Goal: Task Accomplishment & Management: Complete application form

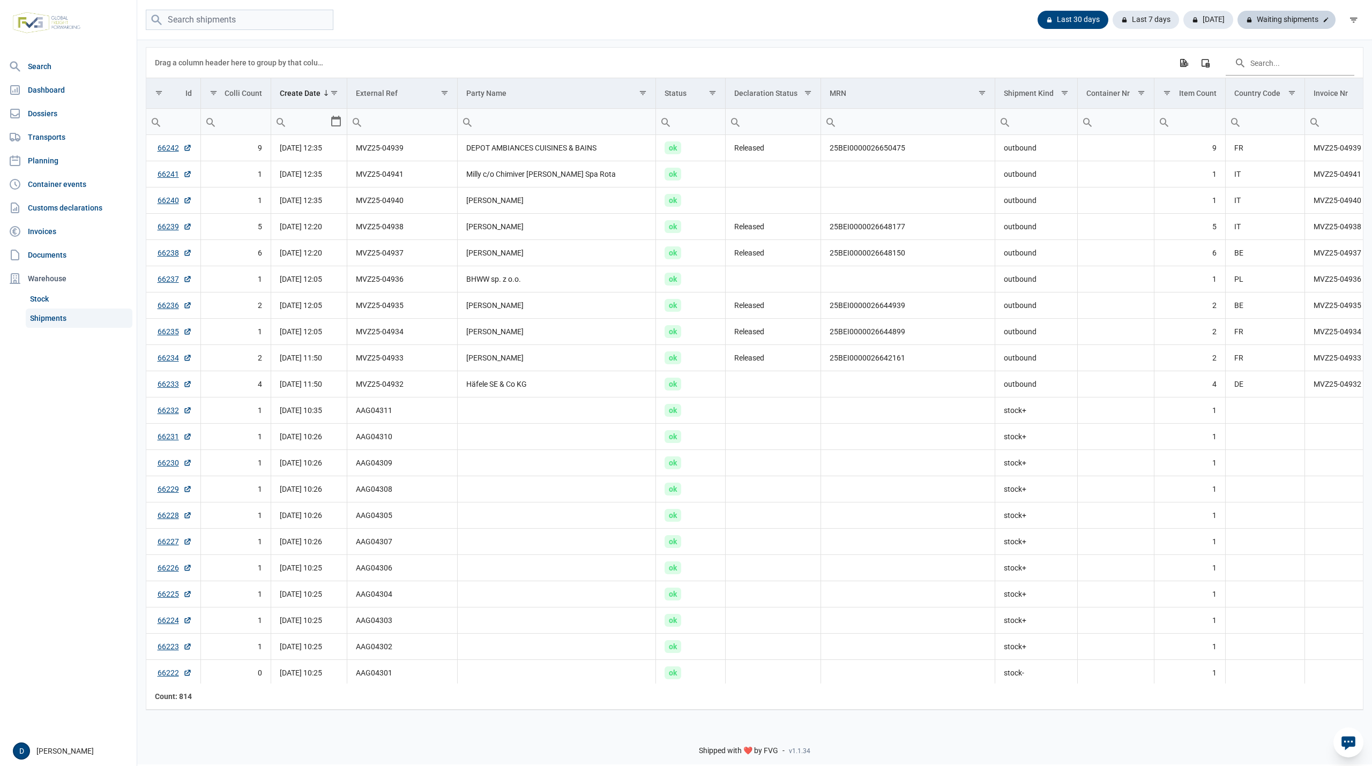
click at [1298, 22] on div "Waiting shipments" at bounding box center [1287, 20] width 98 height 18
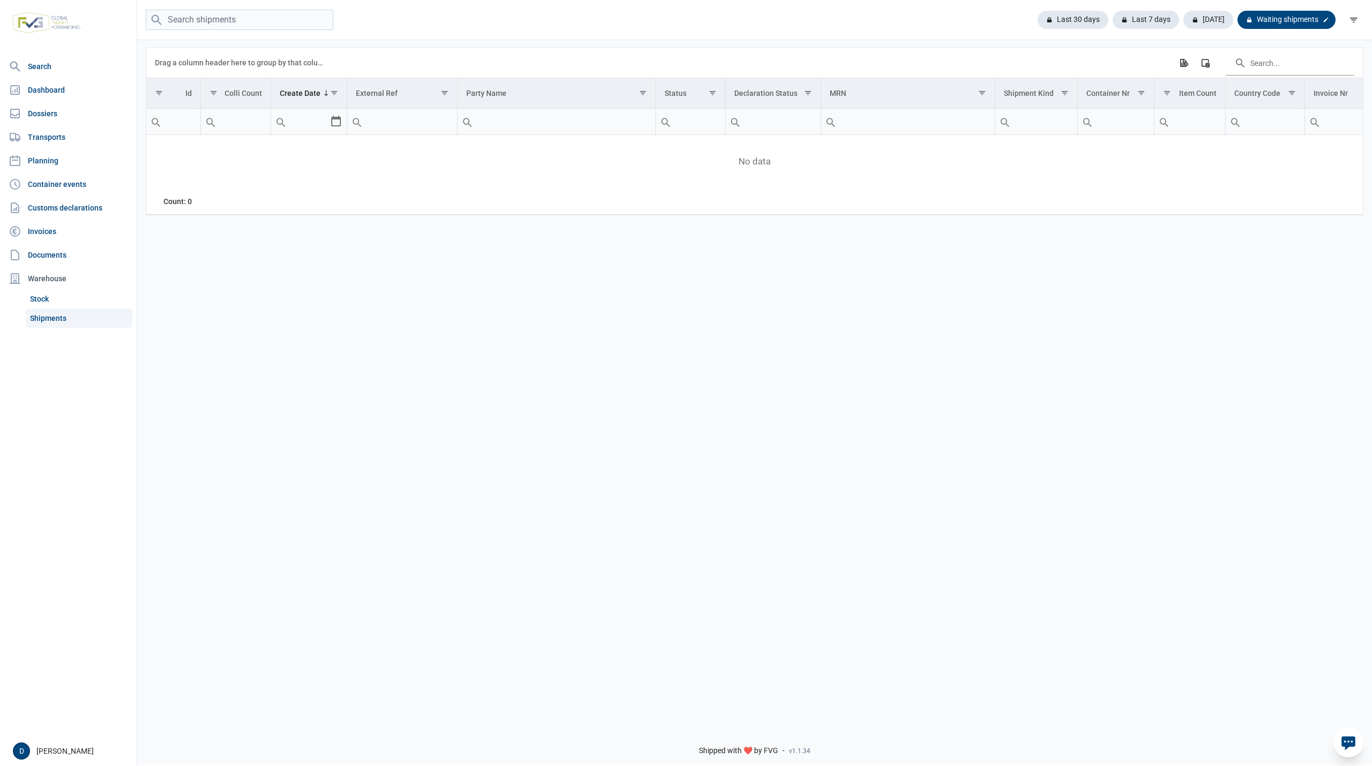
click at [1298, 22] on div "Waiting shipments" at bounding box center [1287, 20] width 98 height 18
click at [1088, 22] on div "Last 30 days" at bounding box center [1077, 20] width 79 height 18
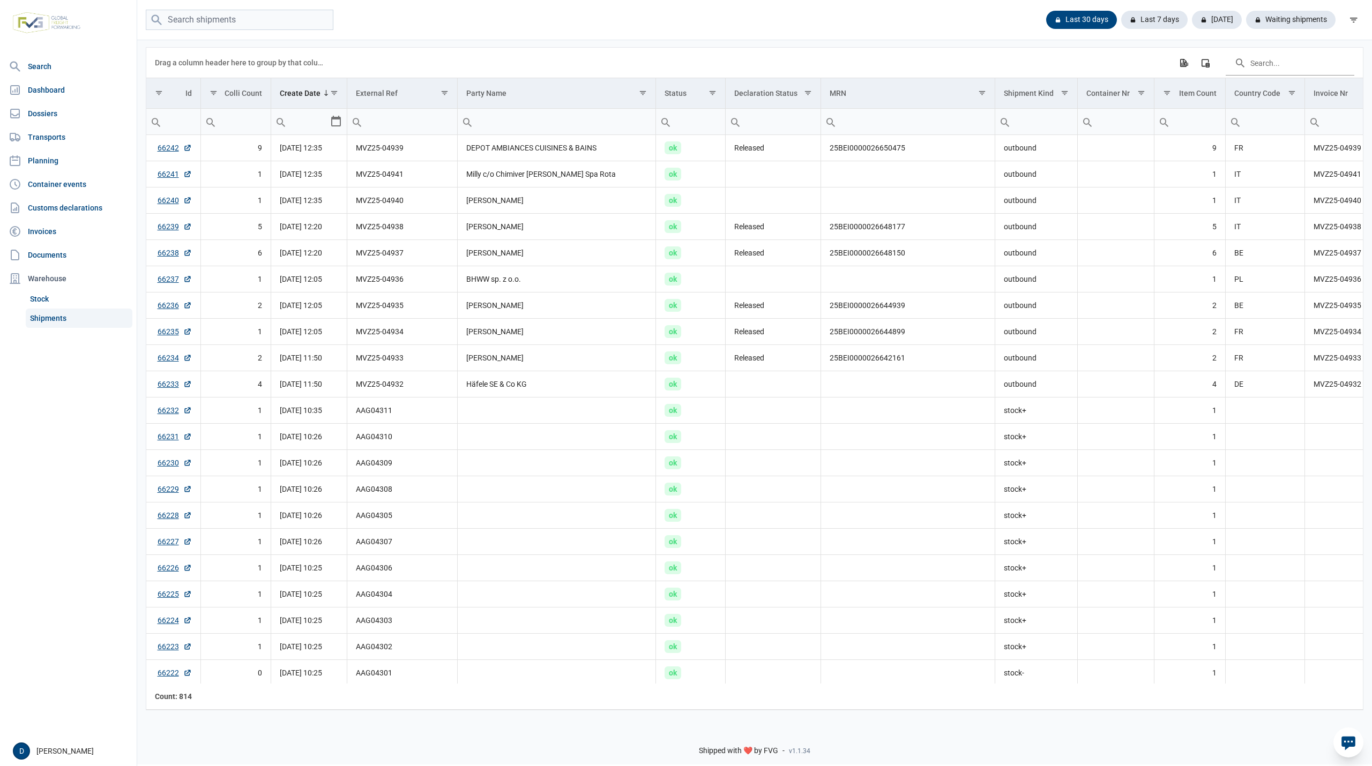
click at [53, 314] on link "Shipments" at bounding box center [79, 318] width 107 height 19
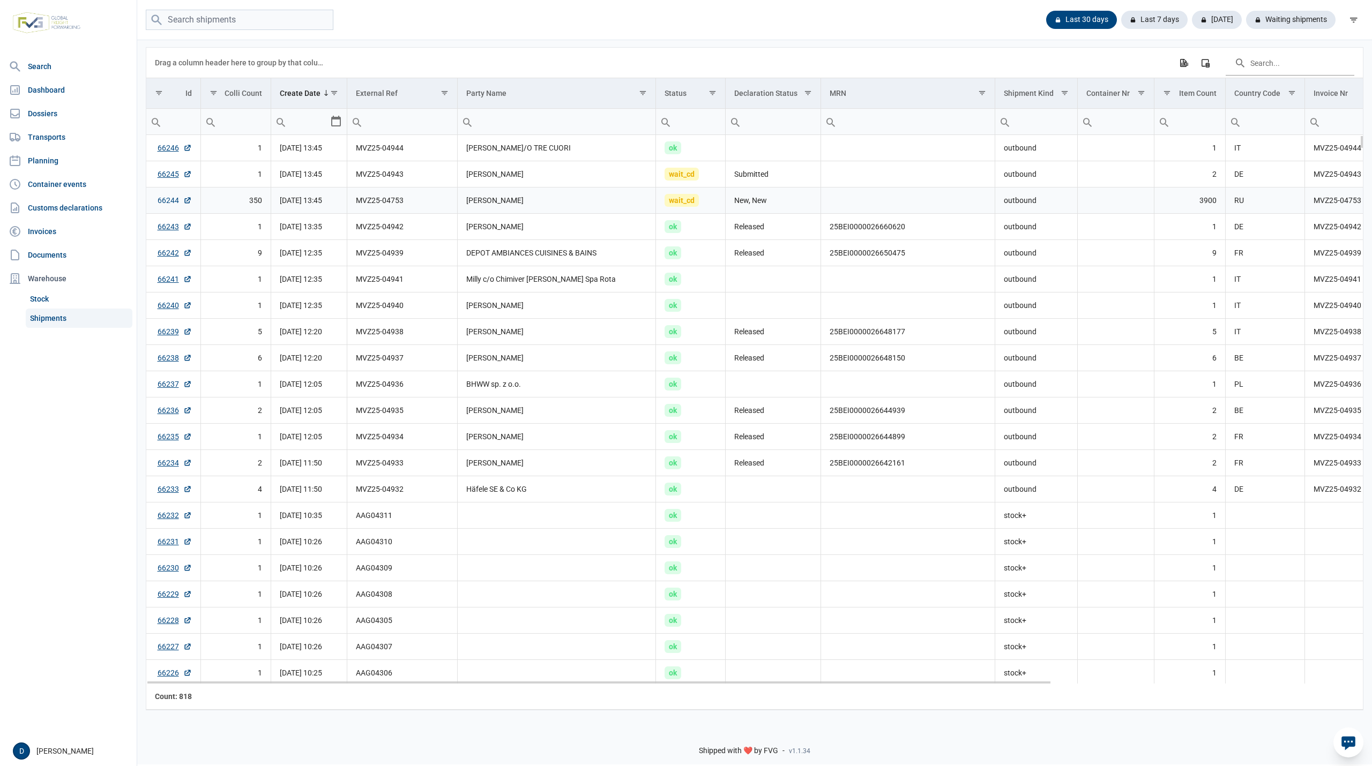
click at [167, 204] on link "66244" at bounding box center [175, 200] width 34 height 11
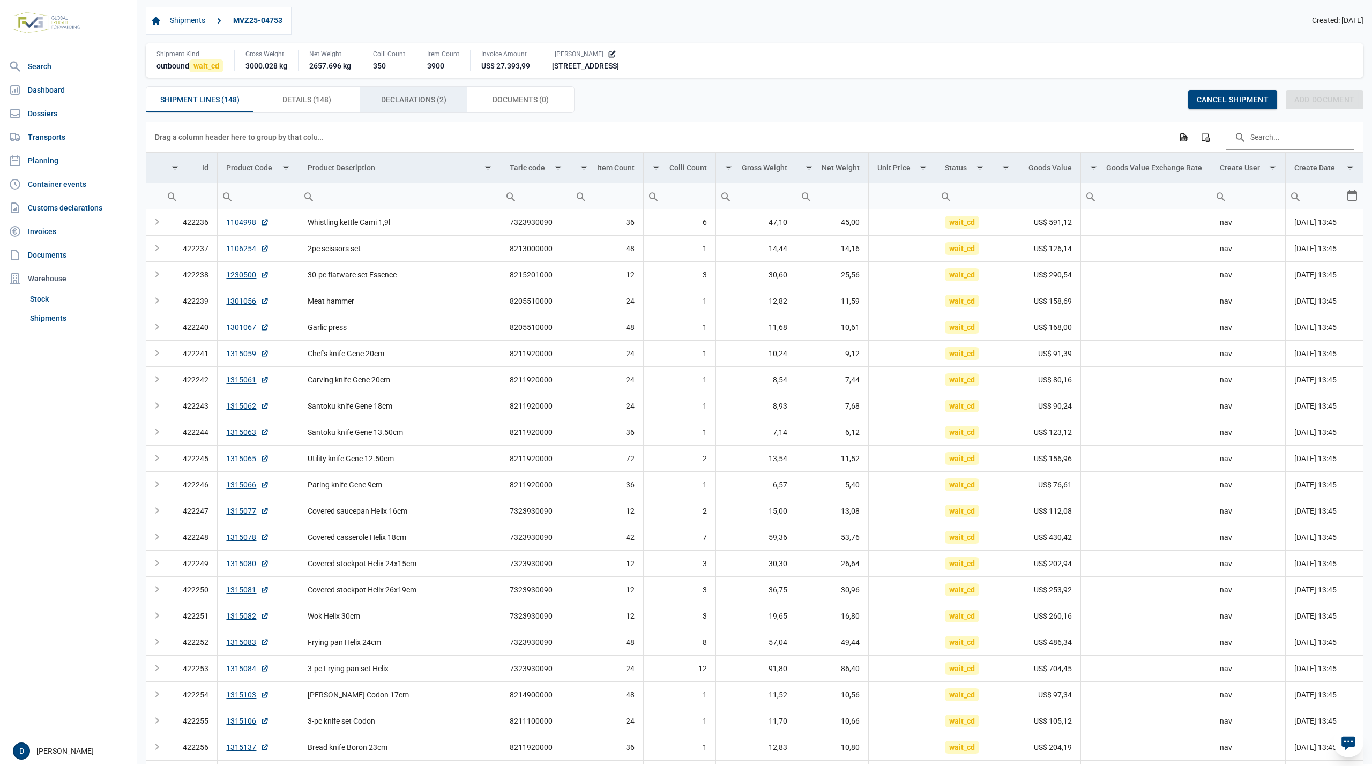
click at [399, 106] on span "Declarations (2) Declarations (2)" at bounding box center [413, 99] width 65 height 13
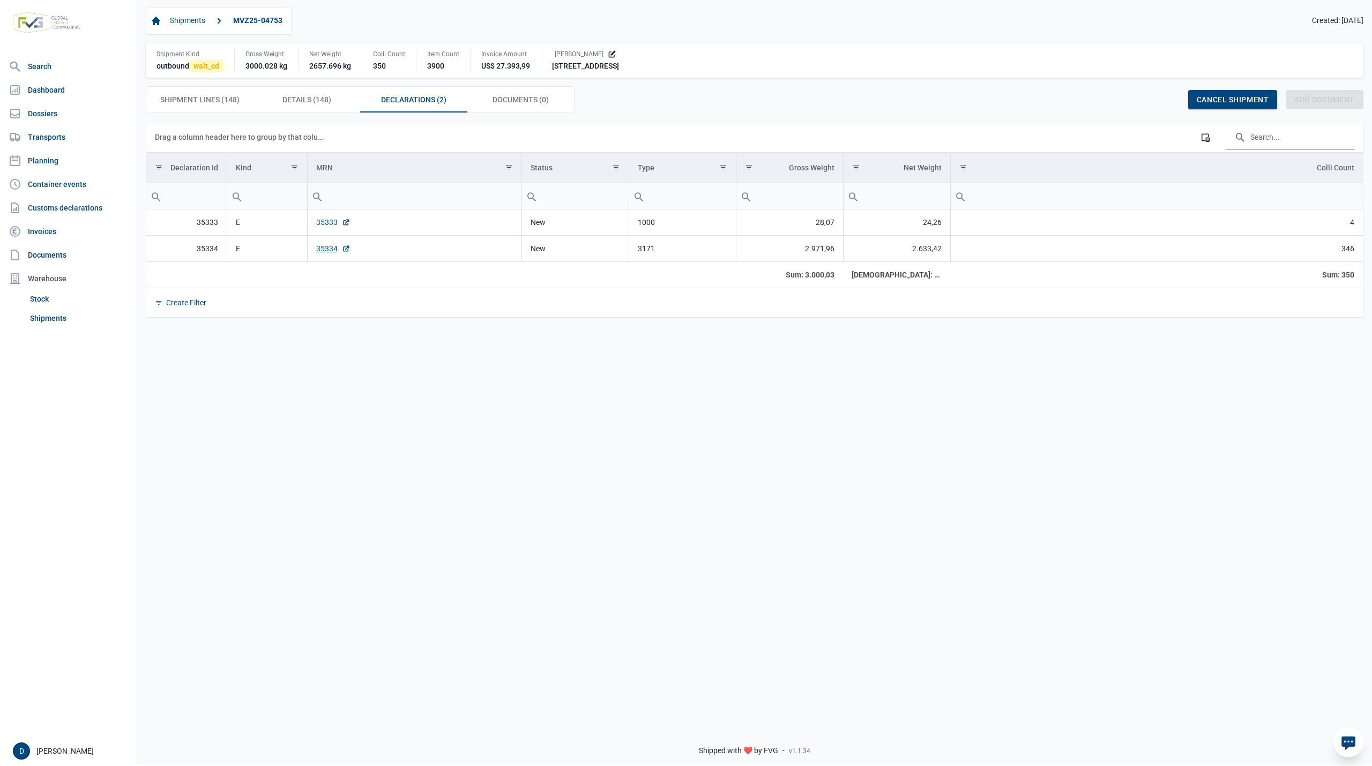
click at [321, 228] on link "35333" at bounding box center [333, 222] width 34 height 11
click at [328, 249] on link "35334" at bounding box center [333, 248] width 34 height 11
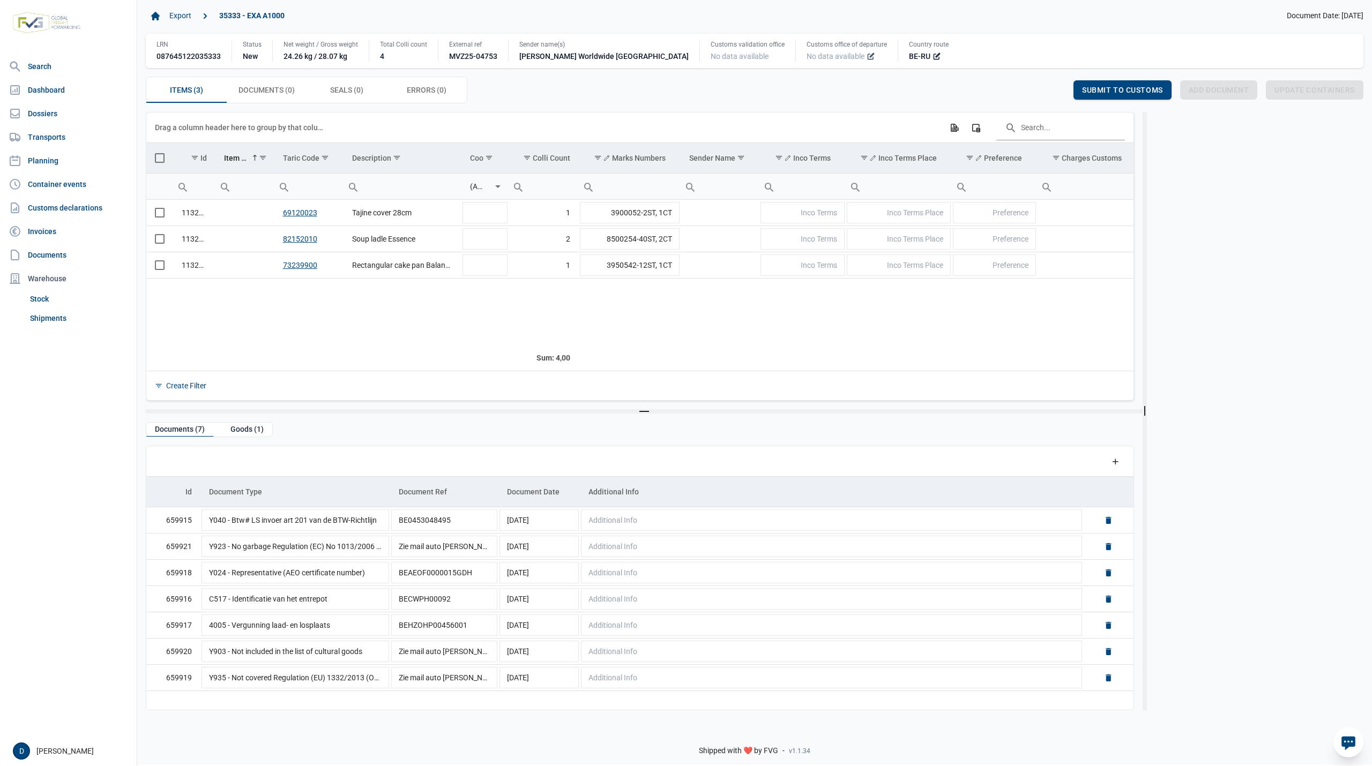
click at [867, 60] on icon at bounding box center [871, 56] width 9 height 9
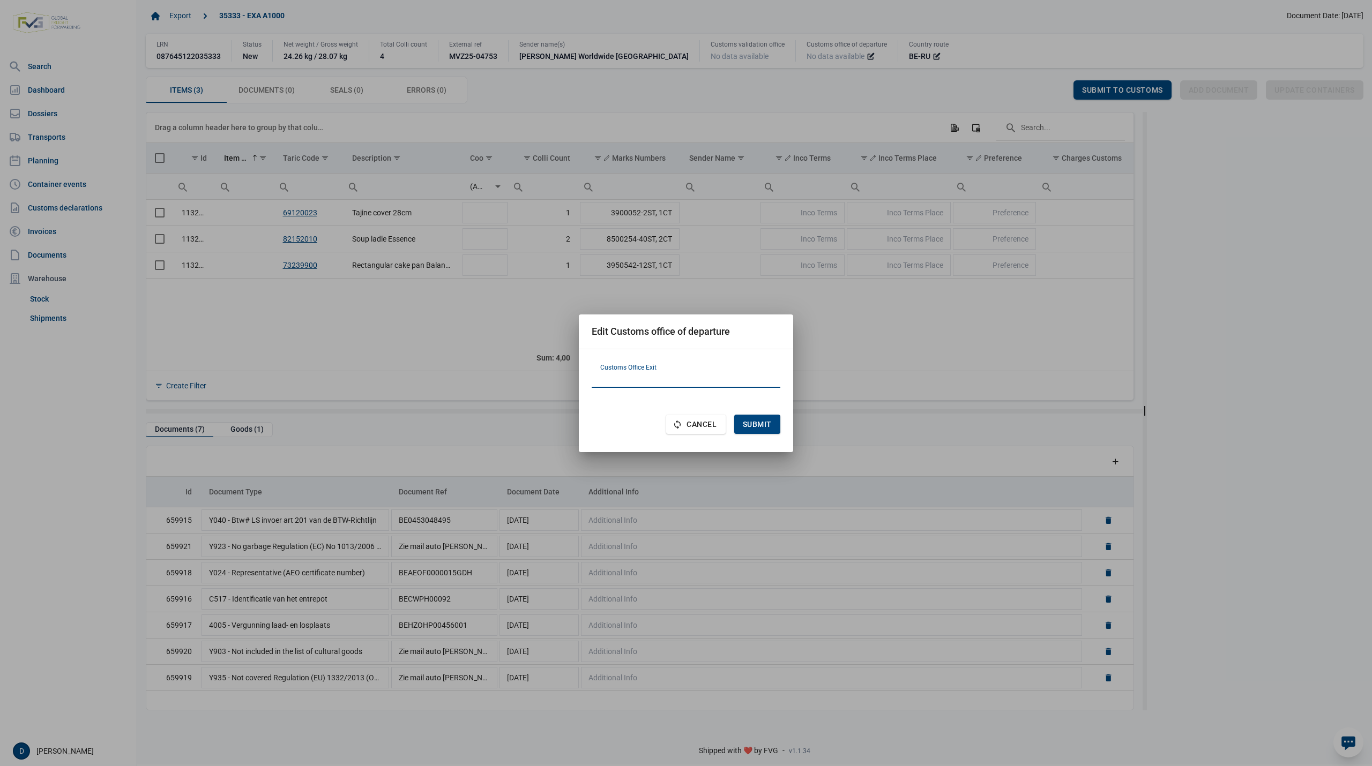
paste input "PL371030"
type input "PL371030"
click at [758, 421] on span "Submit" at bounding box center [757, 424] width 29 height 9
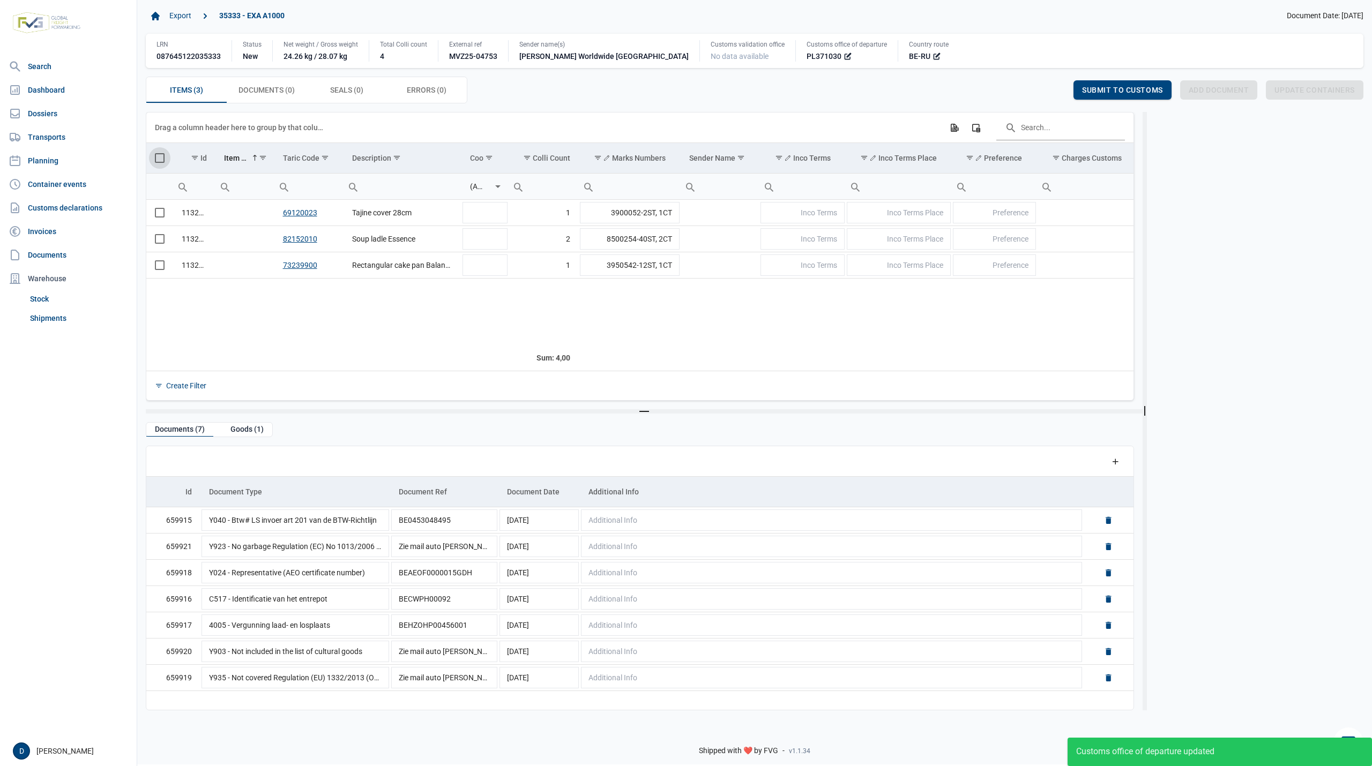
click at [155, 161] on span "Select all" at bounding box center [160, 158] width 10 height 10
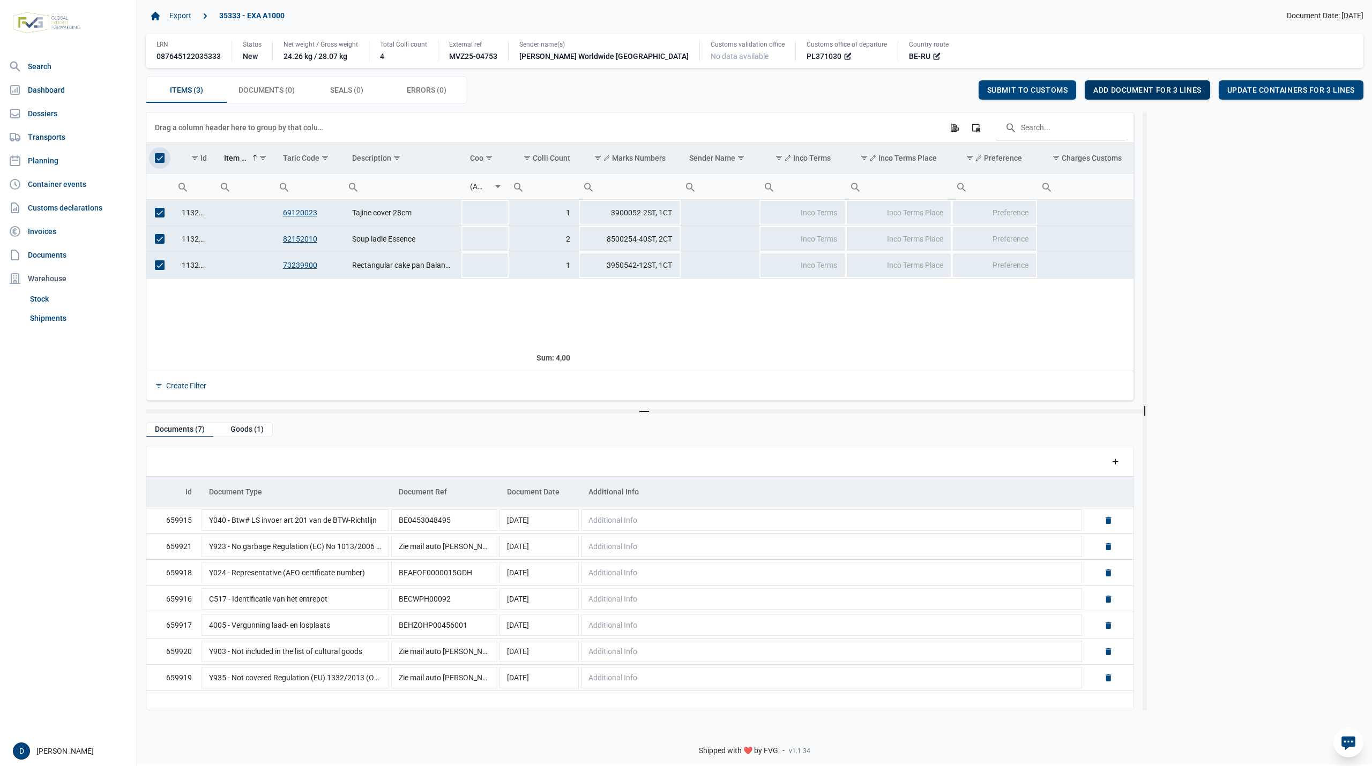
click at [1179, 90] on span "Add document for 3 lines" at bounding box center [1147, 90] width 108 height 9
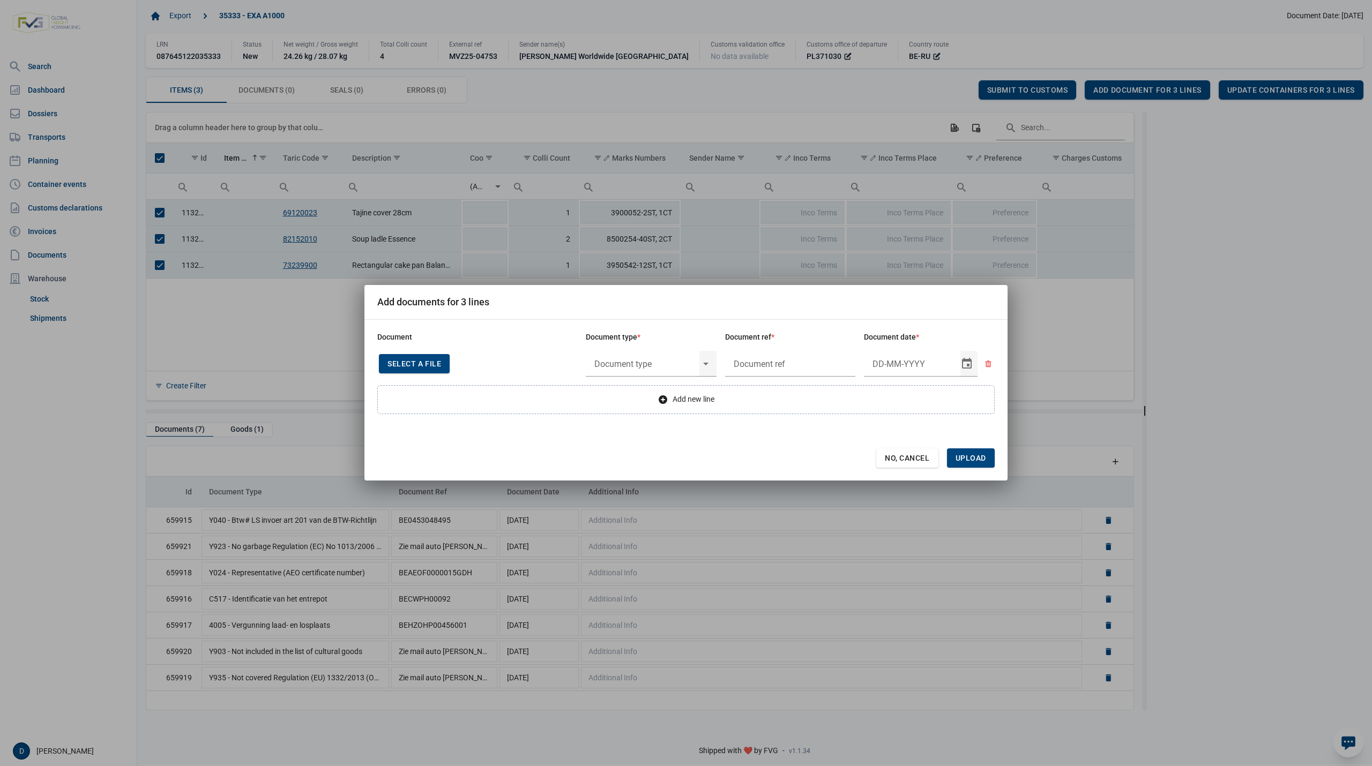
click at [419, 361] on span "Select a file" at bounding box center [415, 364] width 54 height 9
type input "Invoice VFA25-04890"
click at [654, 366] on input "text" at bounding box center [643, 364] width 114 height 28
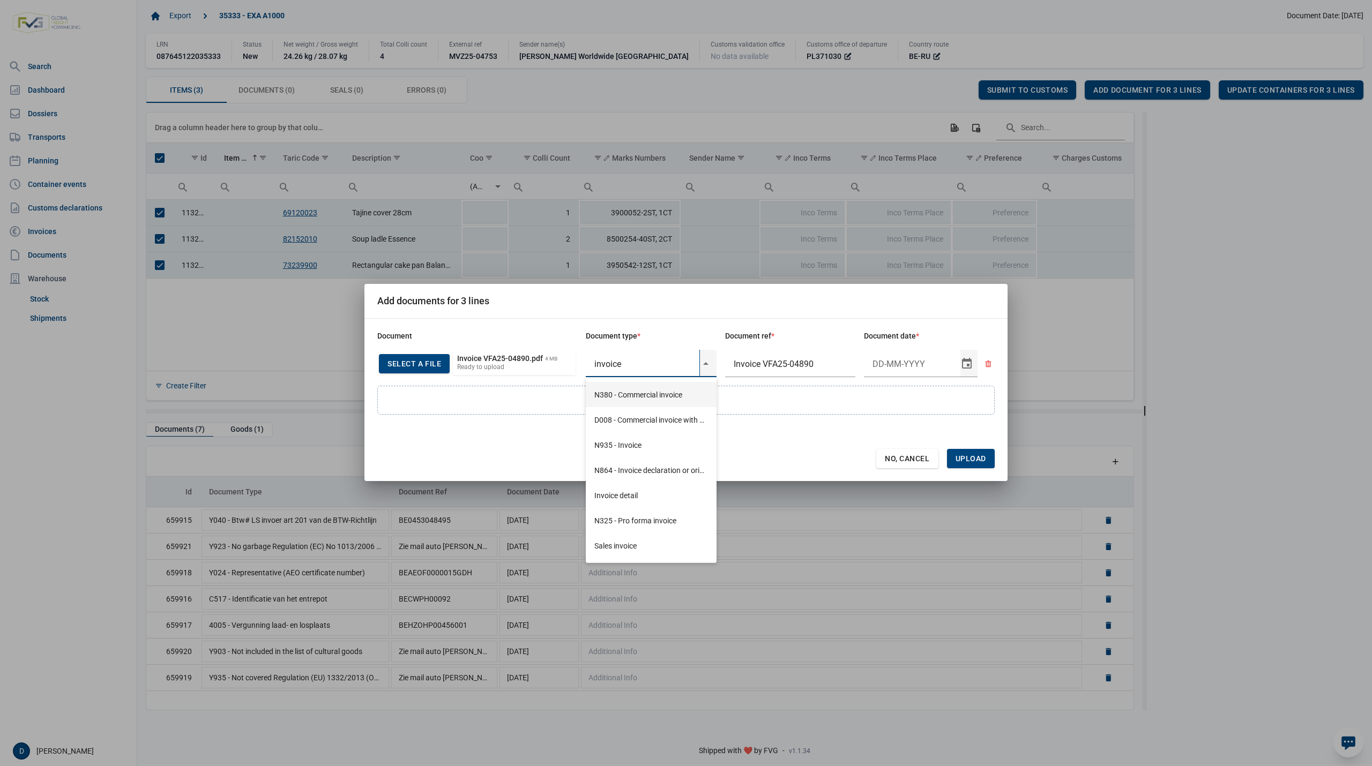
click at [644, 390] on div "N380 - Commercial invoice" at bounding box center [651, 394] width 131 height 25
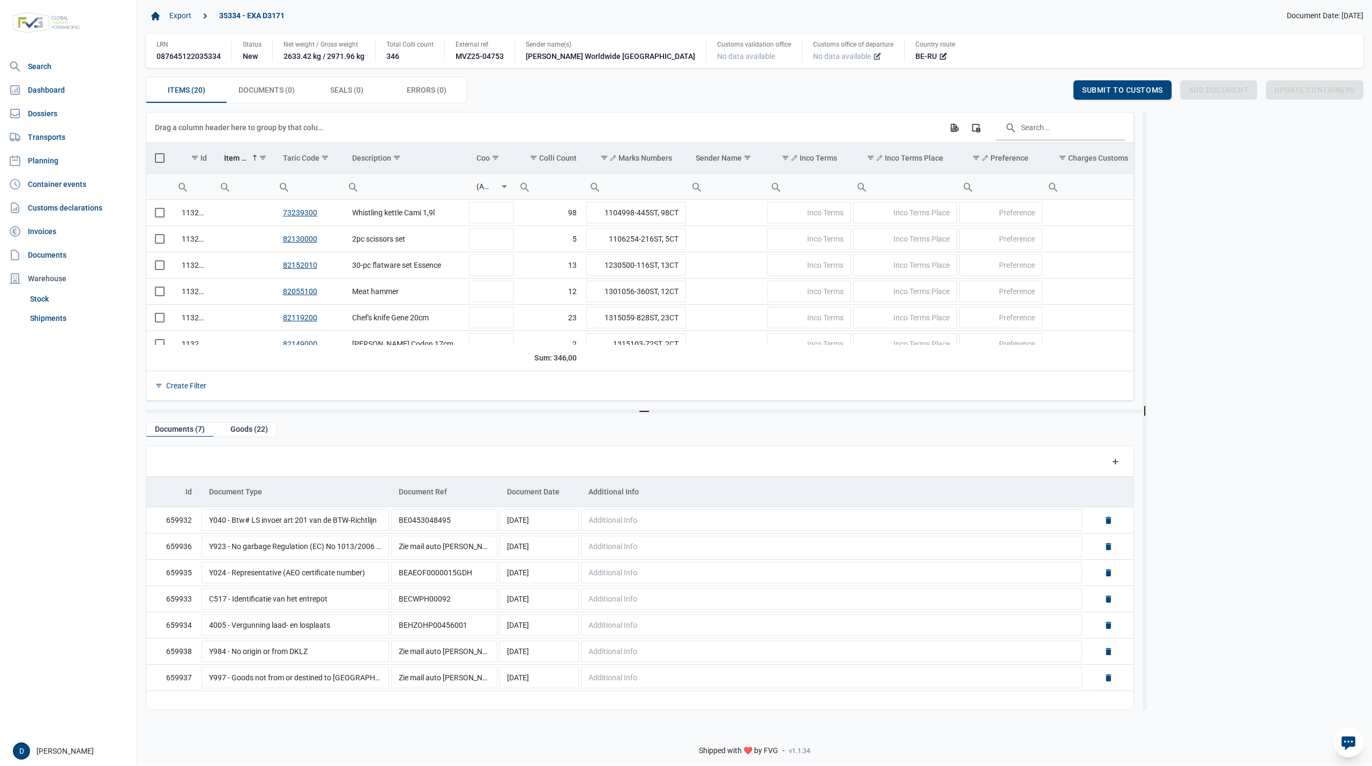
click at [873, 58] on icon at bounding box center [877, 56] width 9 height 9
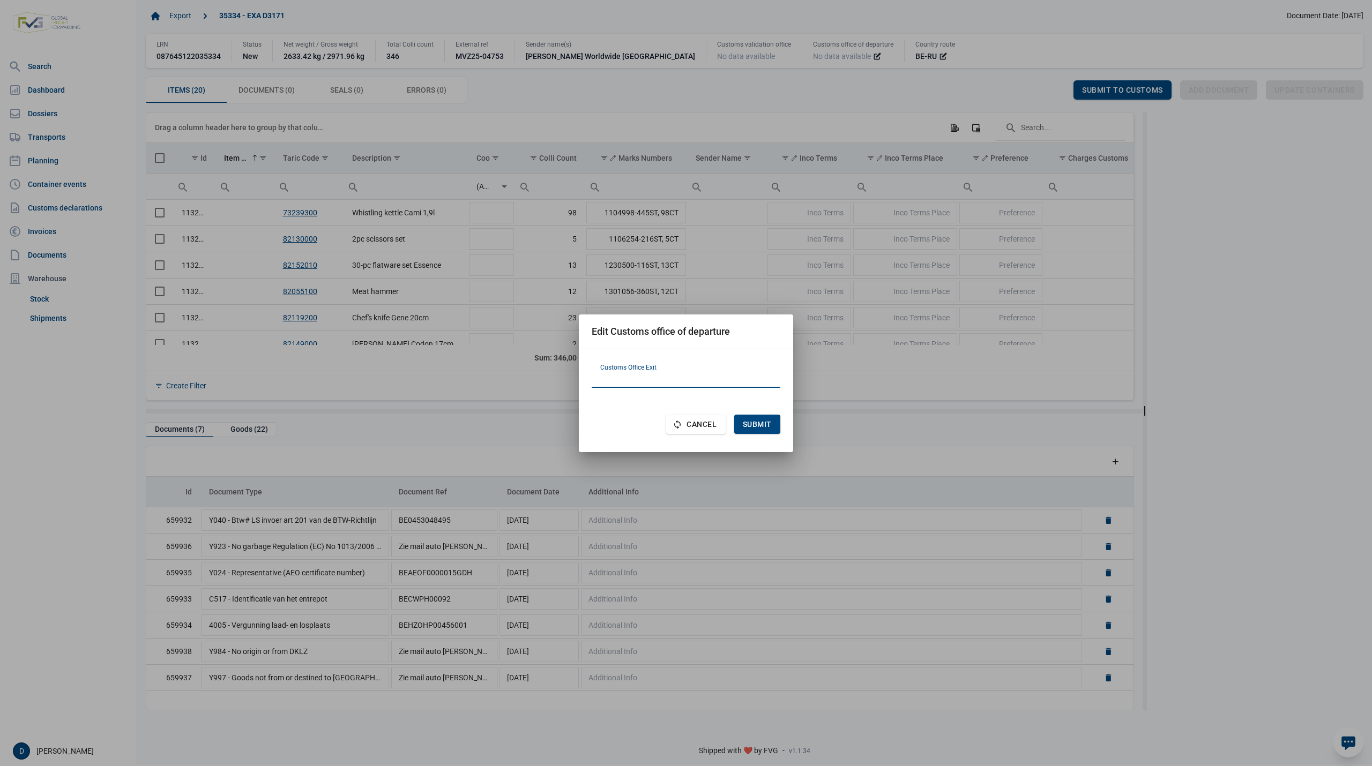
paste input "PL371030"
type input "PL371030"
click at [769, 426] on span "Submit" at bounding box center [757, 424] width 29 height 9
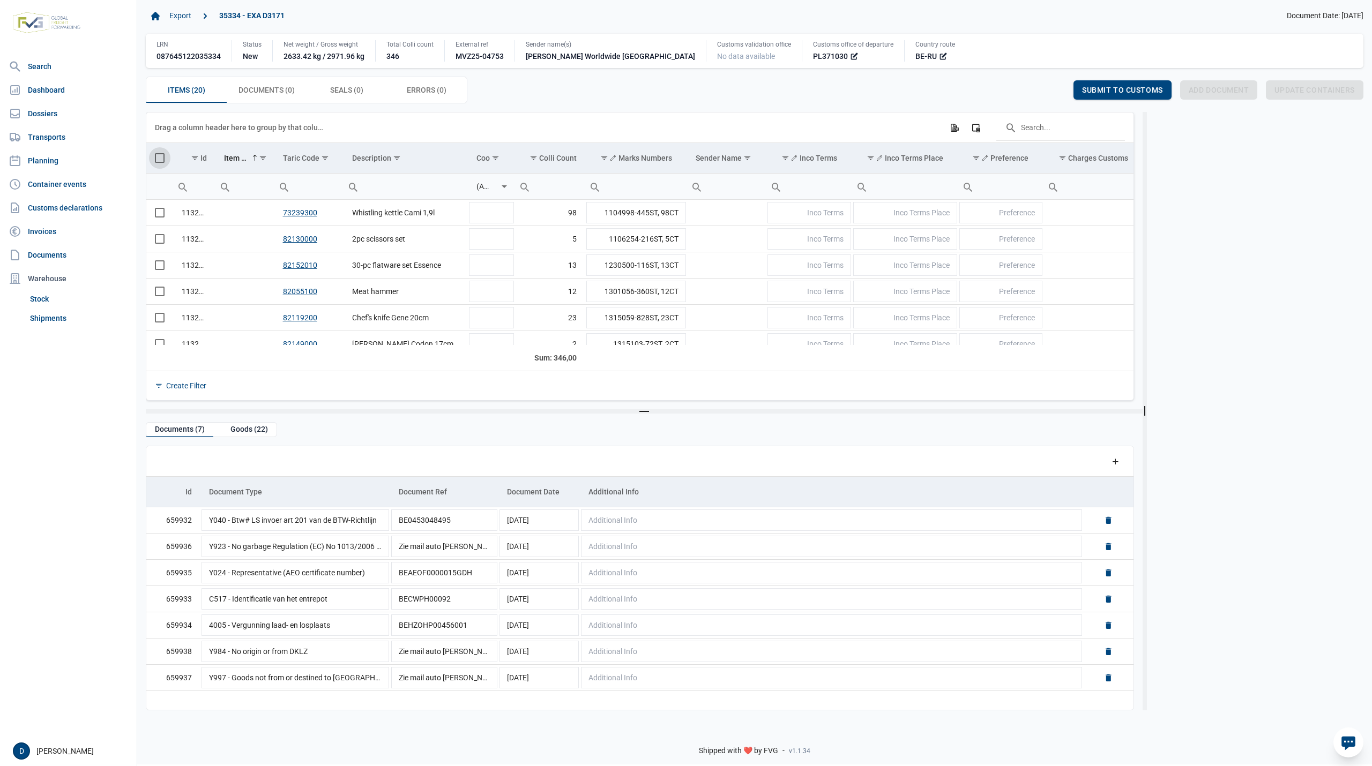
click at [157, 161] on span "Select all" at bounding box center [160, 158] width 10 height 10
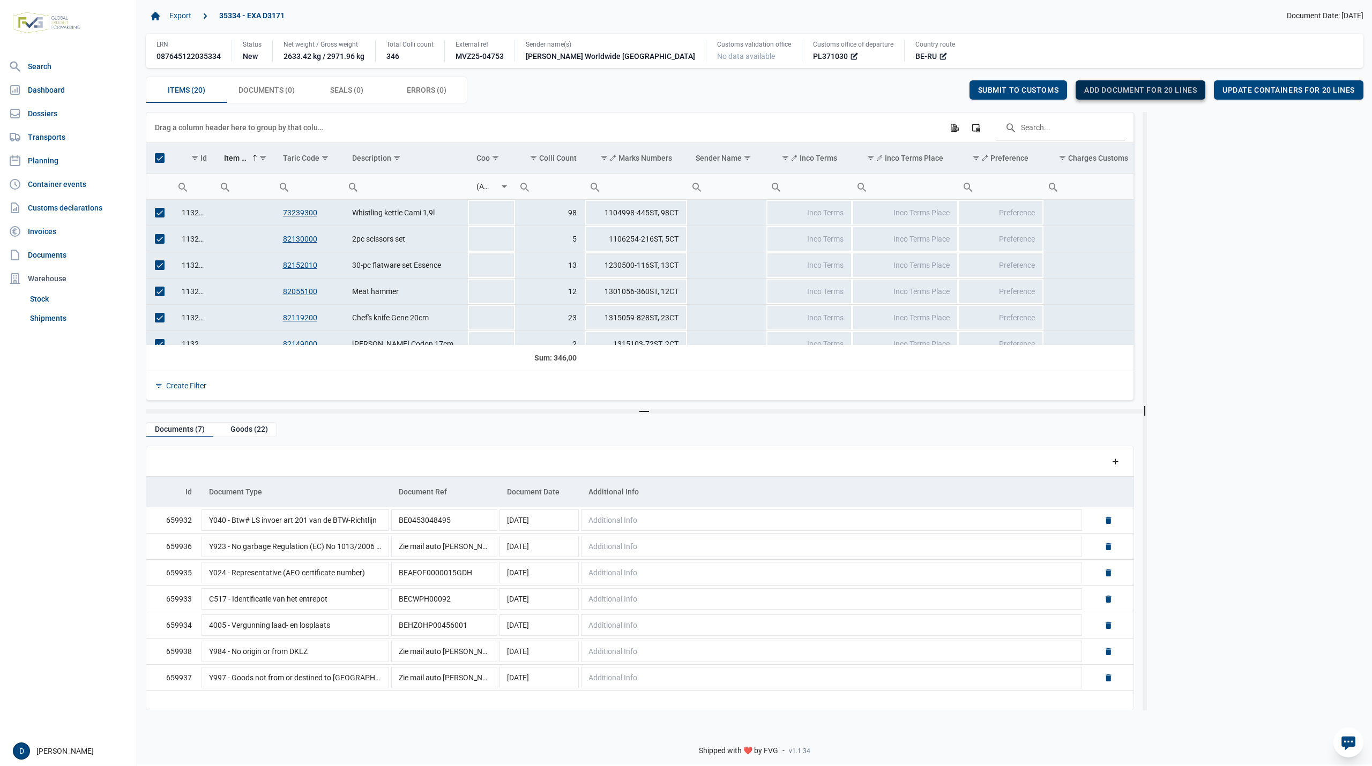
click at [1128, 89] on span "Add document for 20 lines" at bounding box center [1140, 90] width 113 height 9
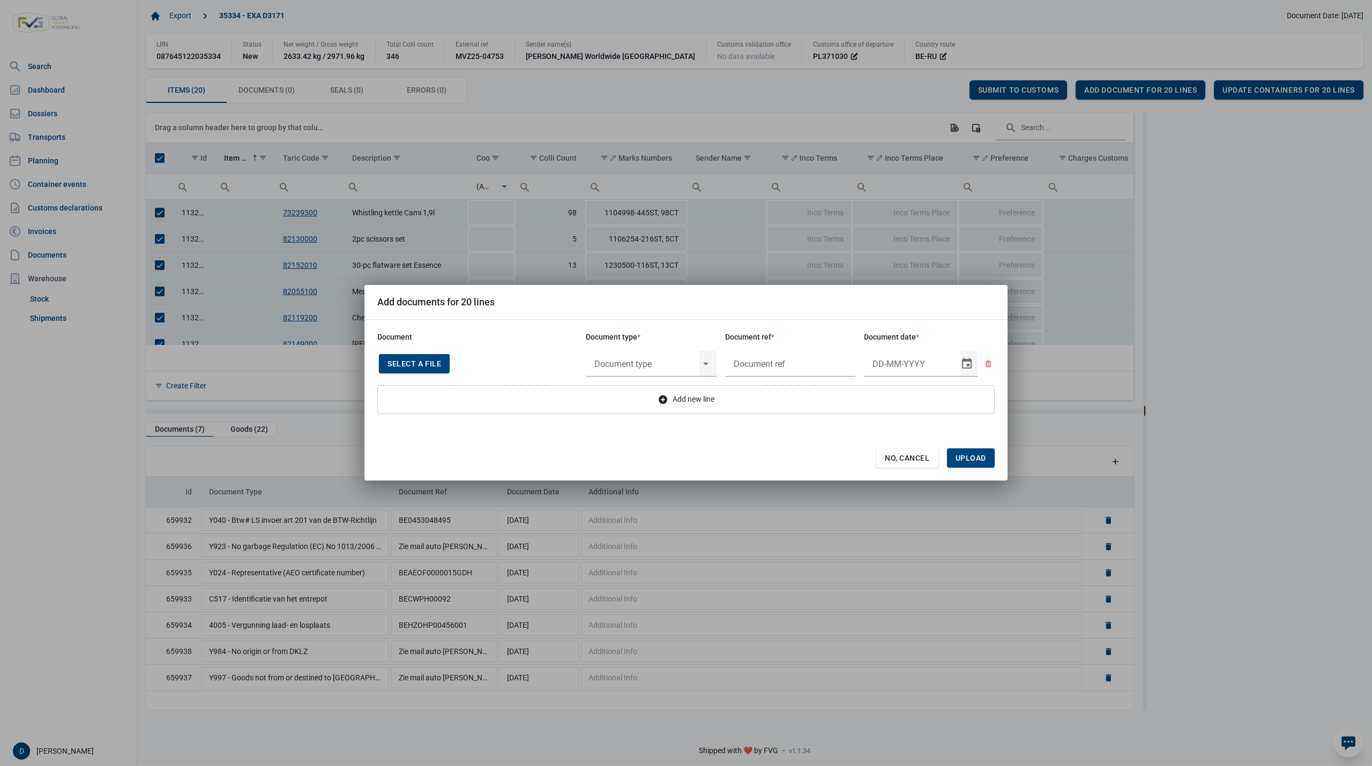
click at [428, 363] on span "Select a file" at bounding box center [415, 364] width 54 height 9
type input "Invoice VFA25-04890"
click at [673, 364] on input "text" at bounding box center [643, 364] width 114 height 28
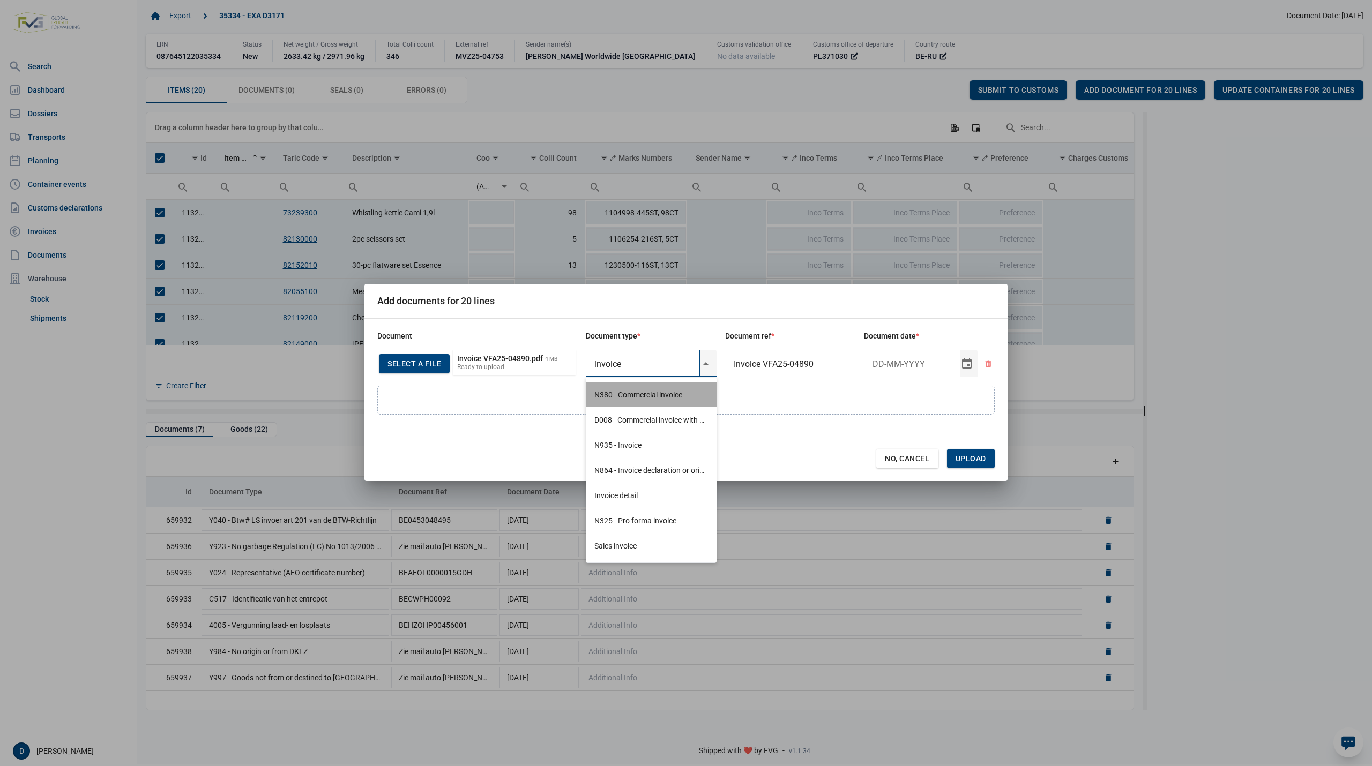
click at [639, 393] on div "N380 - Commercial invoice" at bounding box center [651, 394] width 131 height 25
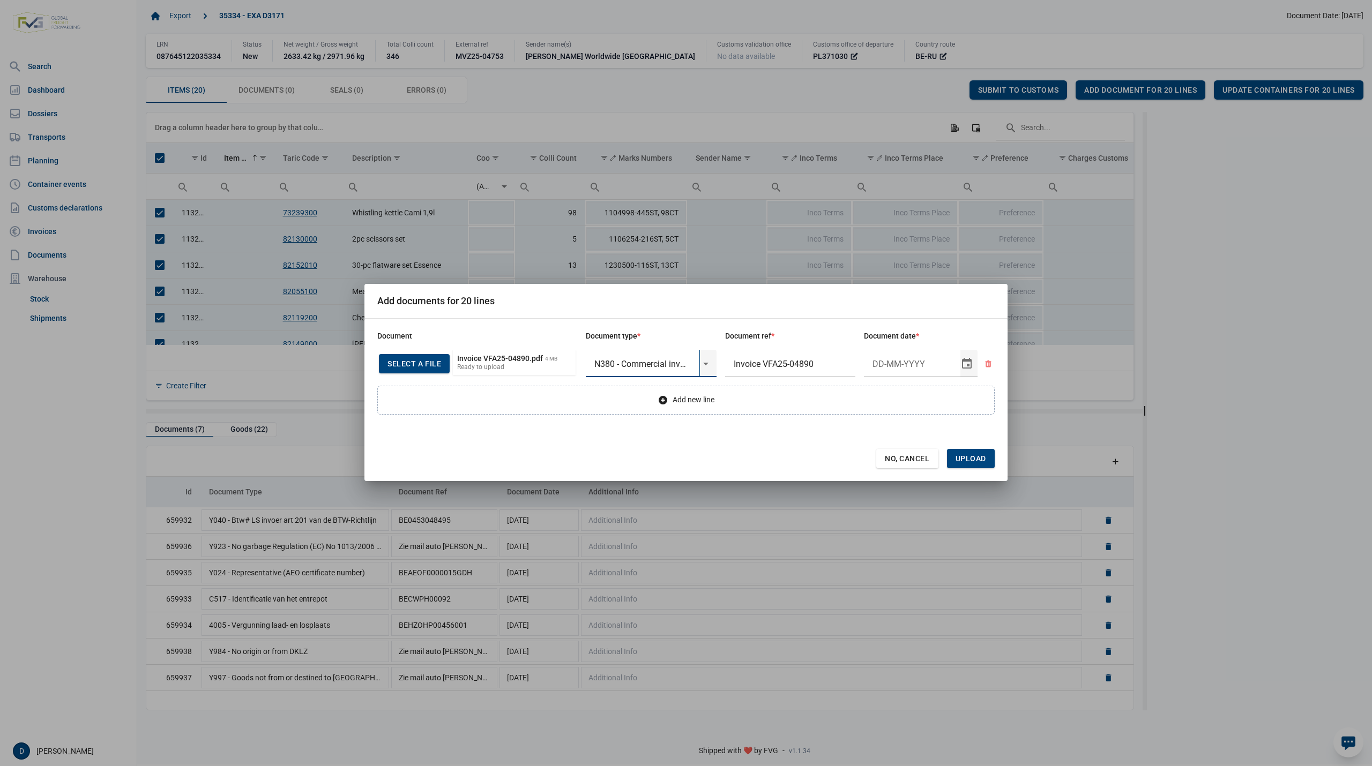
type input "N380 - Commercial invoice"
type input "5-9-2025"
click at [970, 463] on span "Upload" at bounding box center [971, 459] width 31 height 9
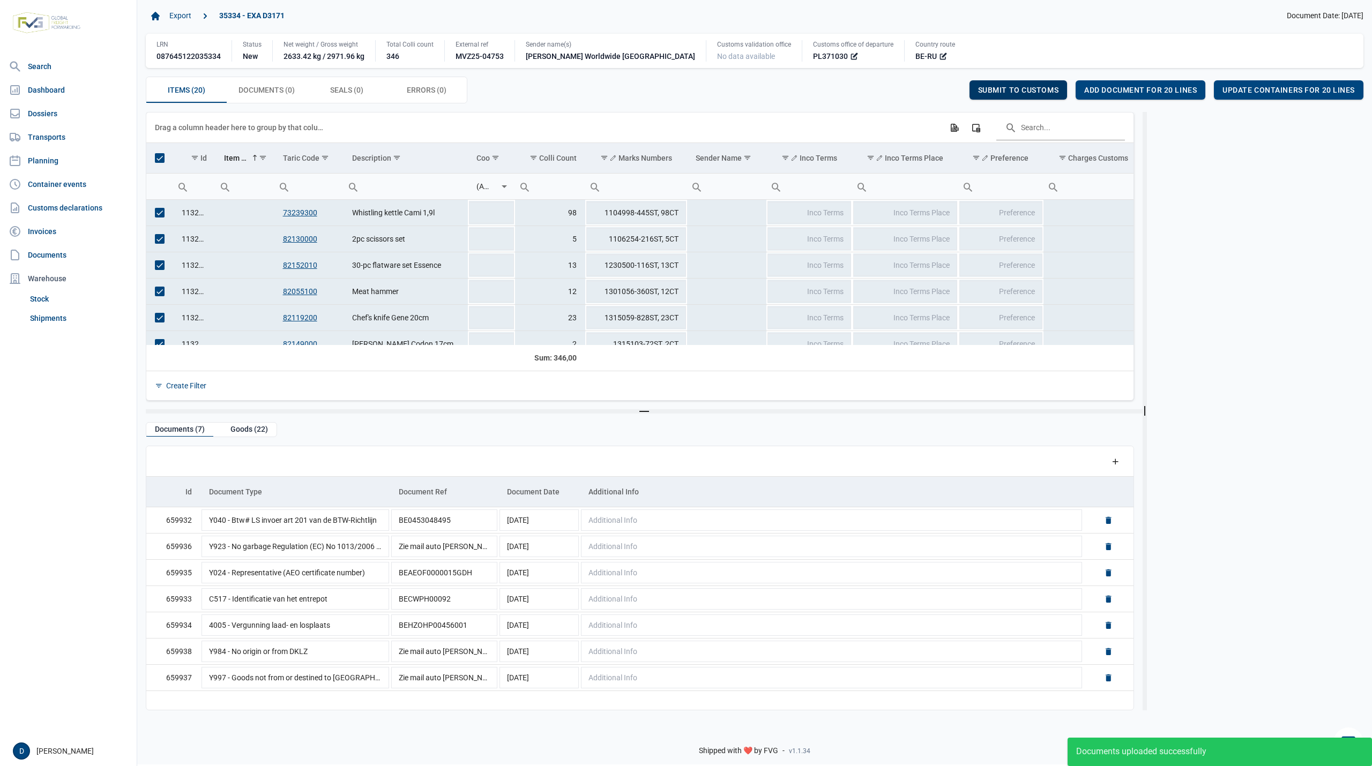
click at [1023, 81] on div "Items (20) Items (20) Documents (0) Documents (0) Seals (0) Seals (0) Errors (0…" at bounding box center [755, 90] width 1218 height 27
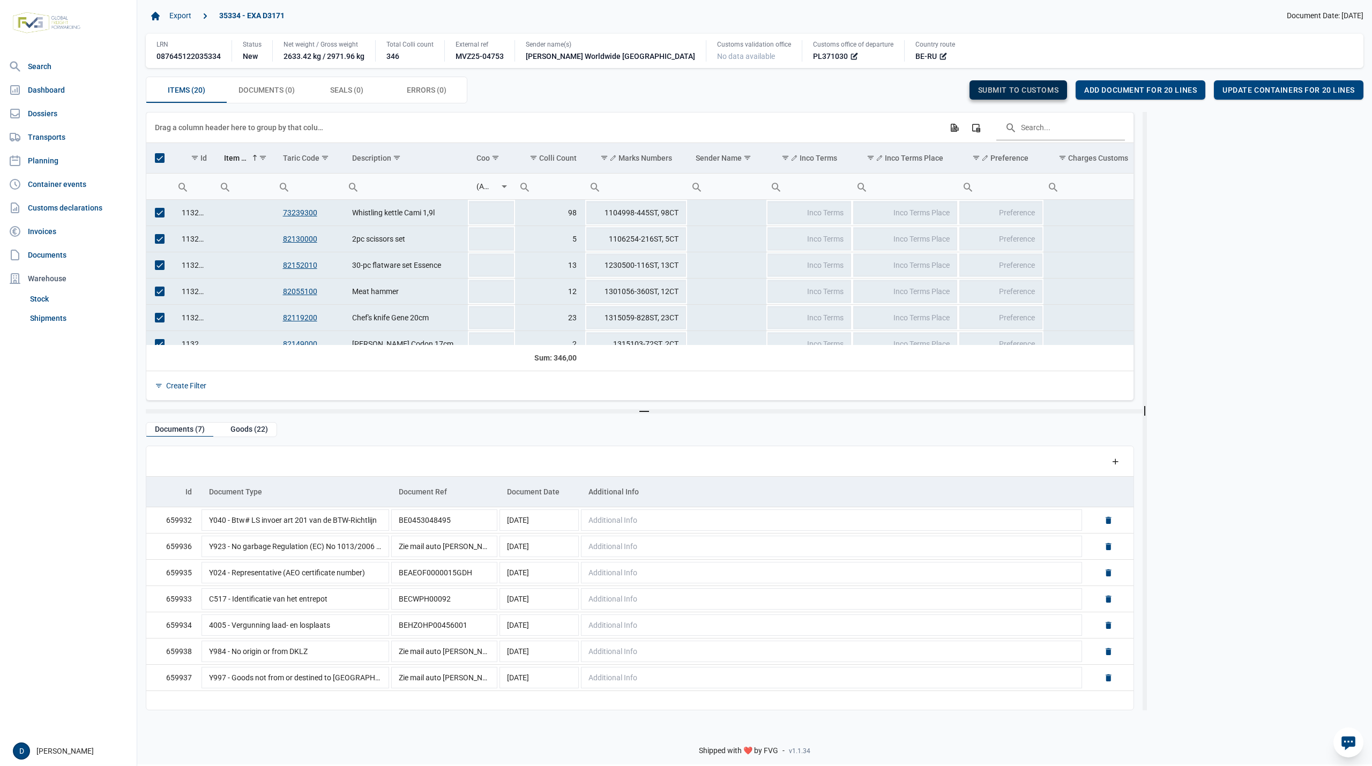
click at [1024, 86] on span "Submit to customs" at bounding box center [1018, 90] width 81 height 9
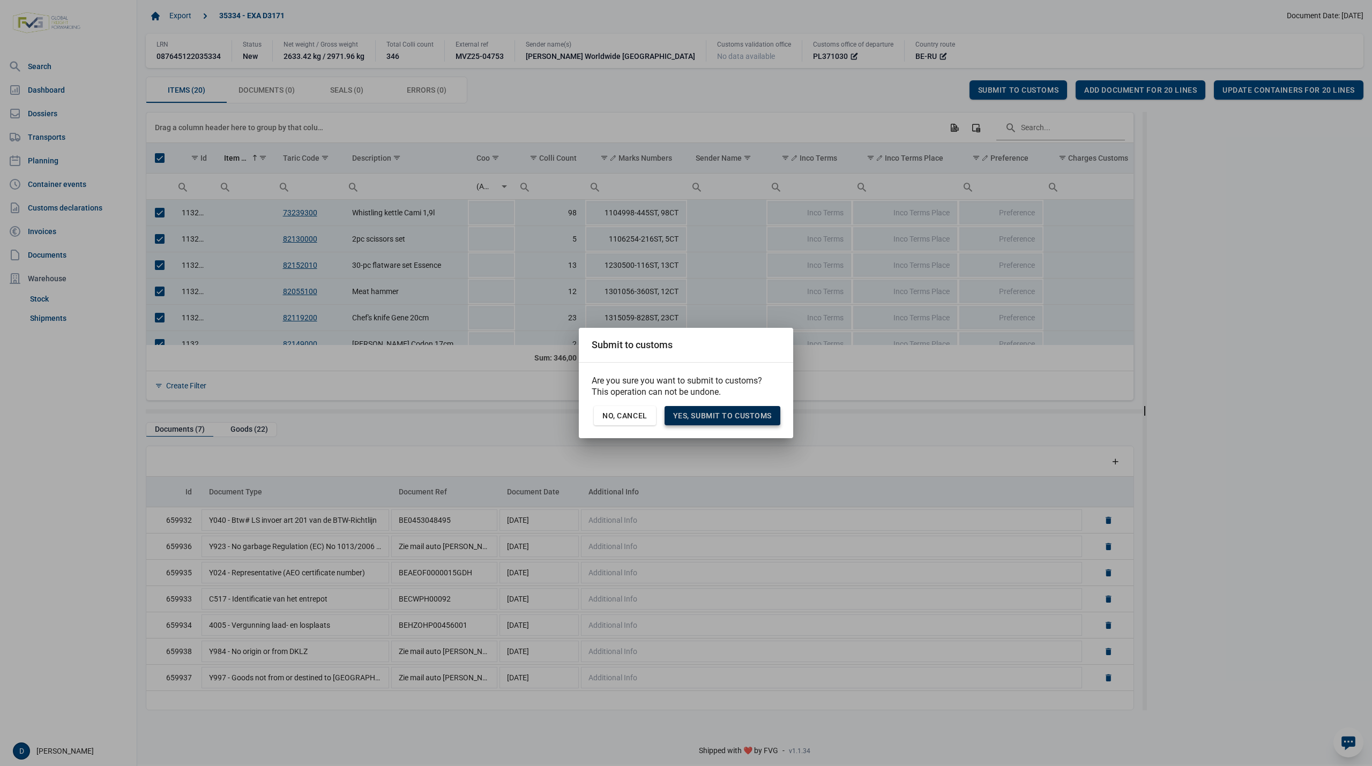
click at [735, 418] on span "Yes, Submit to customs" at bounding box center [722, 416] width 99 height 9
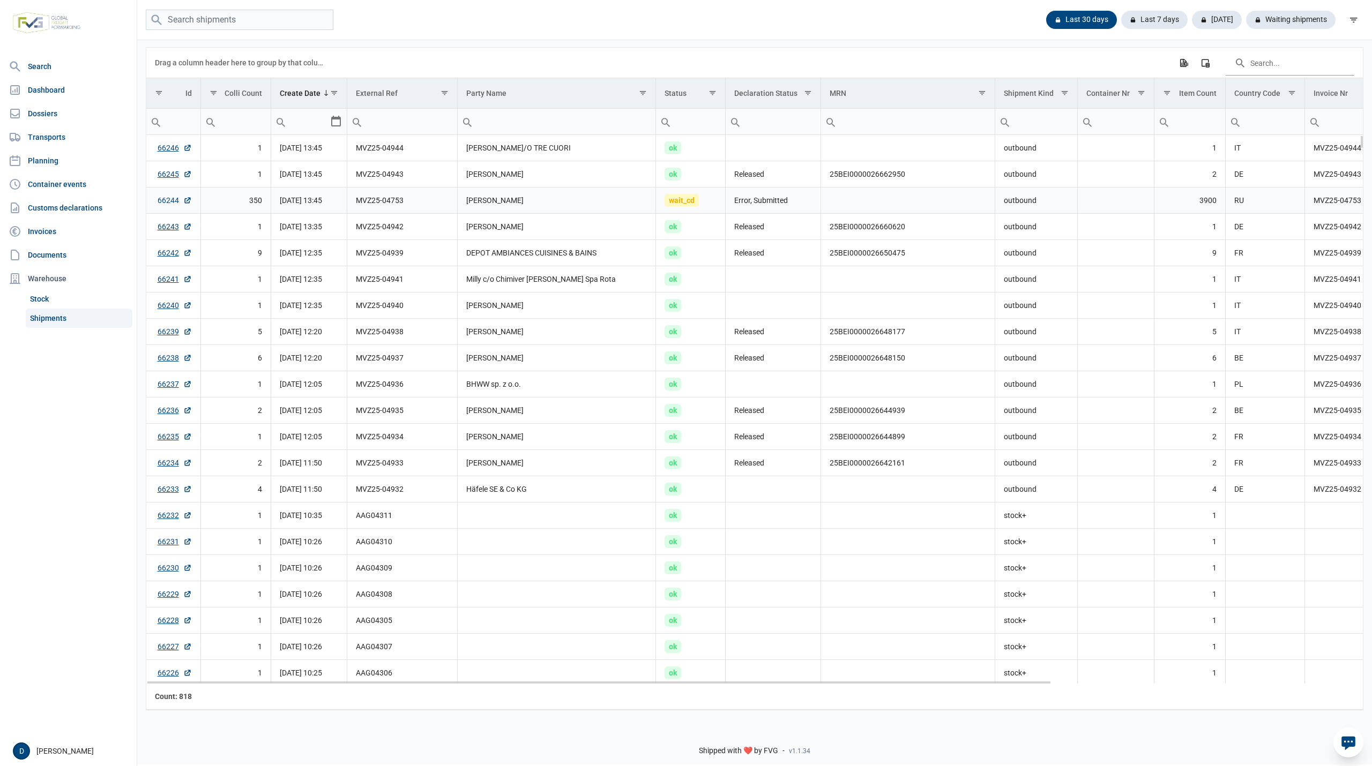
click at [162, 200] on link "66244" at bounding box center [175, 200] width 34 height 11
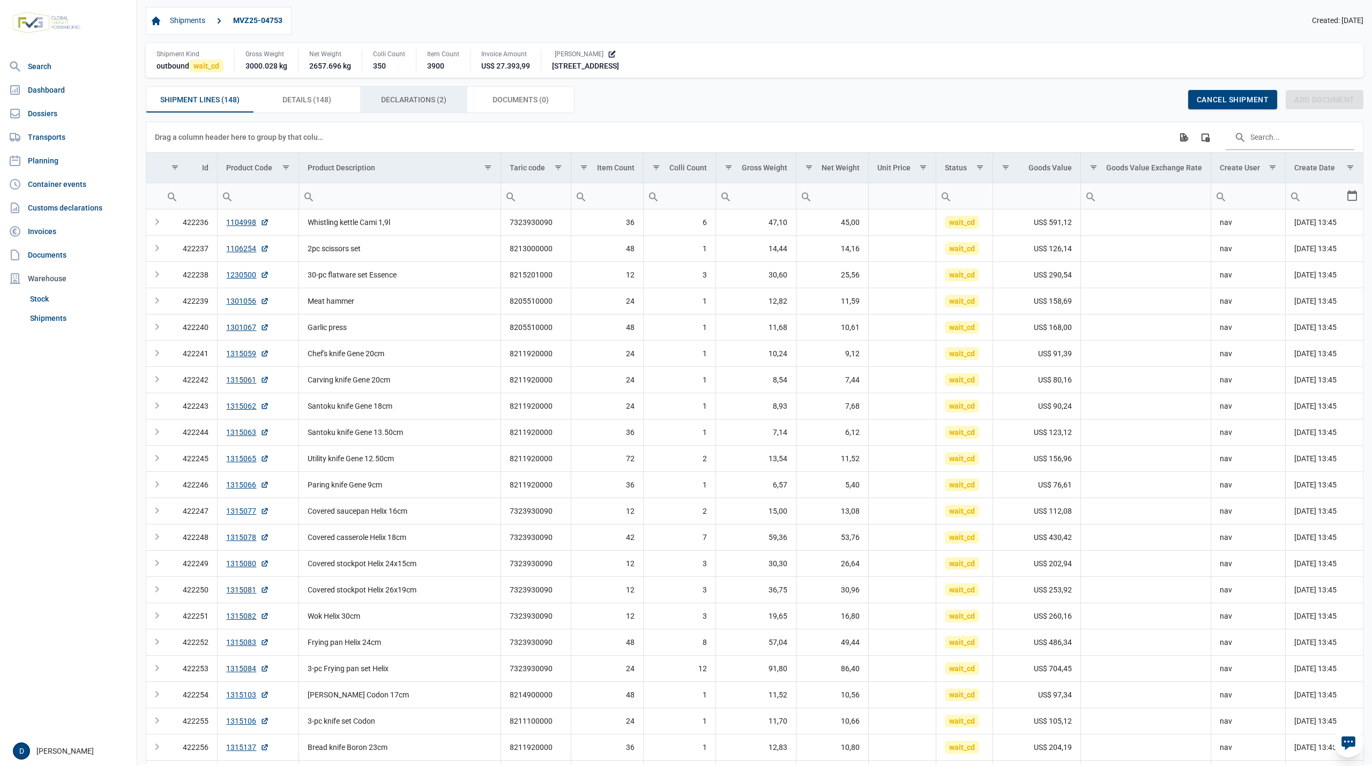
click at [419, 105] on span "Declarations (2) Declarations (2)" at bounding box center [413, 99] width 65 height 13
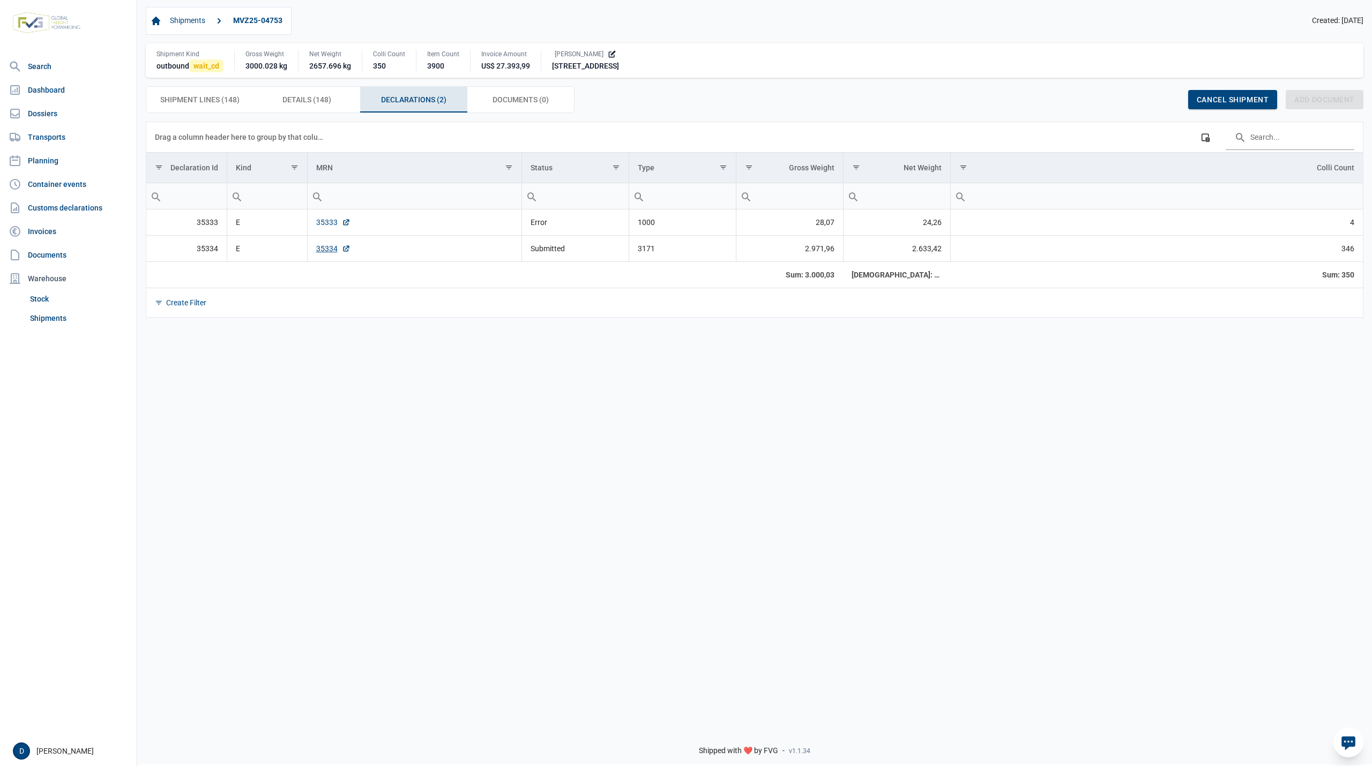
click at [322, 228] on link "35333" at bounding box center [333, 222] width 34 height 11
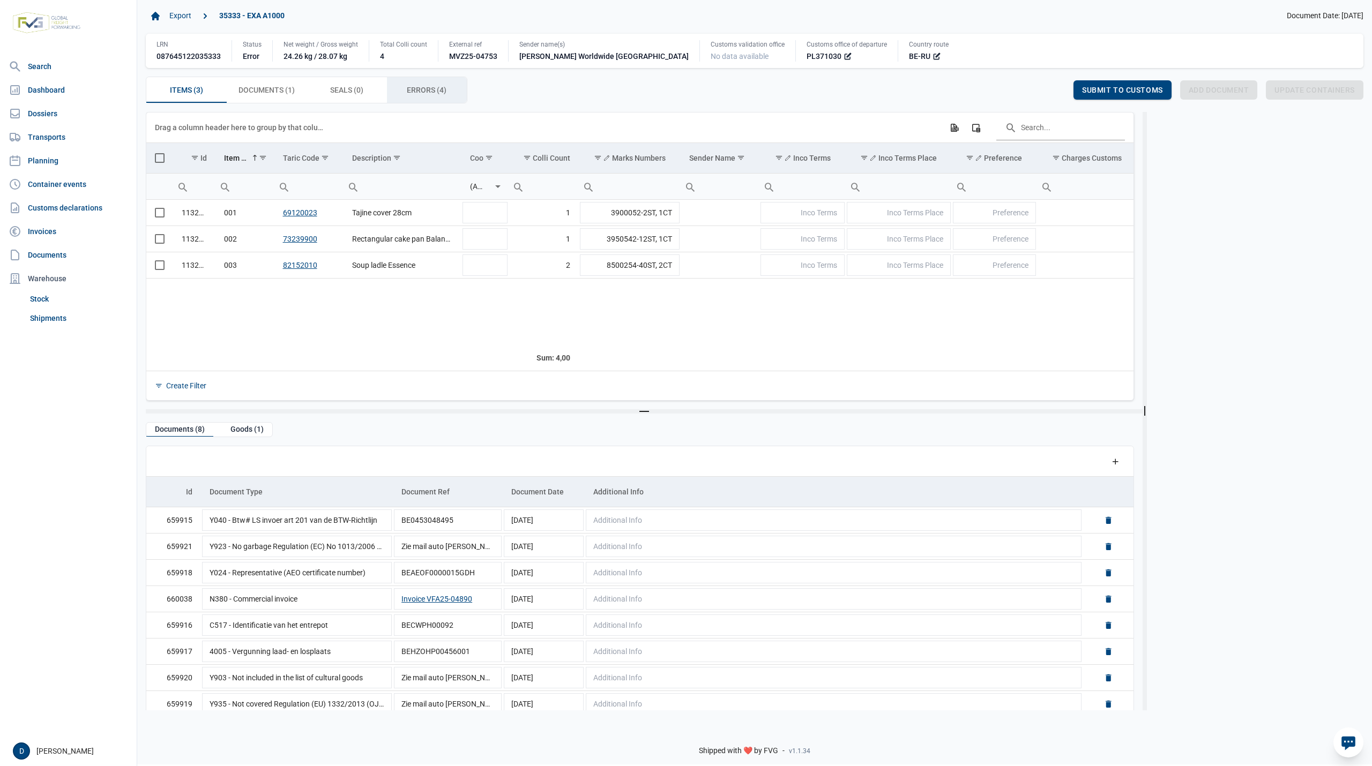
click at [422, 94] on span "Errors (4) Errors (4)" at bounding box center [427, 90] width 40 height 13
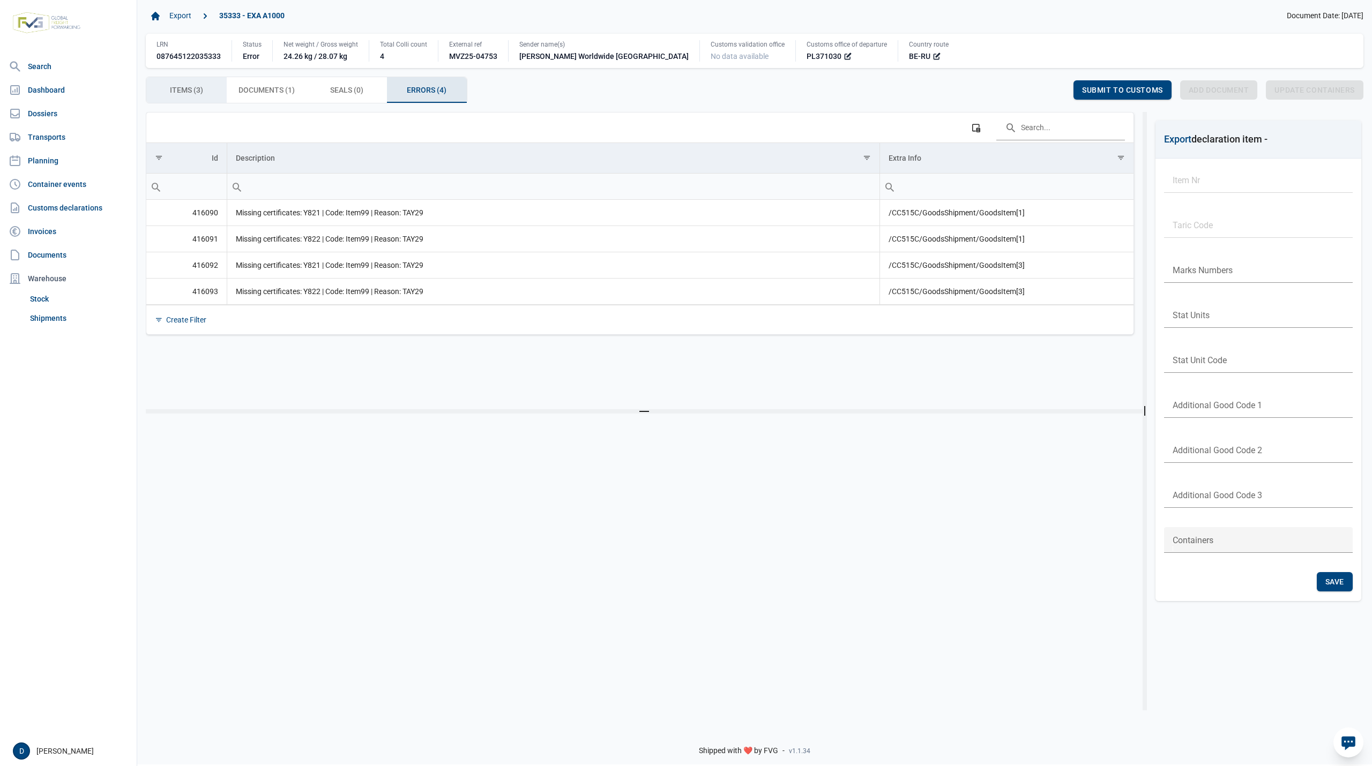
click at [175, 88] on span "Items (3) Items (3)" at bounding box center [186, 90] width 33 height 13
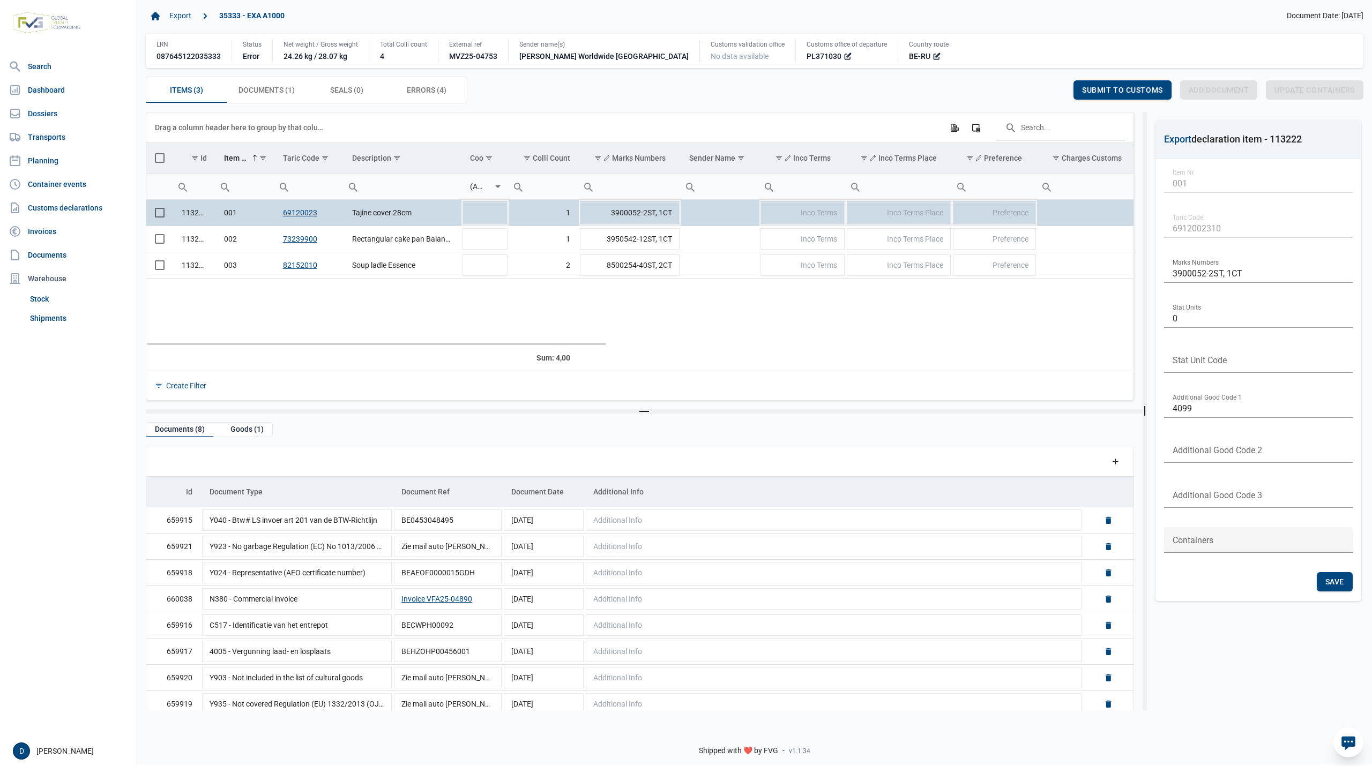
click at [300, 212] on link "69120023" at bounding box center [300, 213] width 34 height 9
click at [302, 267] on link "82152010" at bounding box center [300, 265] width 34 height 9
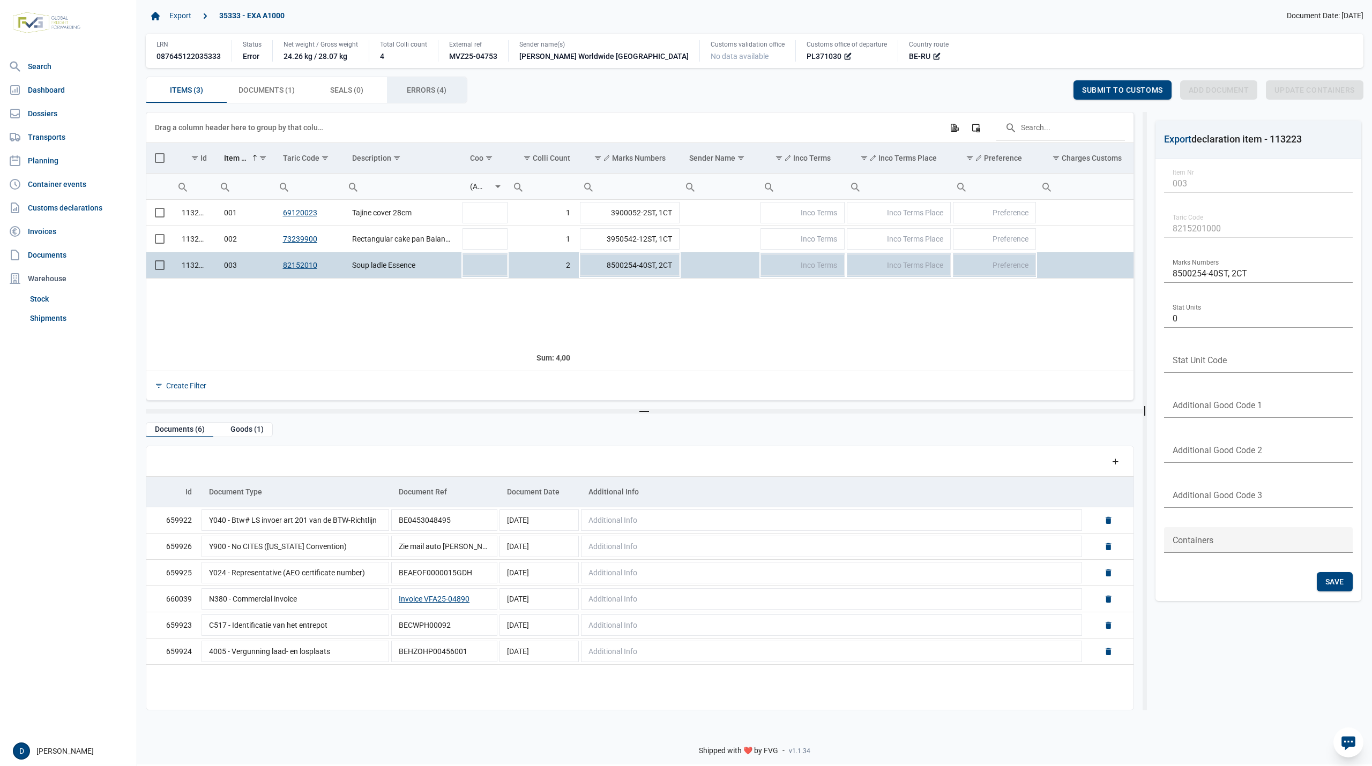
click at [427, 89] on span "Errors (4) Errors (4)" at bounding box center [427, 90] width 40 height 13
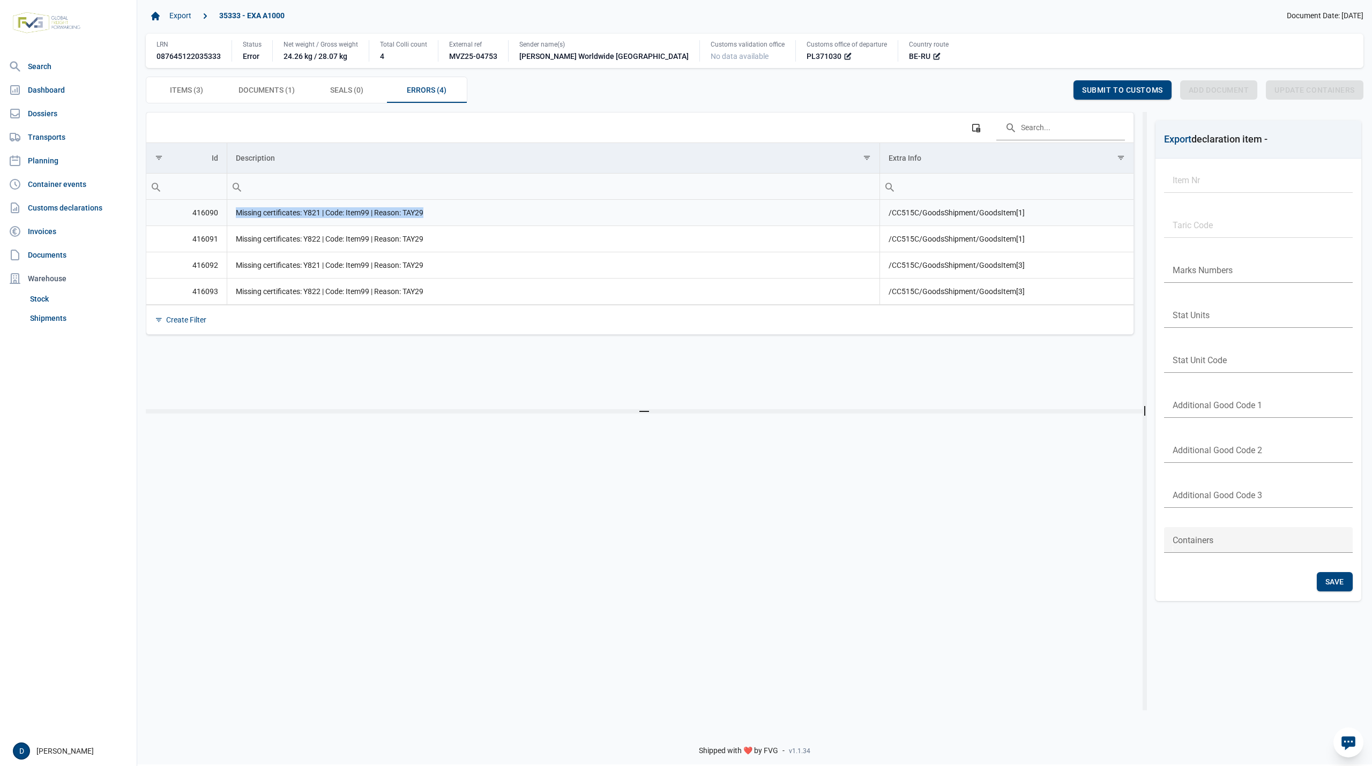
drag, startPoint x: 236, startPoint y: 214, endPoint x: 427, endPoint y: 221, distance: 190.9
click at [427, 221] on td "Missing certificates: Y821 | Code: Item99 | Reason: TAY29" at bounding box center [553, 213] width 653 height 26
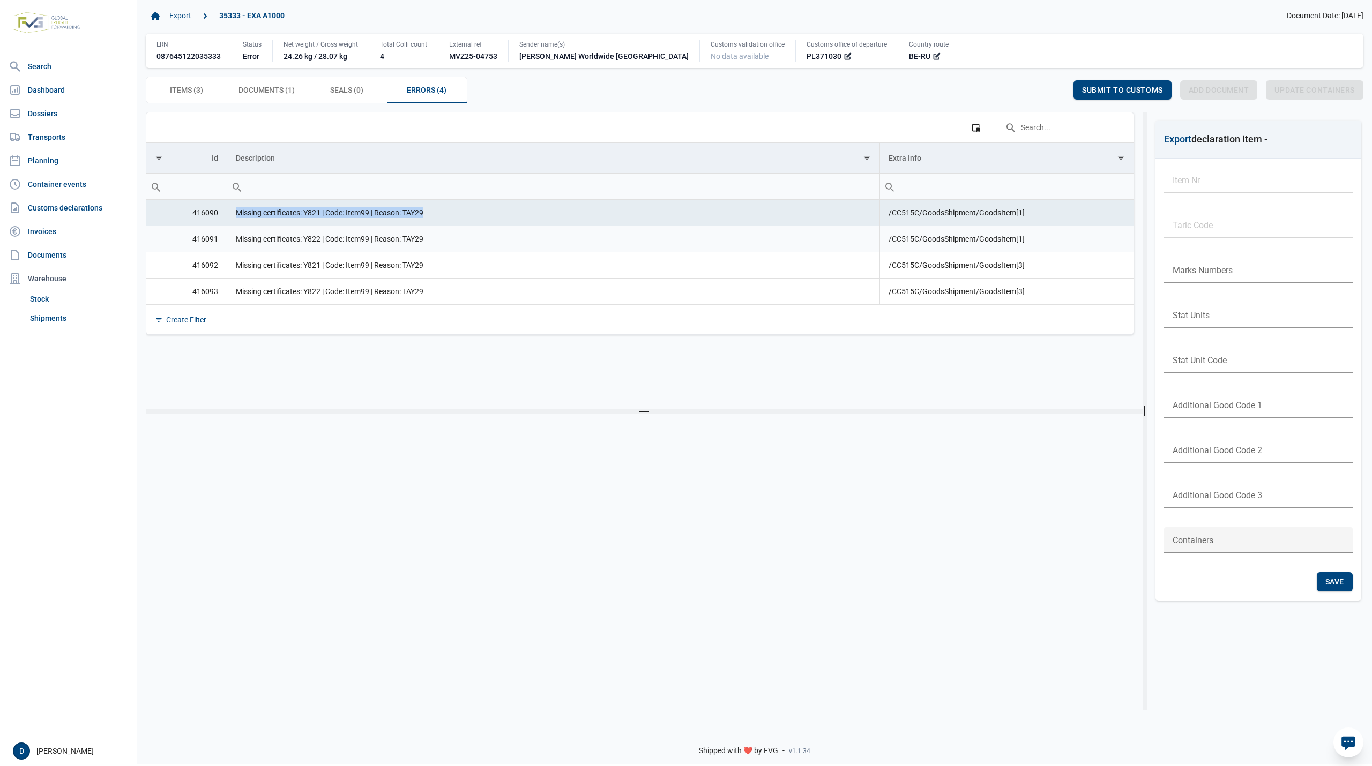
copy td "Missing certificates: Y821 | Code: Item99 | Reason: TAY29"
click at [262, 243] on td "Missing certificates: Y822 | Code: Item99 | Reason: TAY29" at bounding box center [553, 239] width 653 height 26
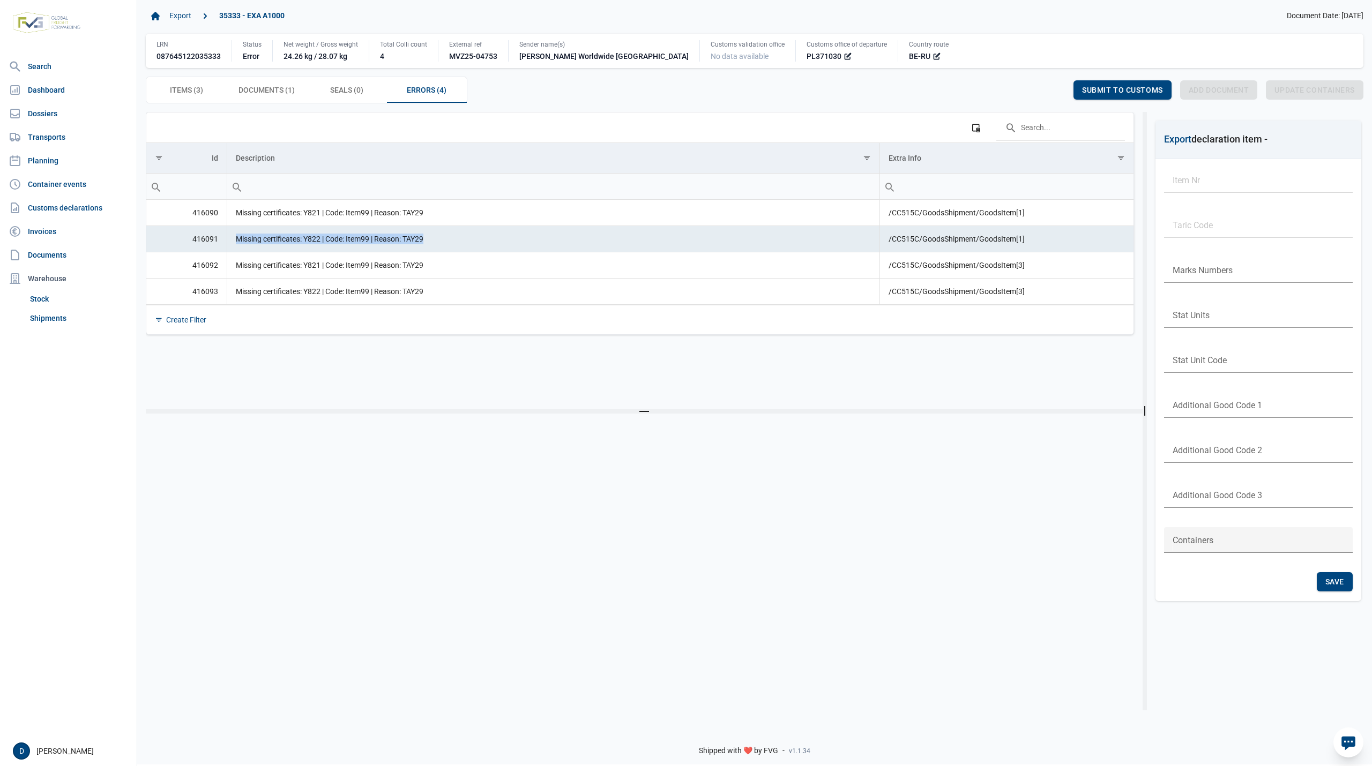
drag, startPoint x: 233, startPoint y: 243, endPoint x: 429, endPoint y: 243, distance: 196.7
click at [429, 243] on td "Missing certificates: Y822 | Code: Item99 | Reason: TAY29" at bounding box center [553, 239] width 653 height 26
copy td "Missing certificates: Y822 | Code: Item99 | Reason: TAY29"
click at [185, 88] on span "Items (3) Items (3)" at bounding box center [186, 90] width 33 height 13
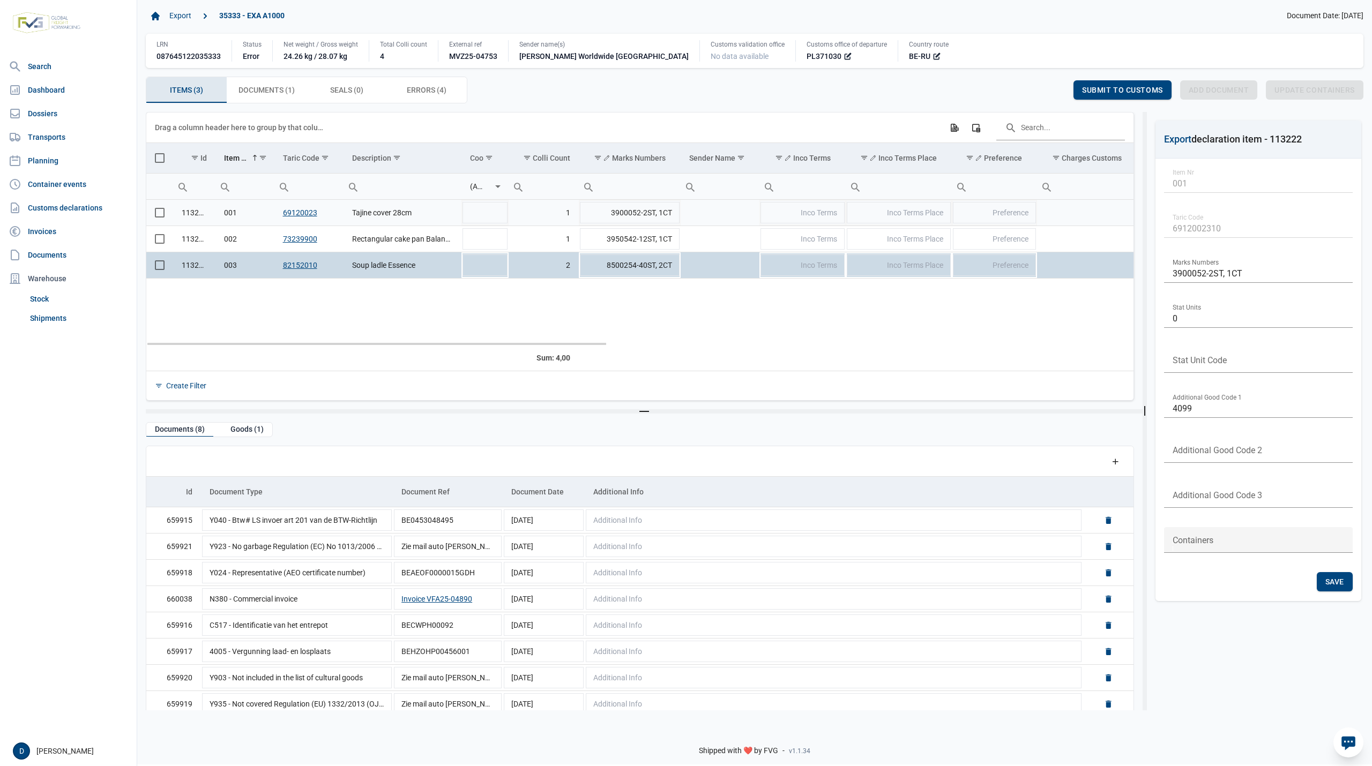
click at [164, 220] on td "Data grid with 3 rows and 23 columns" at bounding box center [159, 213] width 27 height 26
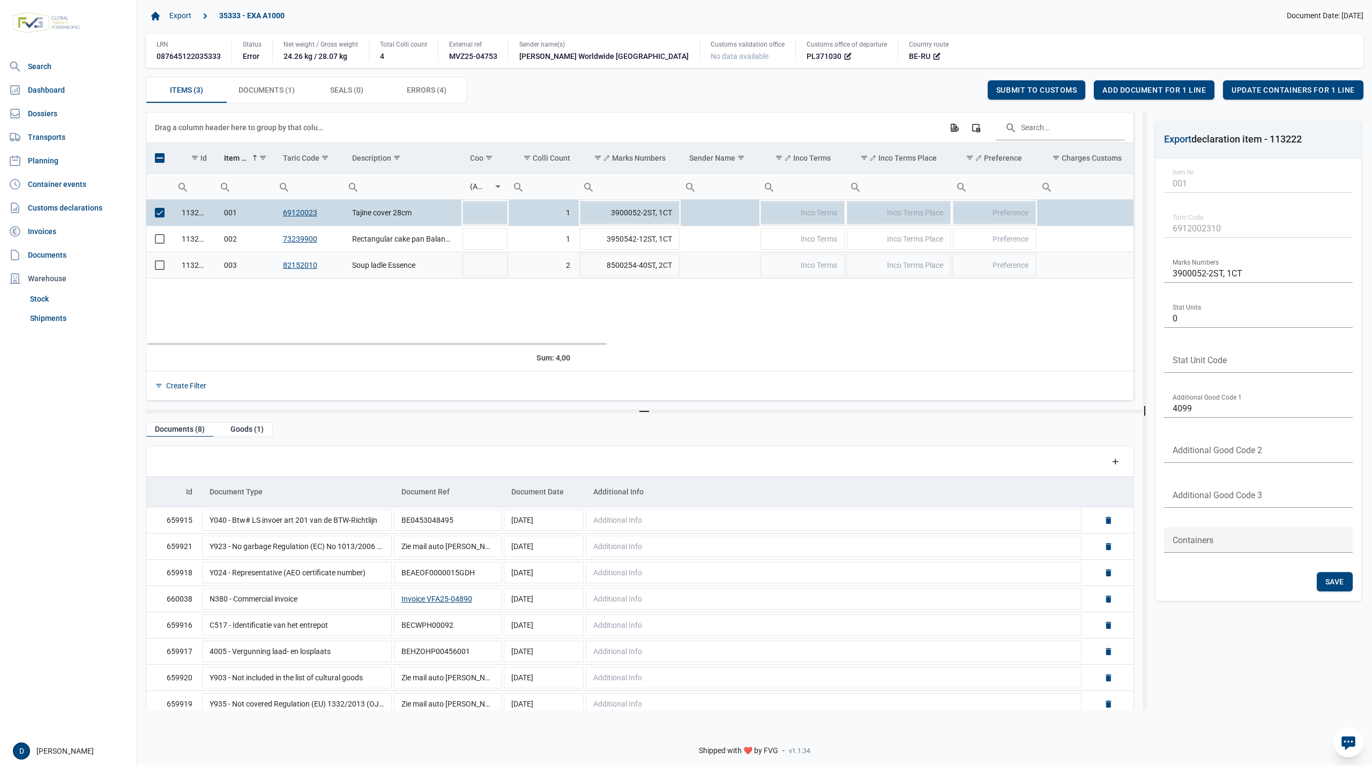
click at [158, 267] on span "Select row" at bounding box center [160, 266] width 10 height 10
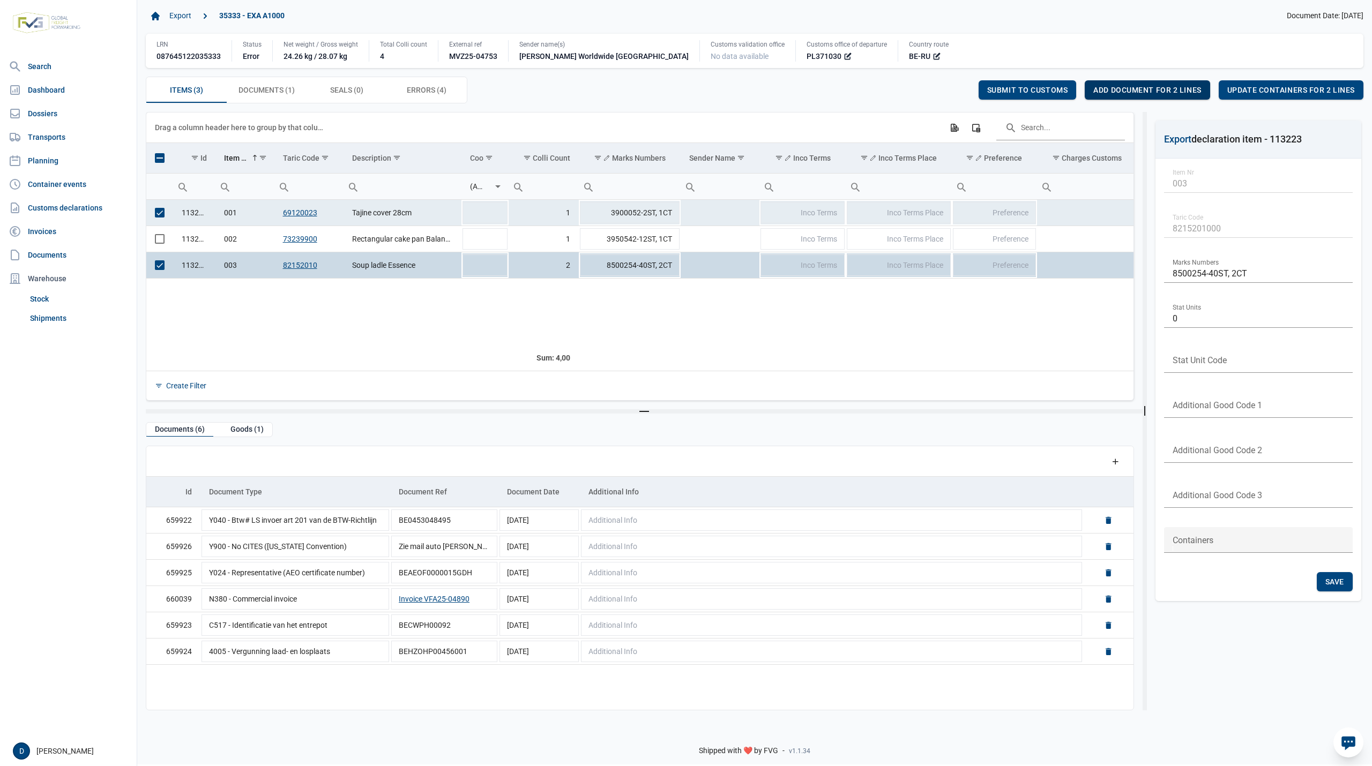
click at [1147, 90] on span "Add document for 2 lines" at bounding box center [1147, 90] width 108 height 9
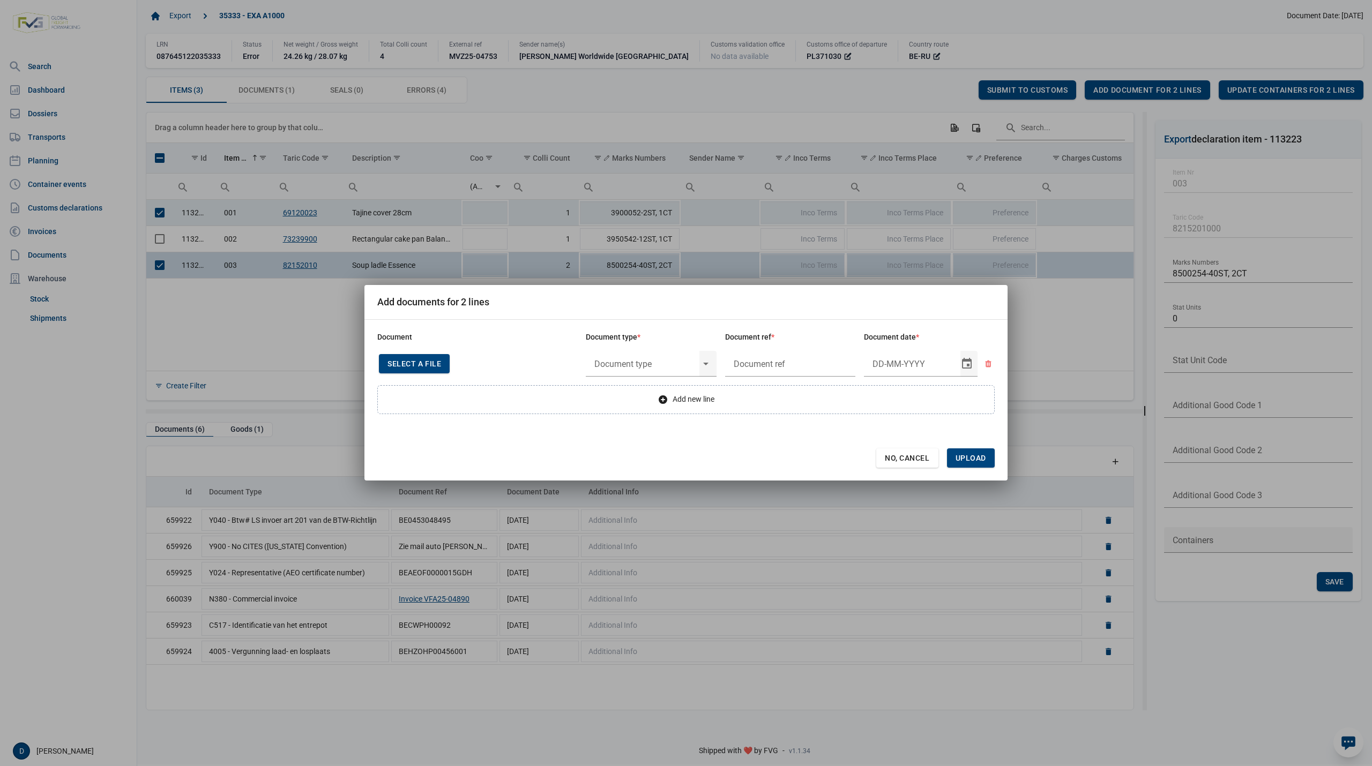
click at [646, 346] on div "Document Document type * Document ref * Document date * Select a file or Drop a…" at bounding box center [685, 355] width 617 height 44
click at [630, 361] on input "text" at bounding box center [643, 364] width 114 height 26
type input "Y822"
click at [630, 362] on input "text" at bounding box center [643, 364] width 114 height 26
click at [604, 362] on input "Y822" at bounding box center [643, 364] width 114 height 26
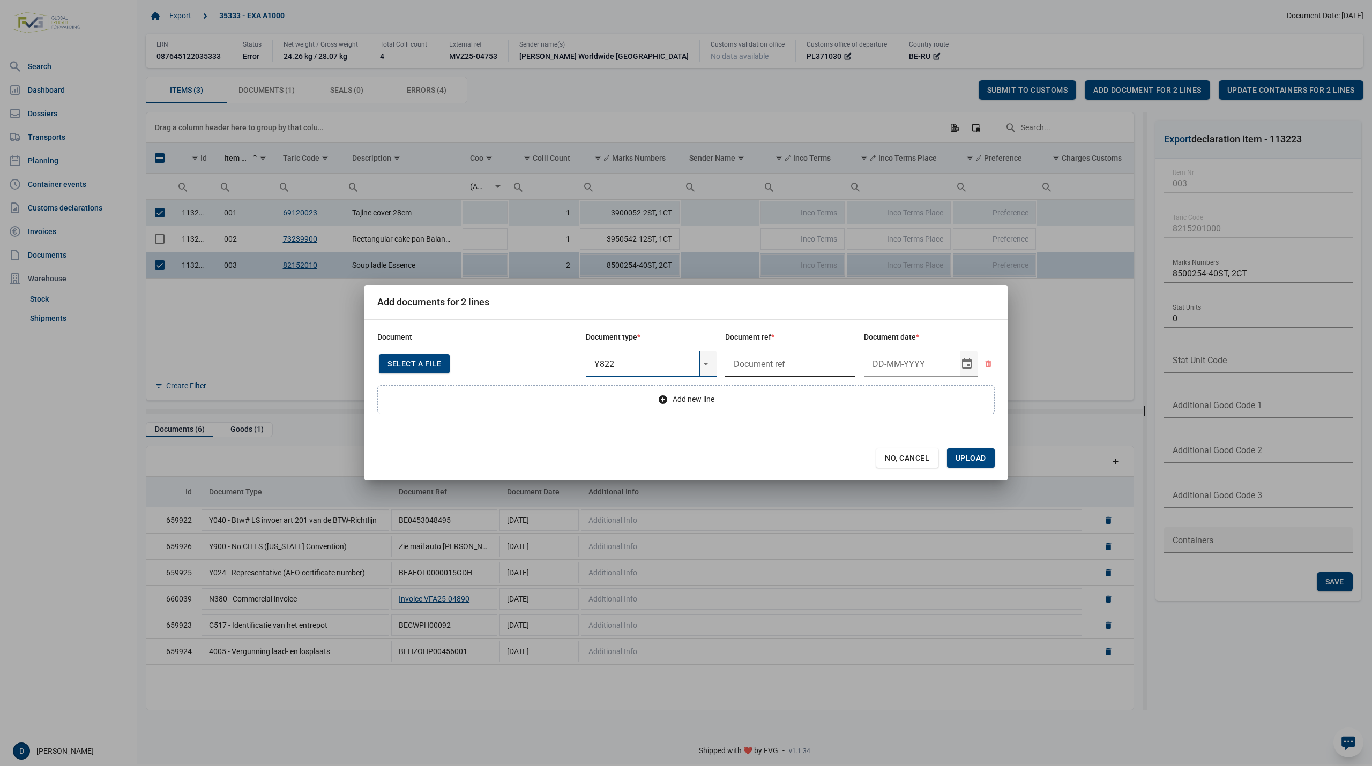
type input "Y822"
click at [784, 362] on input "text" at bounding box center [790, 364] width 131 height 26
click at [651, 363] on input "text" at bounding box center [643, 364] width 114 height 26
type input "Y"
click at [925, 457] on span "No, Cancel" at bounding box center [907, 458] width 45 height 9
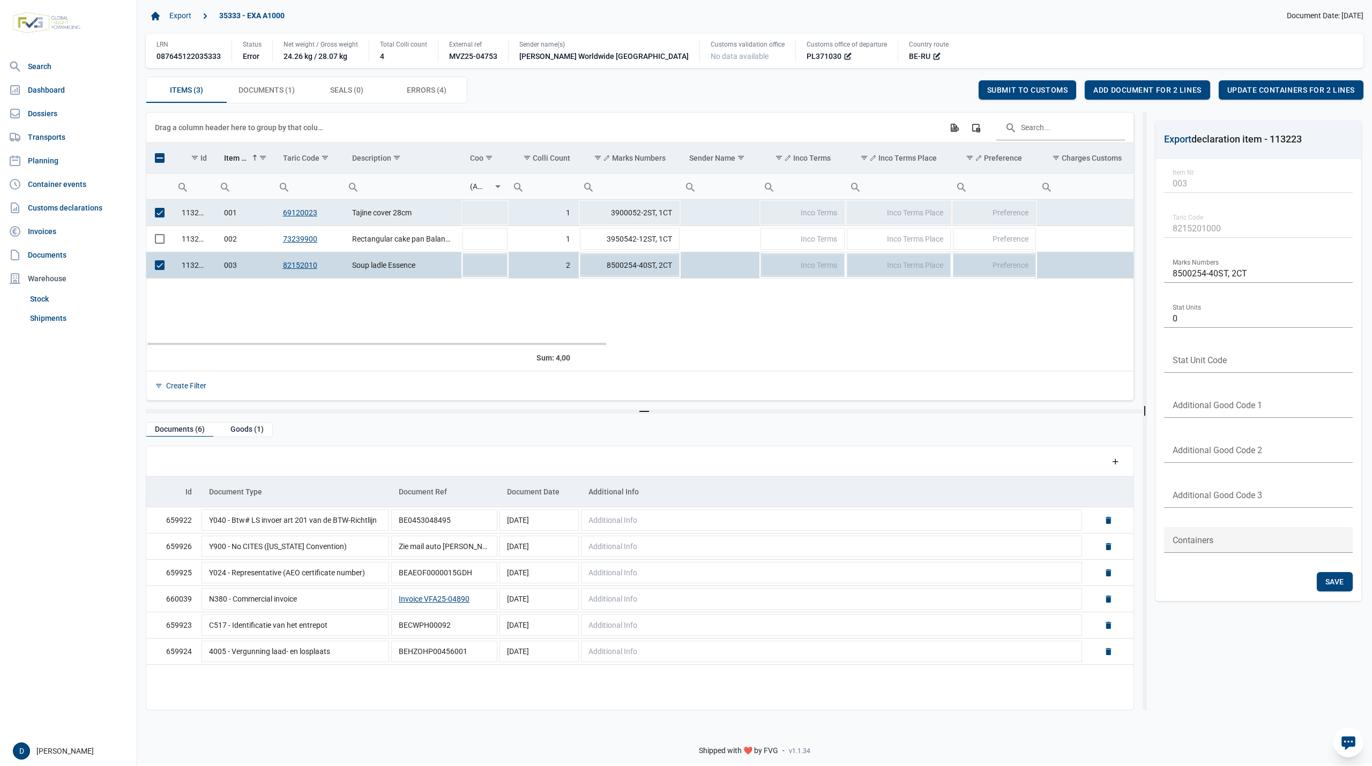
click at [161, 218] on span "Select row" at bounding box center [160, 213] width 10 height 10
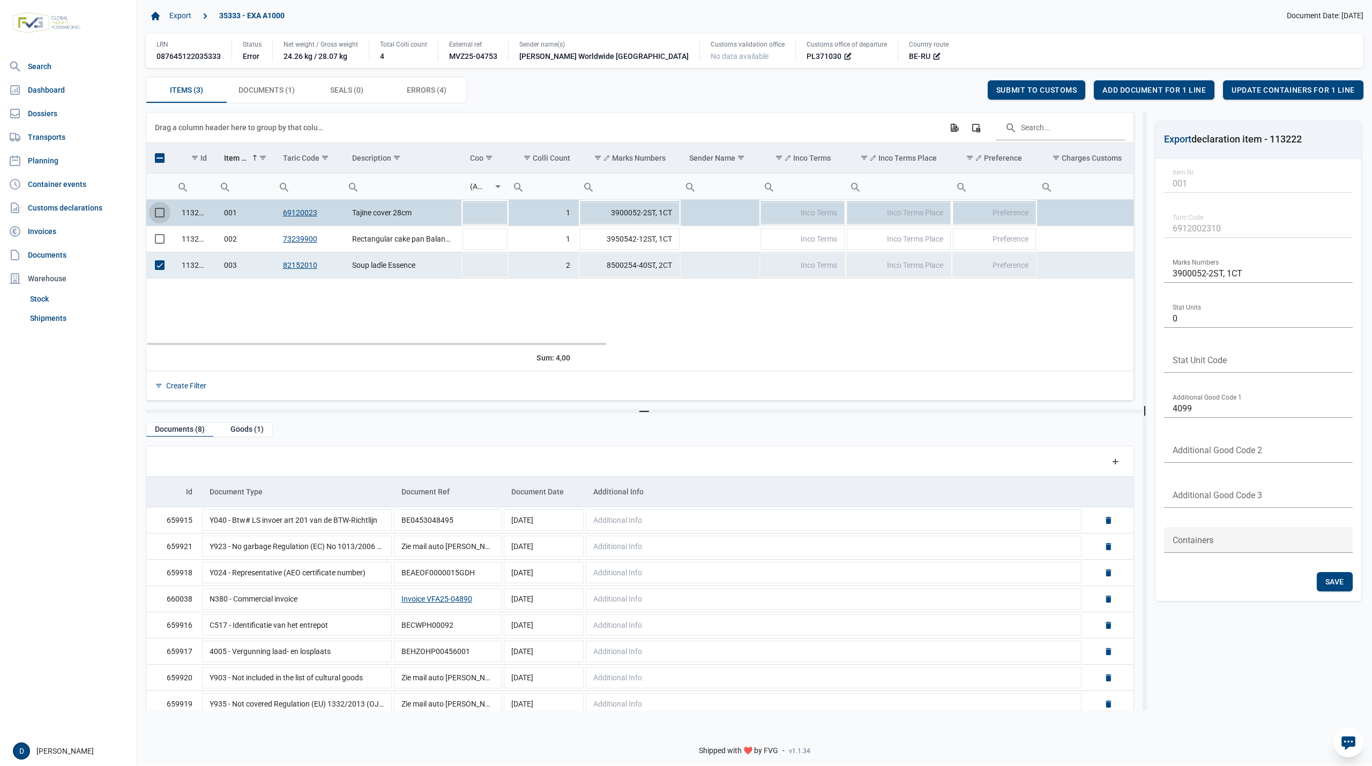
click at [159, 269] on span "Select row" at bounding box center [160, 266] width 10 height 10
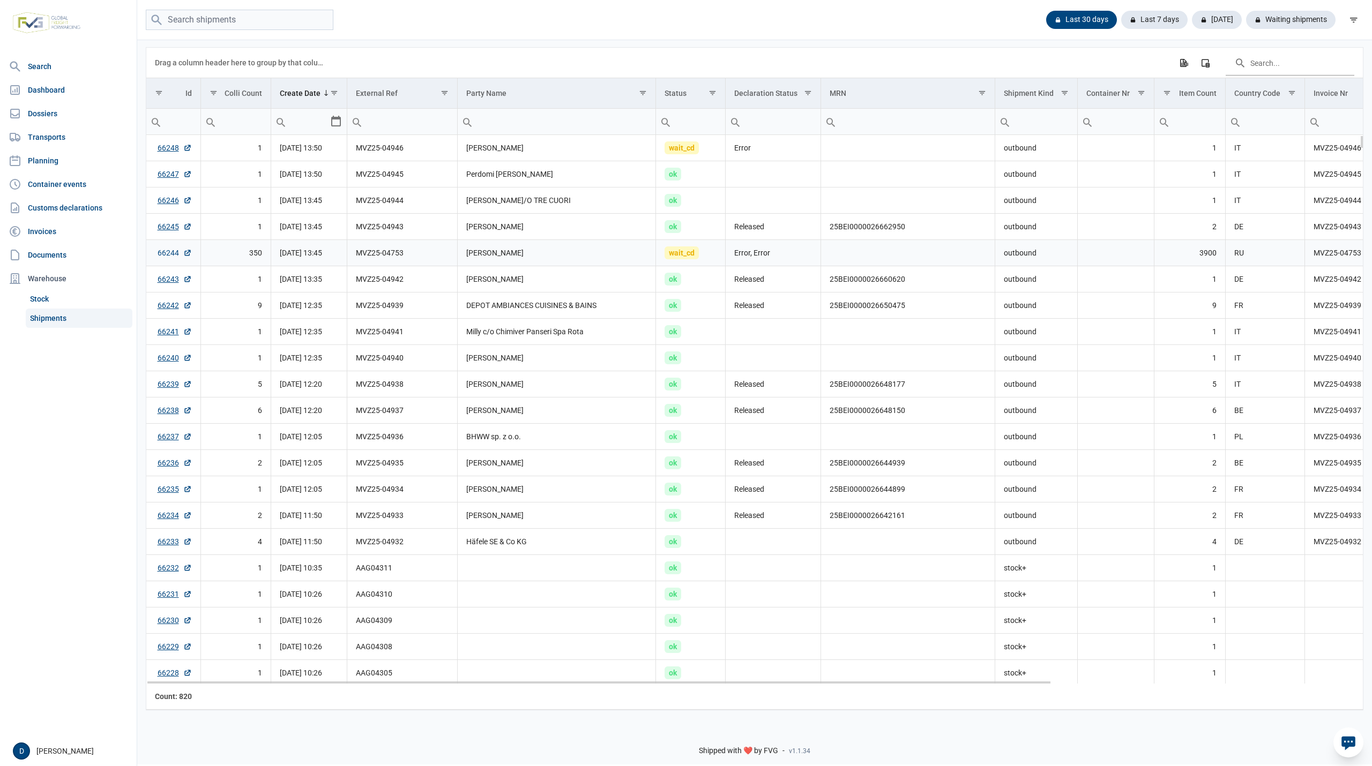
click at [170, 253] on link "66244" at bounding box center [175, 253] width 34 height 11
click at [172, 148] on link "66248" at bounding box center [175, 148] width 34 height 11
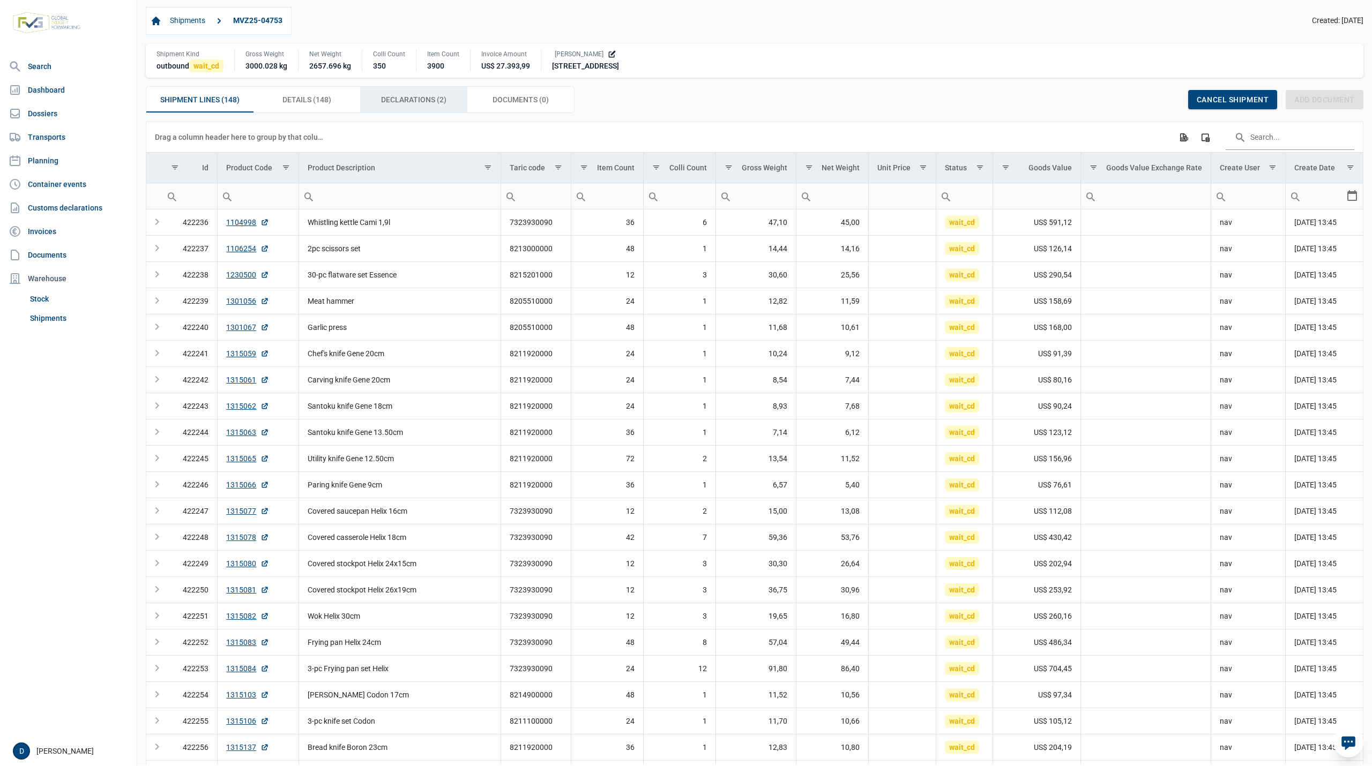
click at [425, 101] on span "Declarations (2) Declarations (2)" at bounding box center [413, 99] width 65 height 13
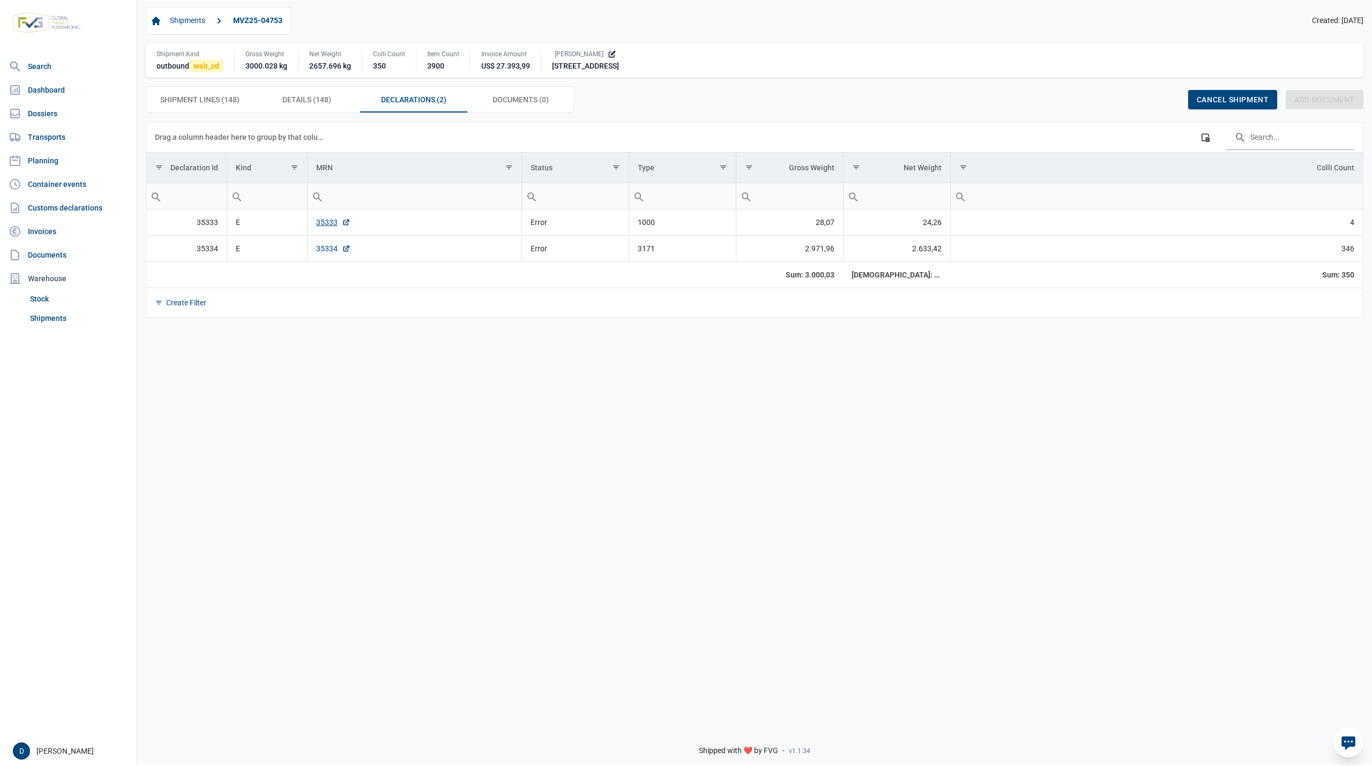
click at [329, 249] on link "35334" at bounding box center [333, 248] width 34 height 11
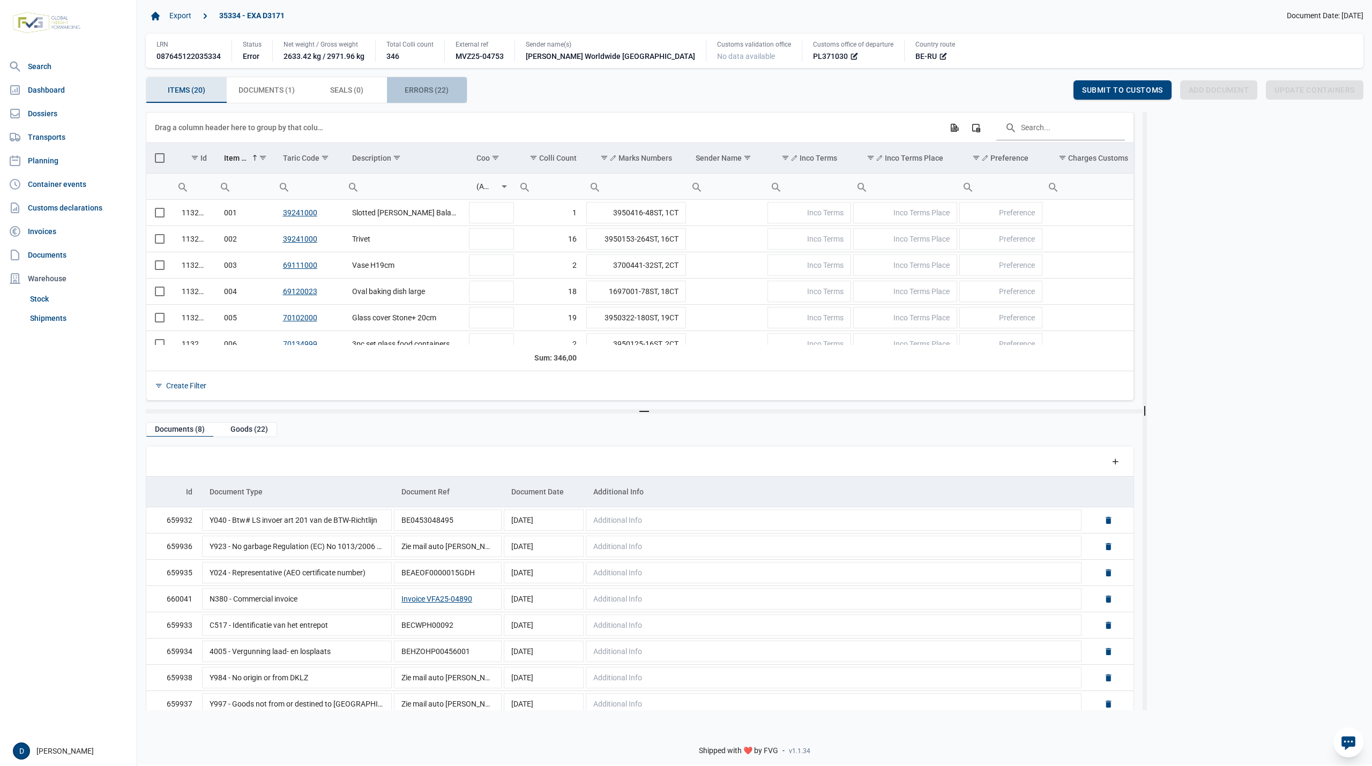
click at [419, 85] on span "Errors (22) Errors (22)" at bounding box center [427, 90] width 44 height 13
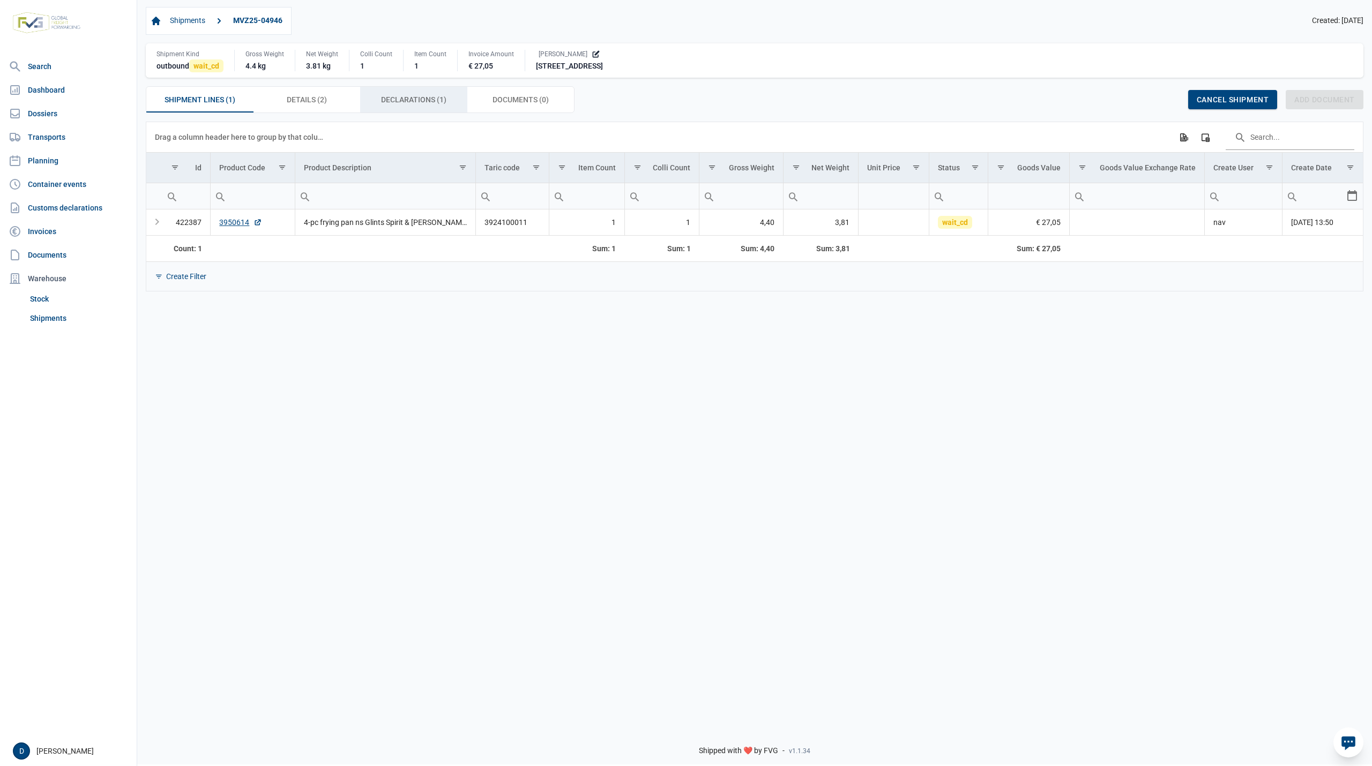
click at [412, 94] on div "Declarations (1) Declarations (1)" at bounding box center [413, 100] width 107 height 26
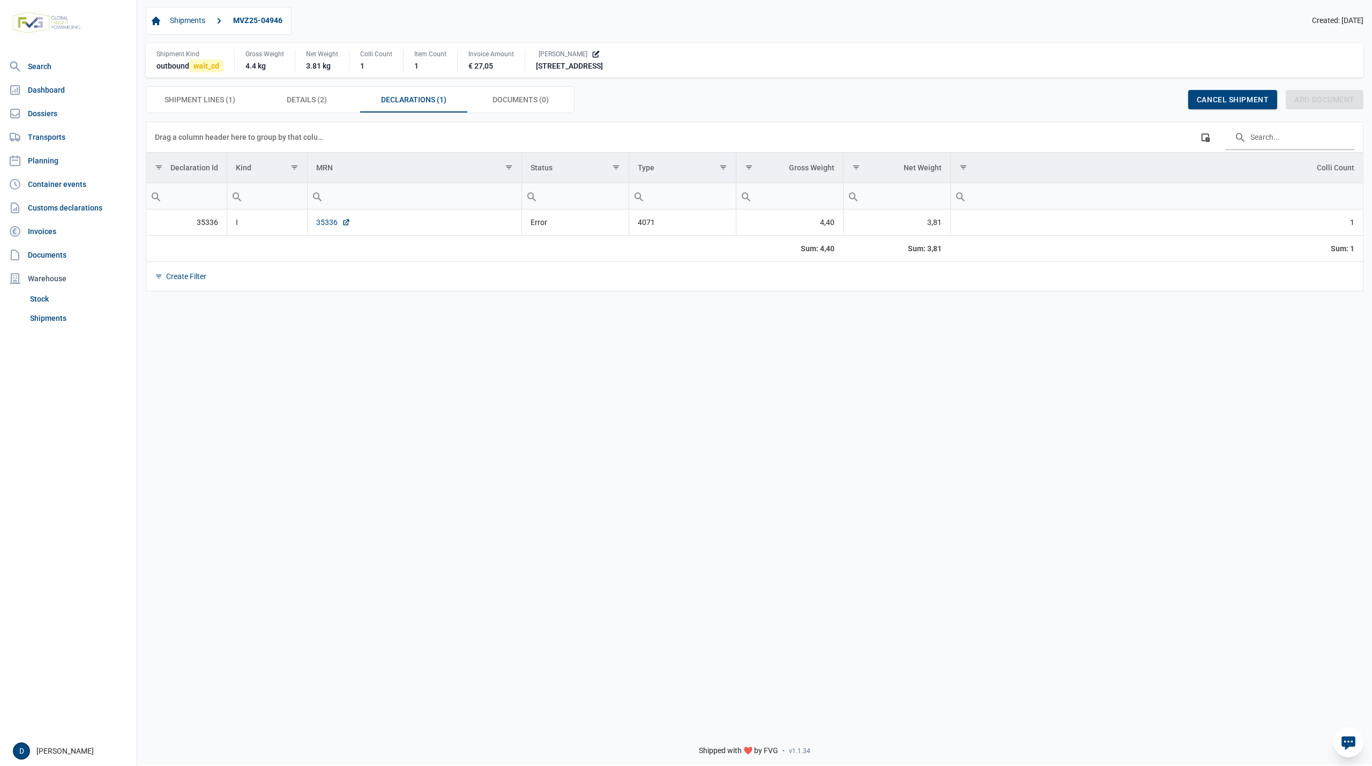
click at [324, 226] on link "35336" at bounding box center [333, 222] width 34 height 11
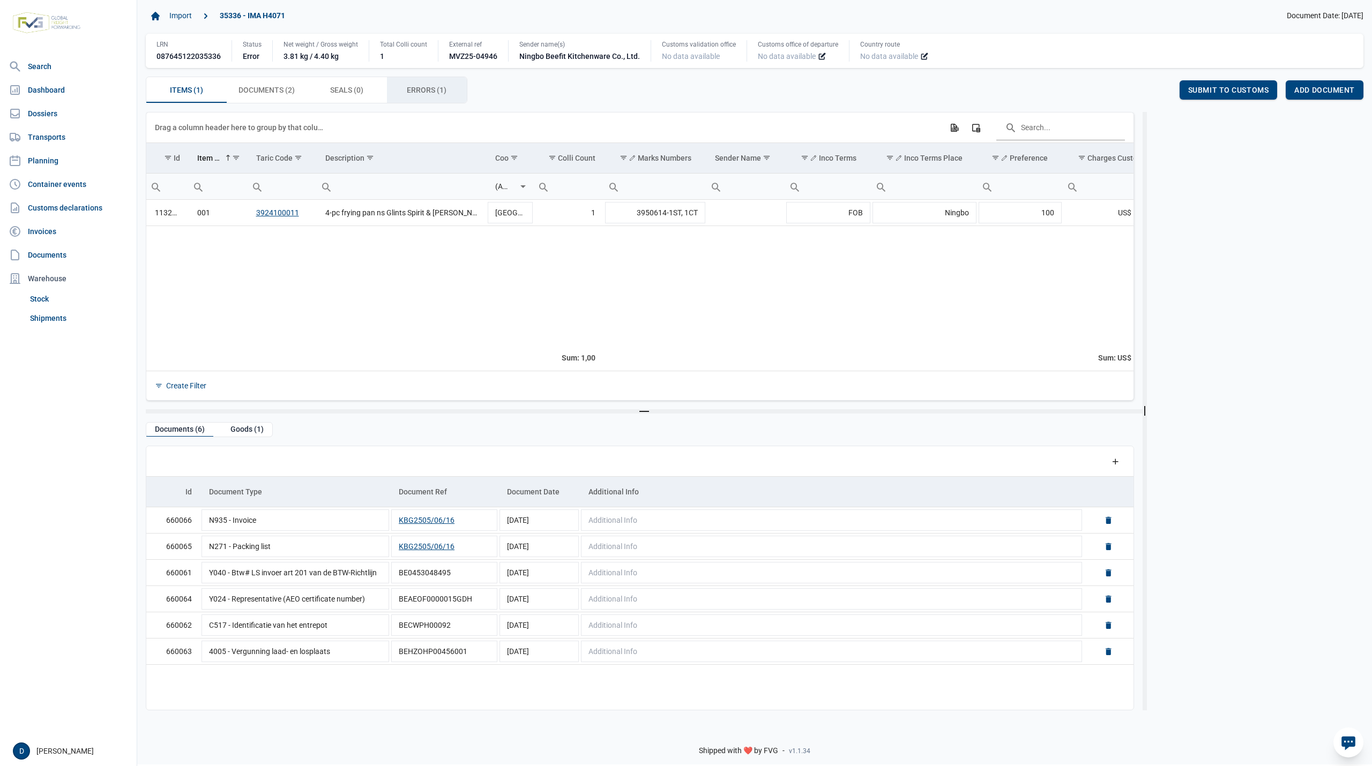
click at [421, 93] on span "Errors (1) Errors (1)" at bounding box center [427, 90] width 40 height 13
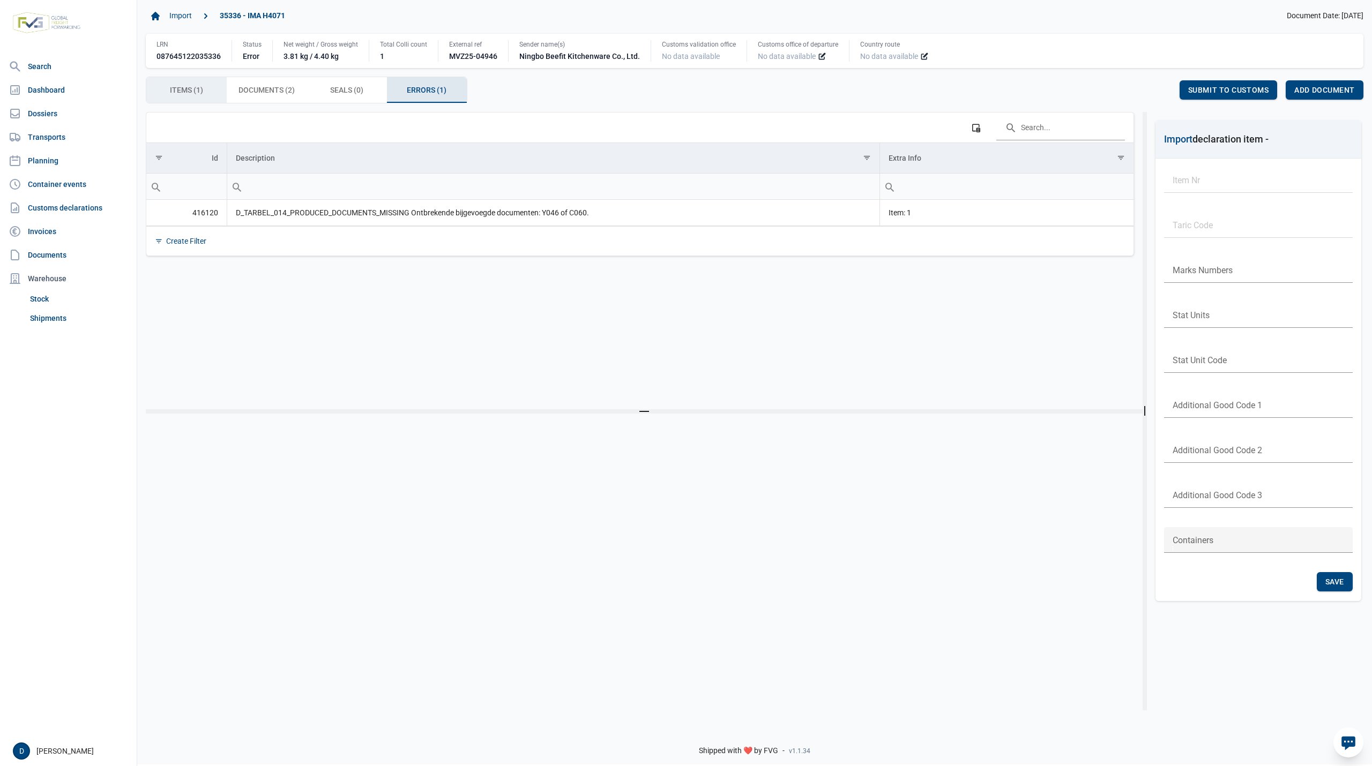
click at [200, 88] on span "Items (1) Items (1)" at bounding box center [186, 90] width 33 height 13
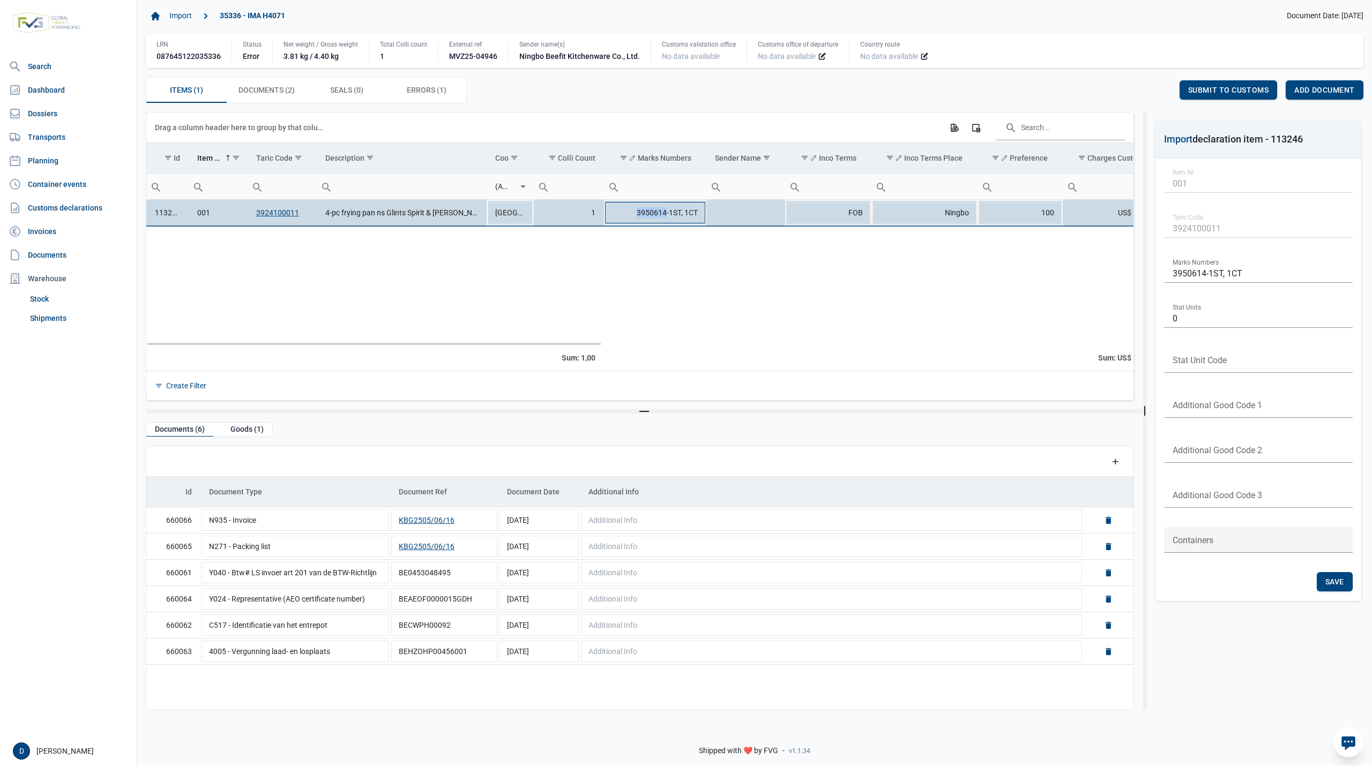
drag, startPoint x: 633, startPoint y: 215, endPoint x: 666, endPoint y: 214, distance: 32.7
click at [666, 214] on td "3950614-1ST, 1CT" at bounding box center [655, 213] width 102 height 26
click at [240, 431] on div "Goods (1)" at bounding box center [247, 430] width 50 height 14
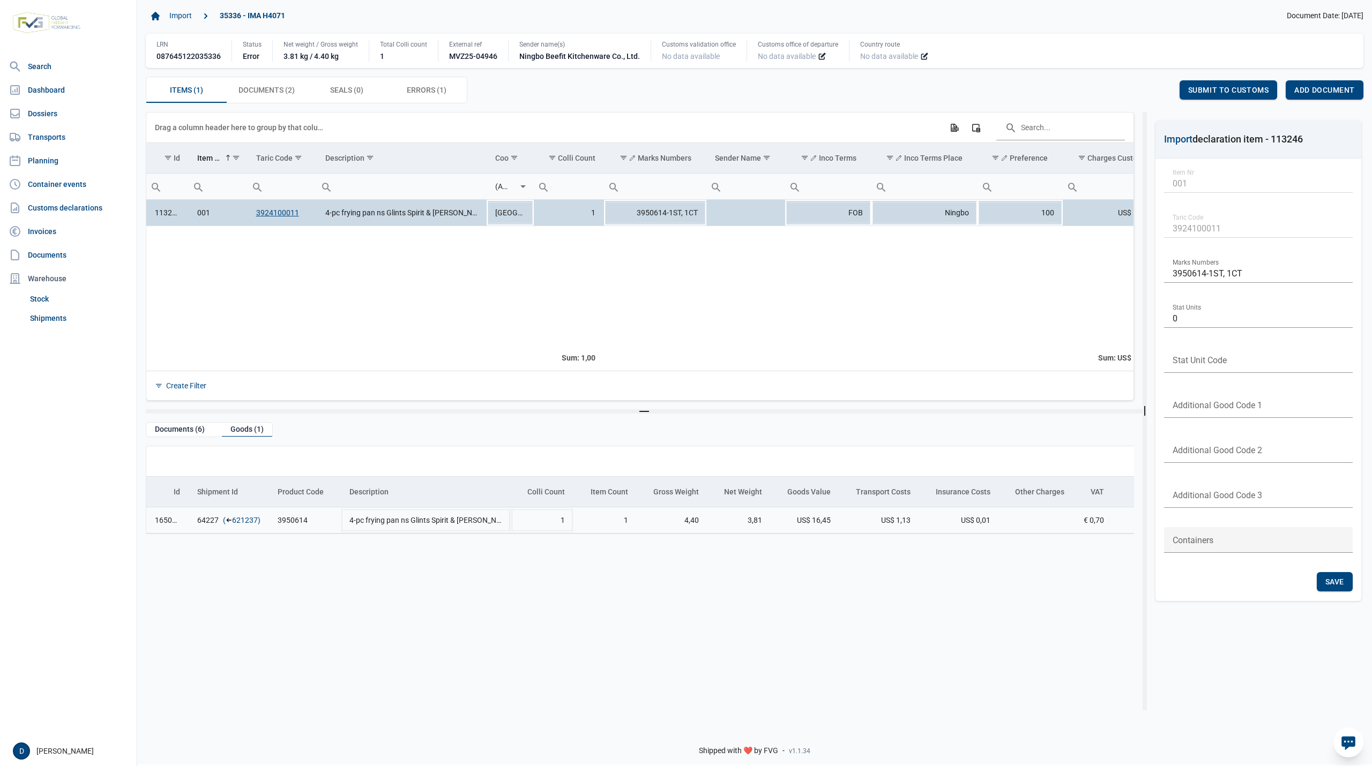
click at [245, 522] on link "621237" at bounding box center [245, 520] width 26 height 11
click at [238, 519] on link "621237" at bounding box center [245, 520] width 26 height 11
click at [416, 89] on span "Errors (1) Errors (1)" at bounding box center [427, 90] width 40 height 13
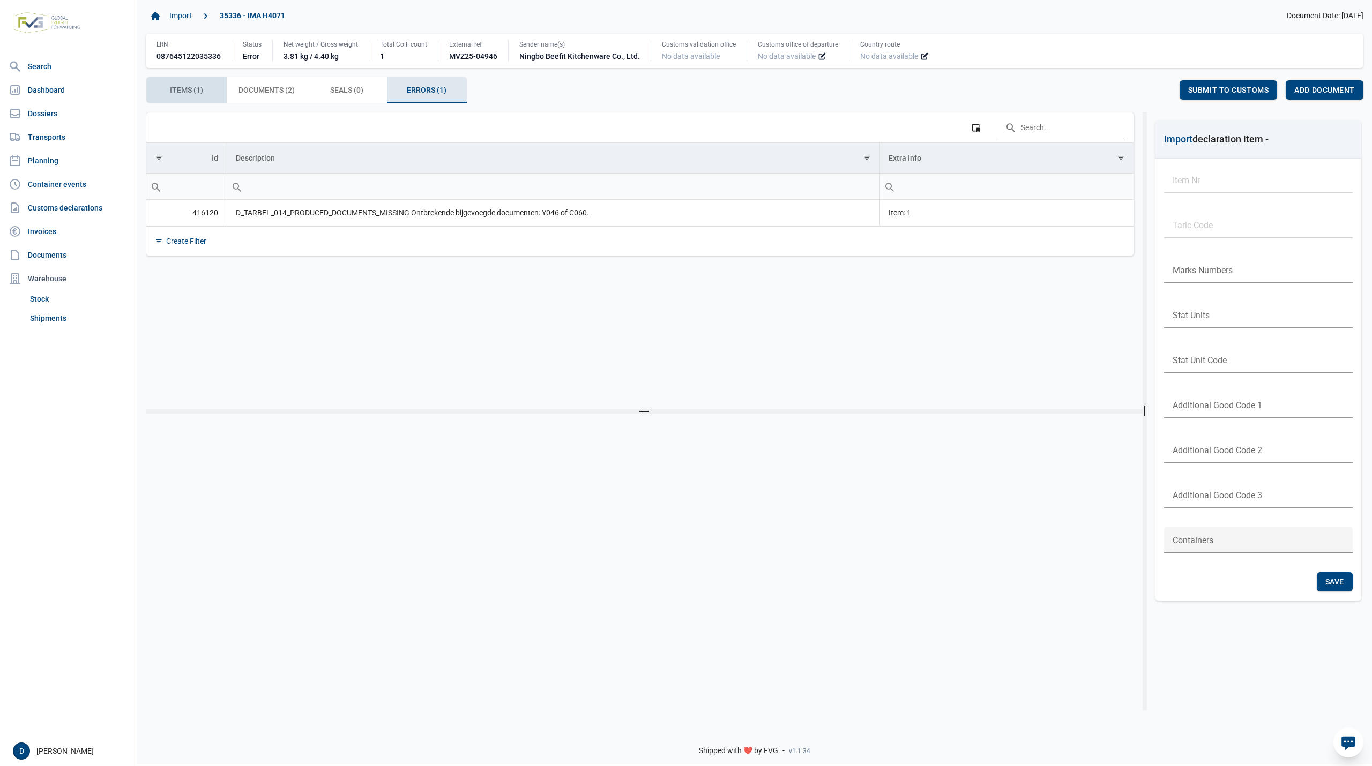
click at [192, 91] on span "Items (1) Items (1)" at bounding box center [186, 90] width 33 height 13
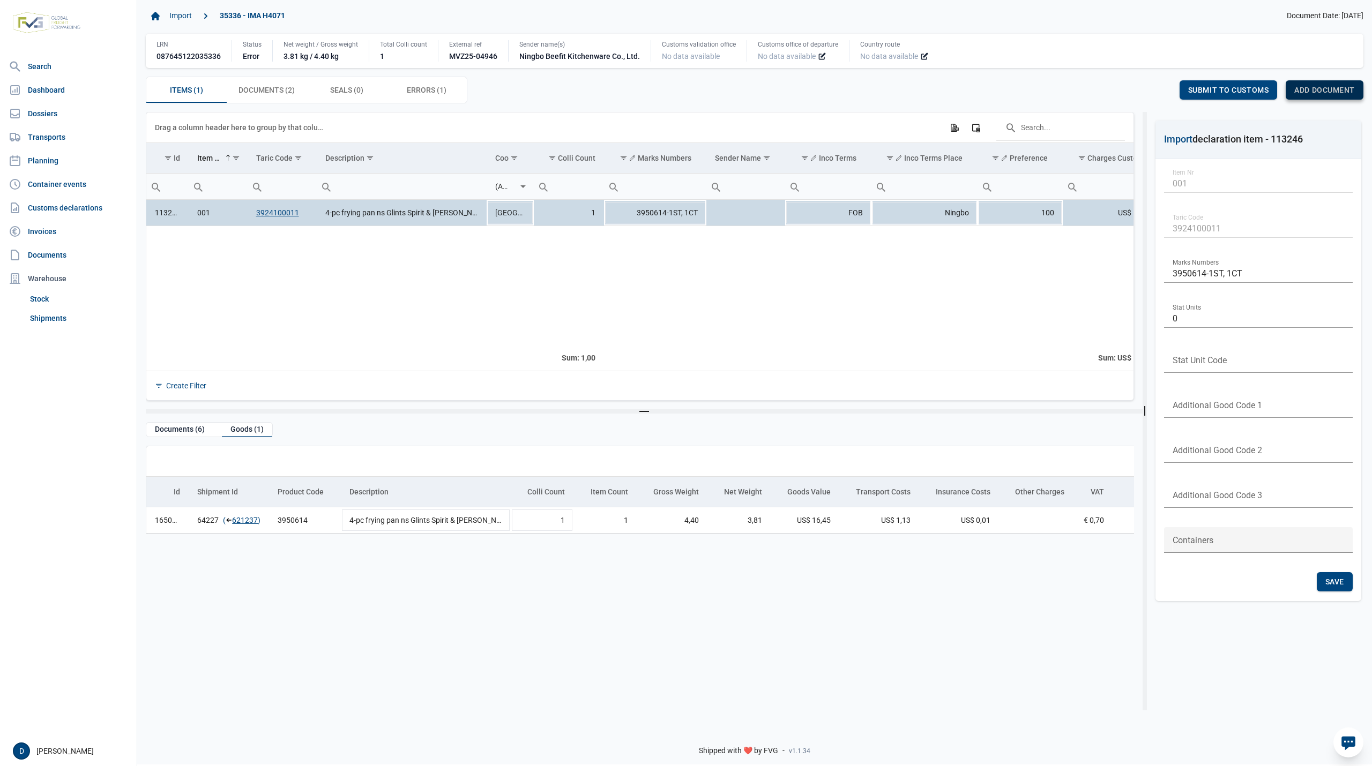
click at [1309, 86] on span "Add document" at bounding box center [1324, 90] width 61 height 9
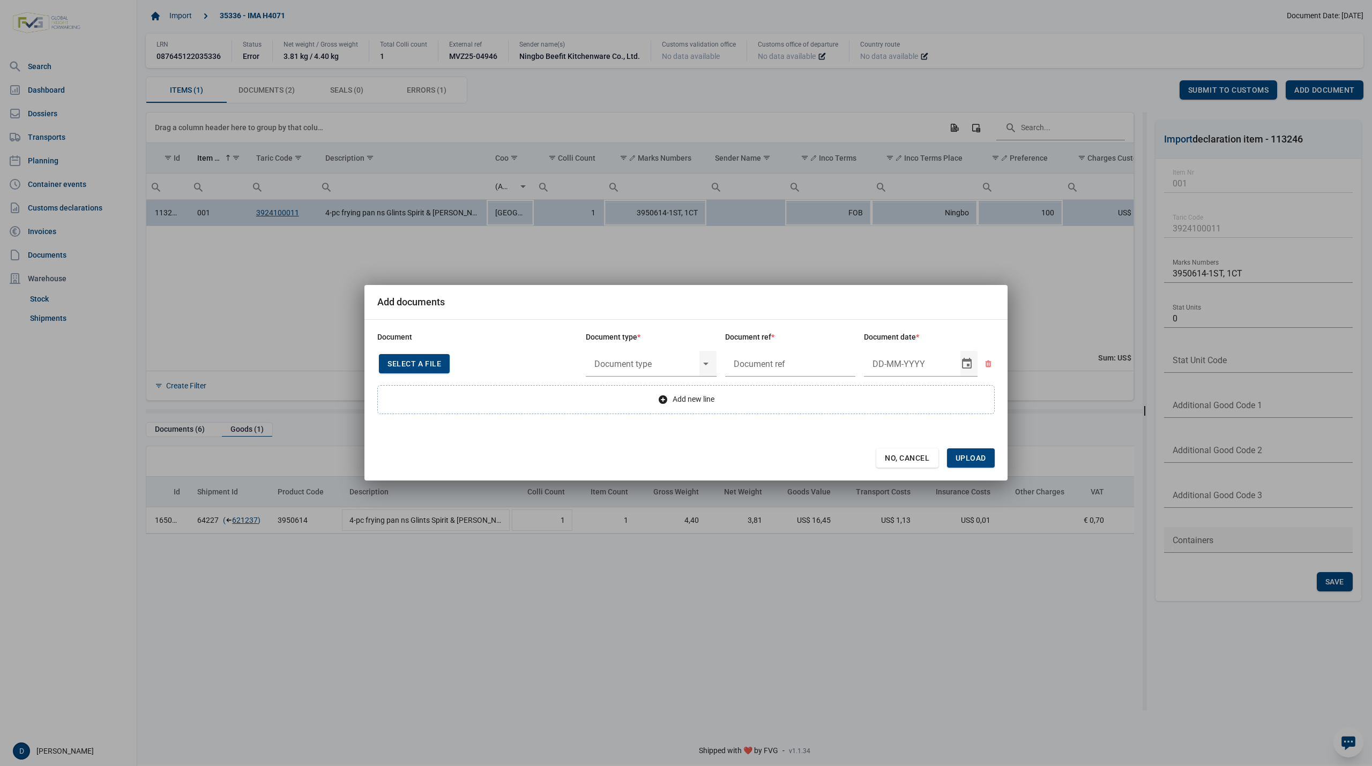
click at [410, 367] on span "Select a file" at bounding box center [415, 364] width 54 height 9
type input "CHEDD.BE.2025.0002214"
click at [663, 367] on input "text" at bounding box center [643, 364] width 114 height 28
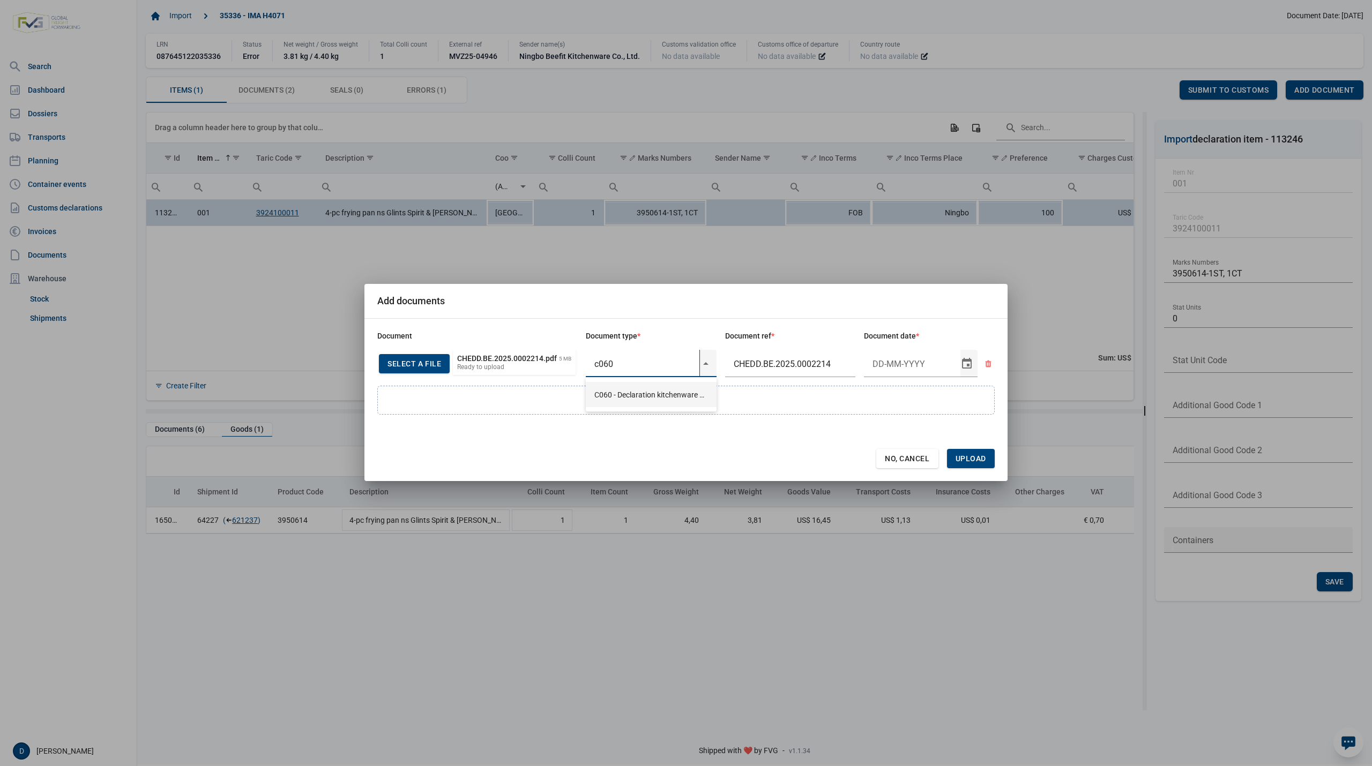
click at [653, 393] on div "C060 - Declaration kitchenware ex CN of HK 284/2011" at bounding box center [651, 394] width 131 height 25
type input "C060 - Declaration kitchenware ex CN of HK 284/2011"
click at [906, 363] on input "Document date" at bounding box center [912, 364] width 96 height 28
type input "27-5-2025"
click at [976, 462] on span "Upload" at bounding box center [971, 459] width 31 height 9
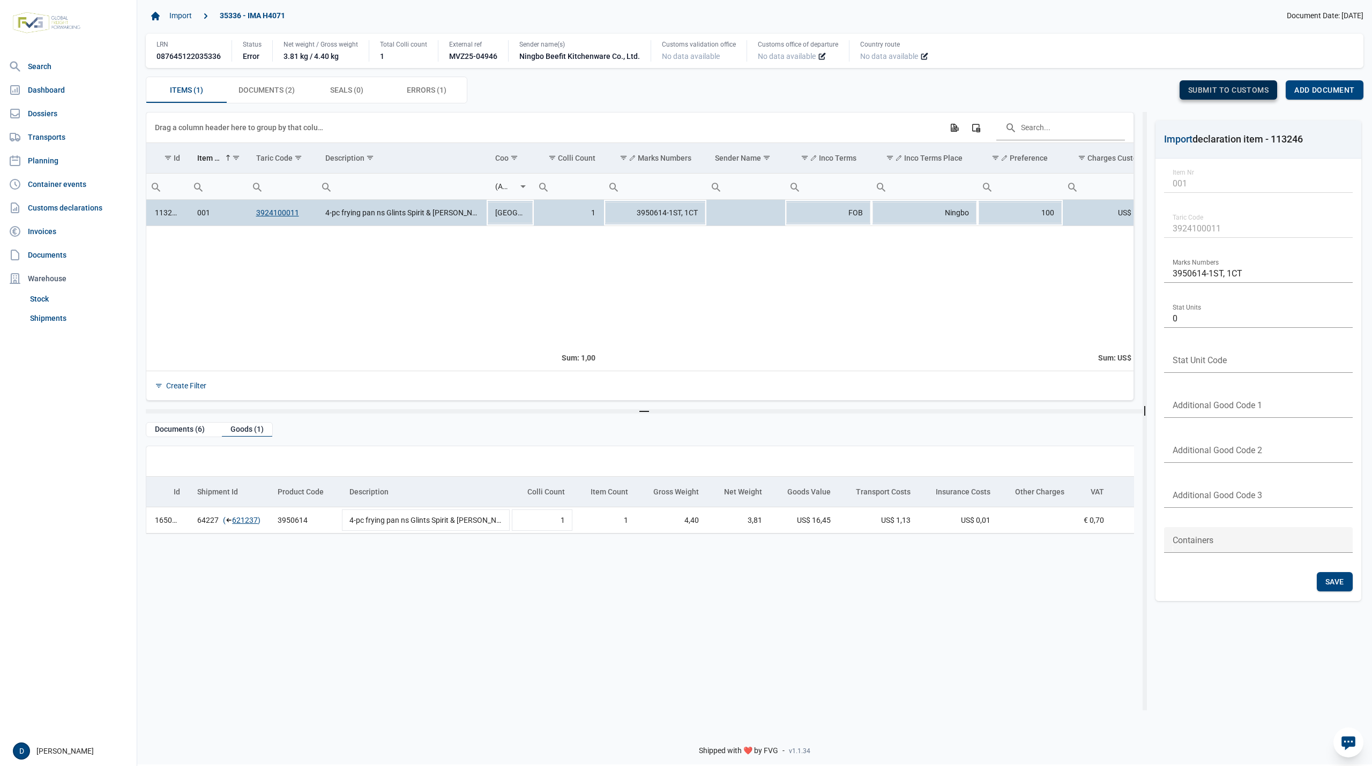
click at [1254, 88] on span "Submit to customs" at bounding box center [1228, 90] width 81 height 9
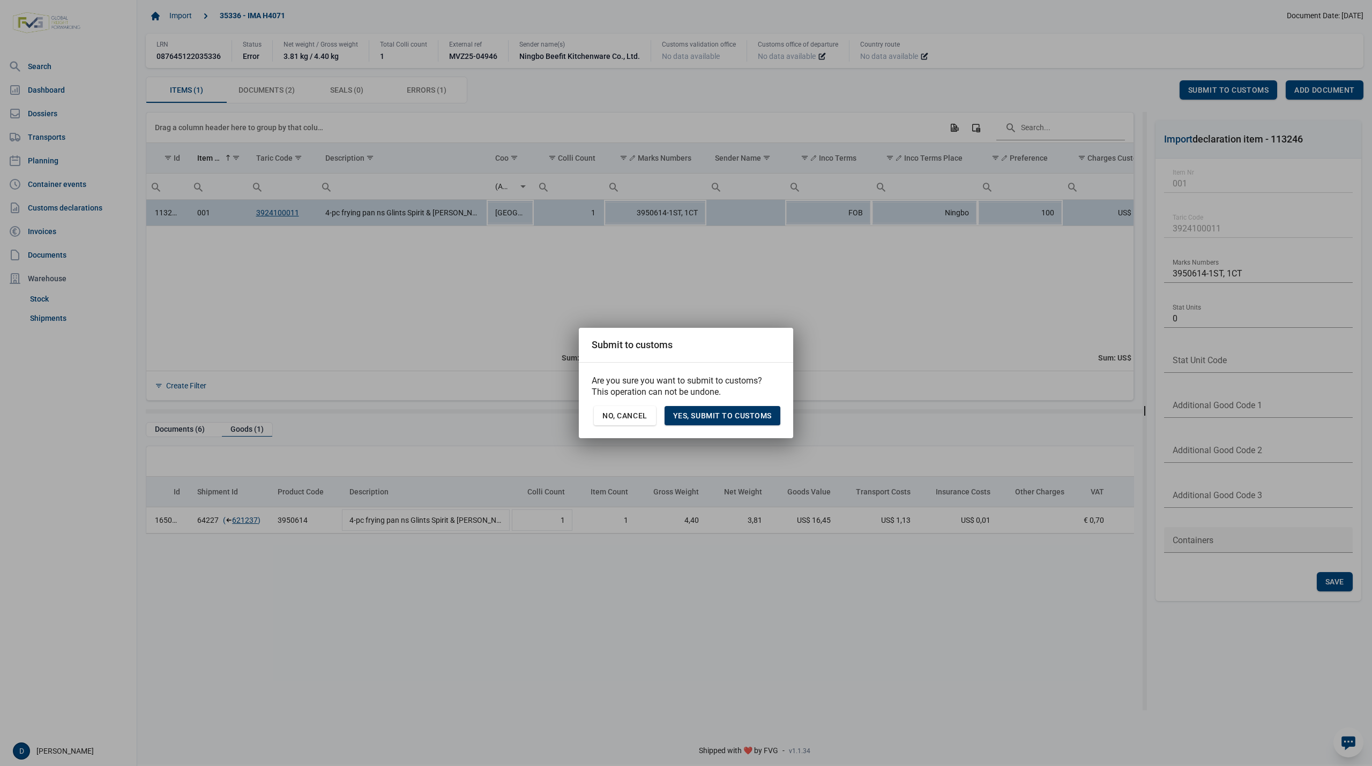
click at [702, 414] on span "Yes, Submit to customs" at bounding box center [722, 416] width 99 height 9
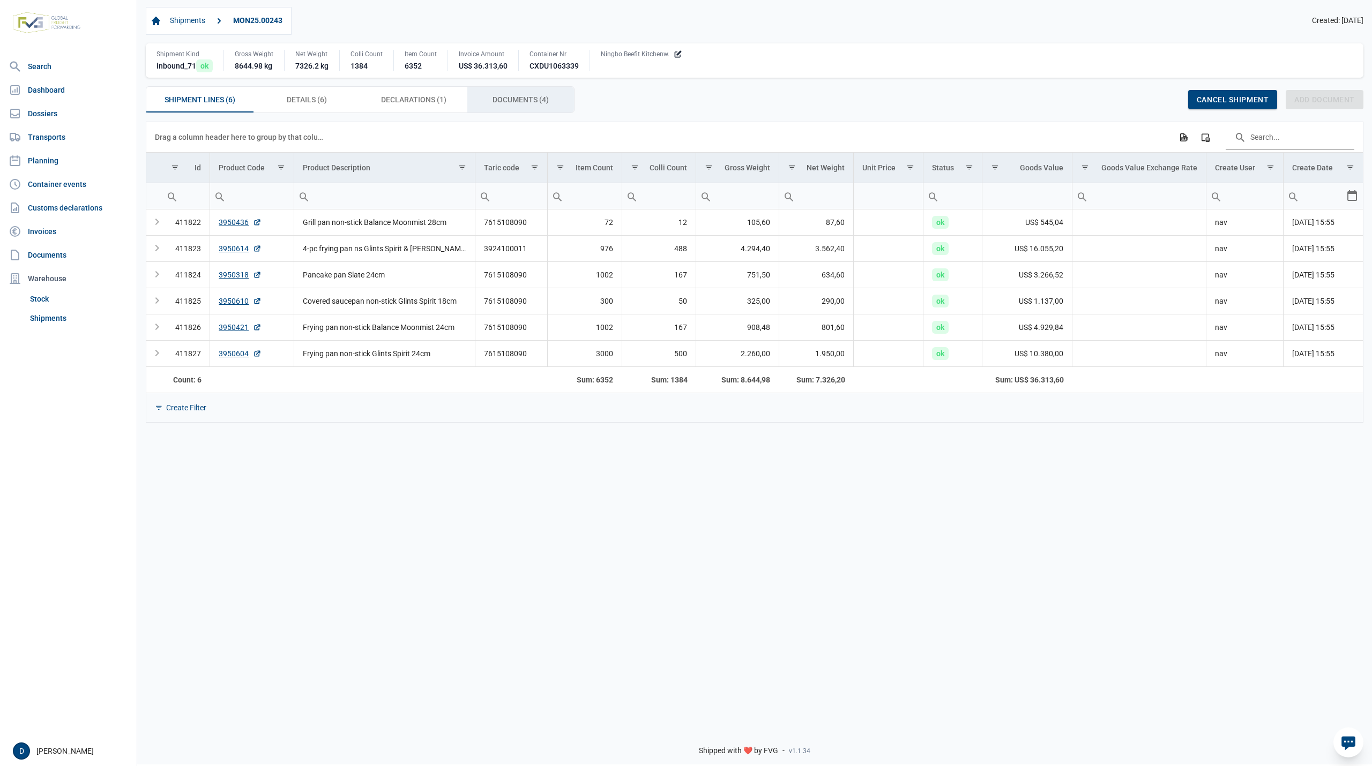
click at [503, 93] on div "Documents (4) Documents (4)" at bounding box center [520, 100] width 107 height 26
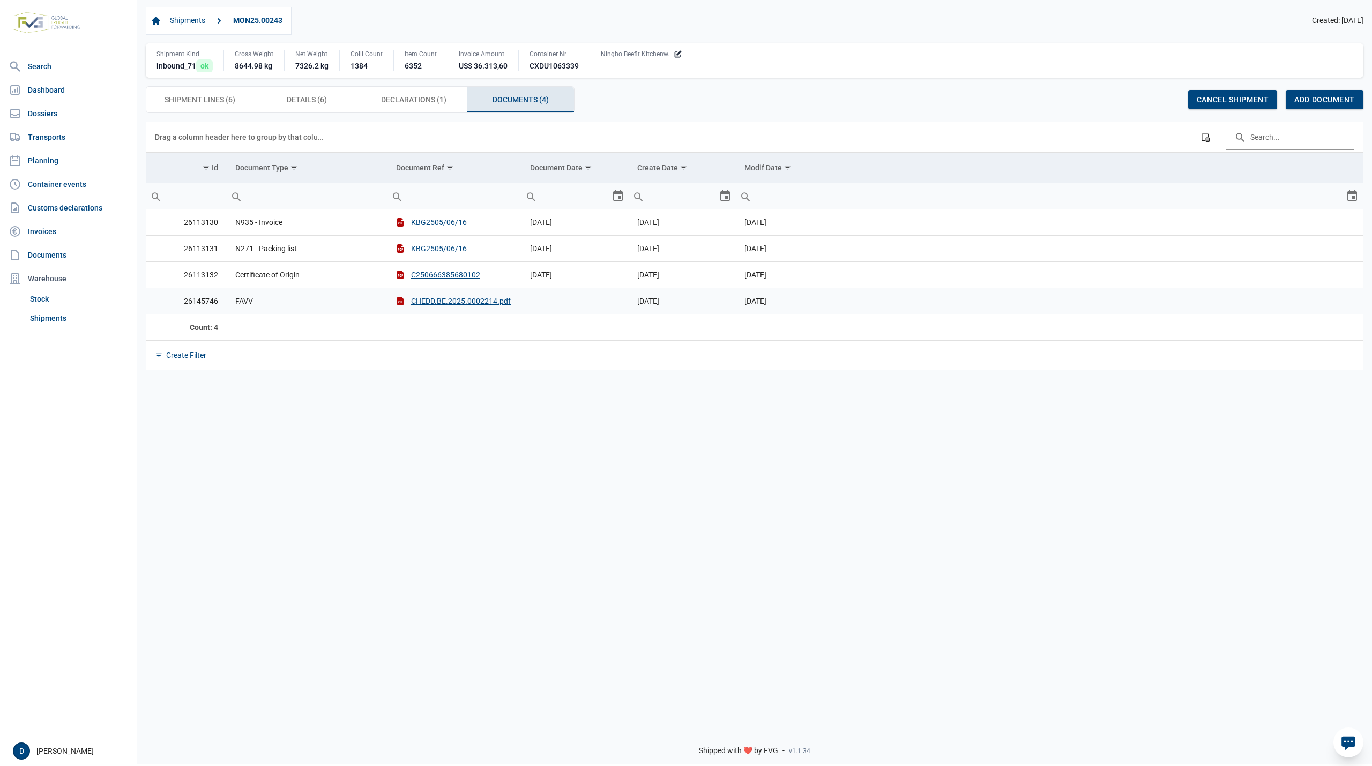
click at [562, 301] on td "Data grid with 4 rows and 6 columns" at bounding box center [575, 301] width 107 height 26
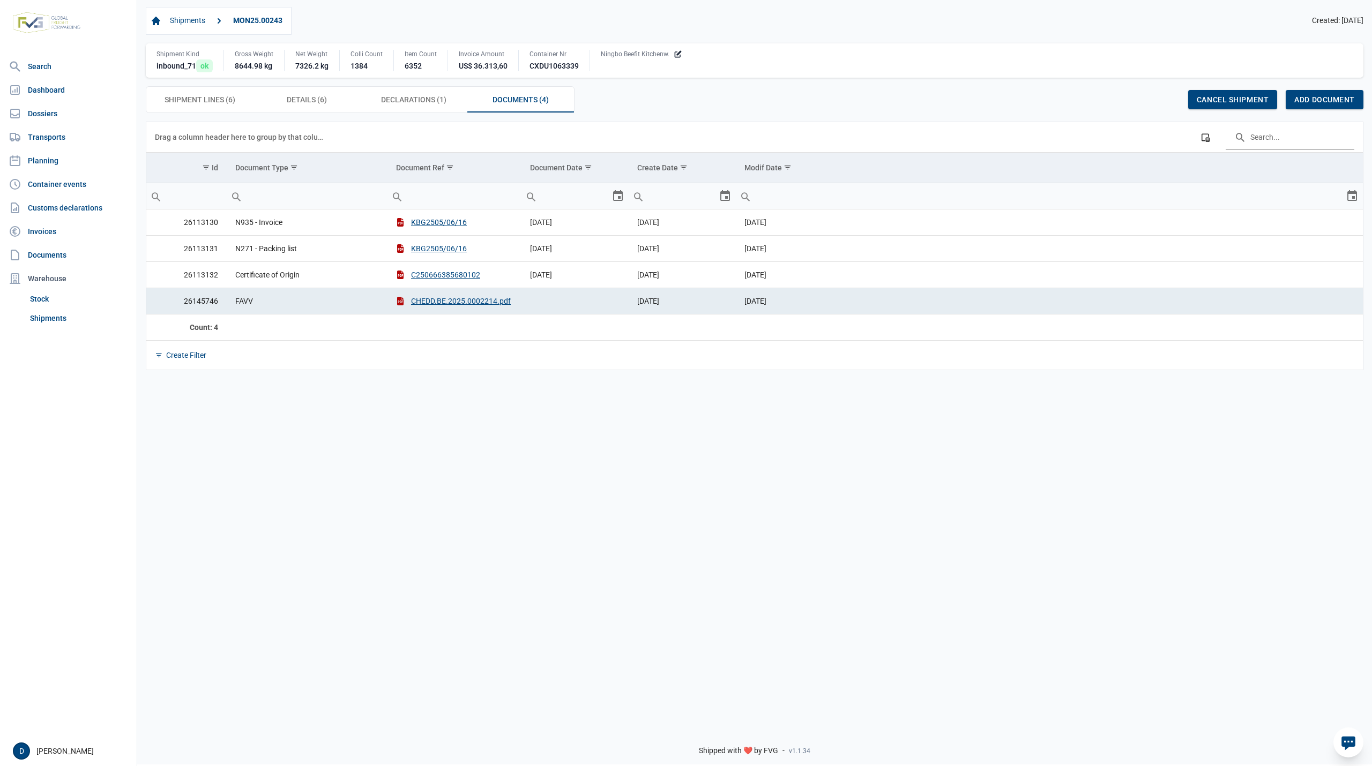
click at [563, 307] on td "Data grid with 4 rows and 6 columns" at bounding box center [575, 301] width 107 height 26
click at [406, 101] on span "Declarations (1) Declarations (1)" at bounding box center [413, 99] width 65 height 13
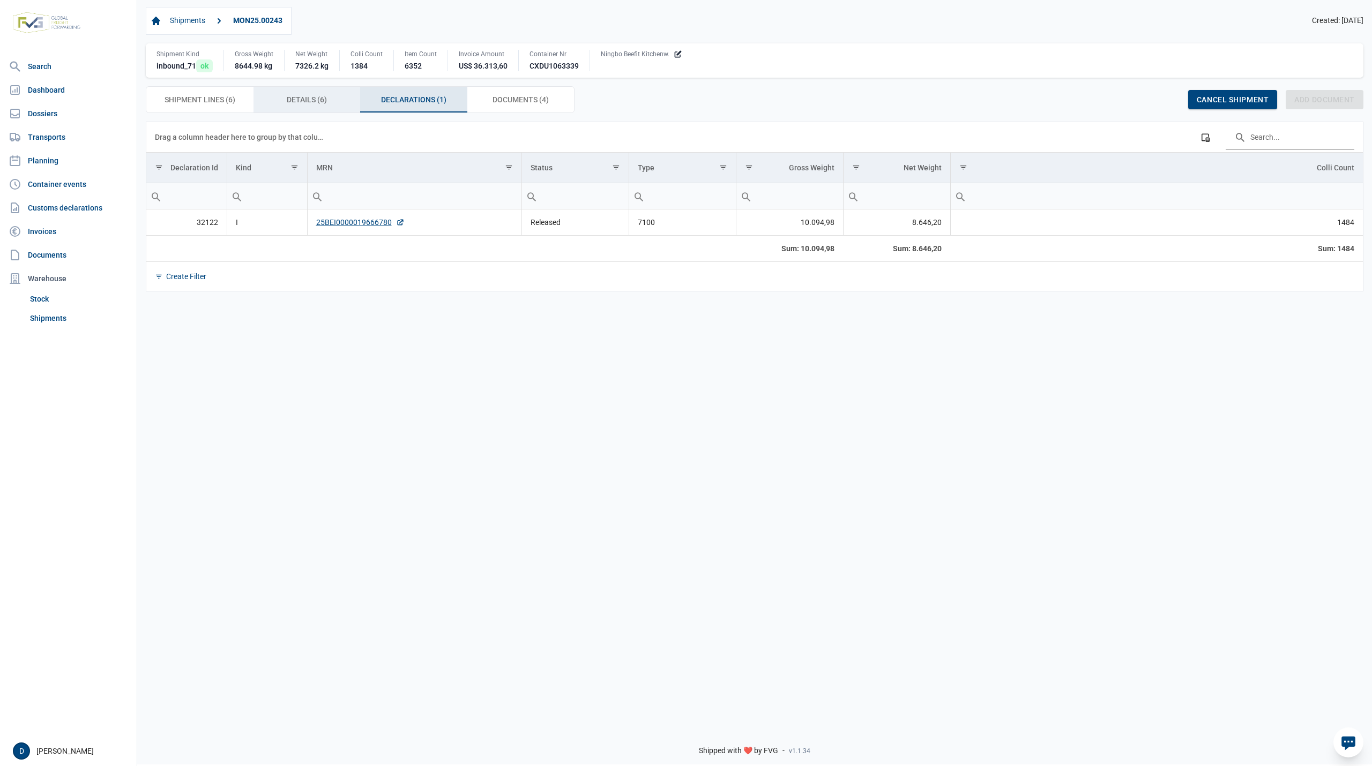
click at [335, 100] on div "Details (6) Details (6)" at bounding box center [307, 100] width 107 height 26
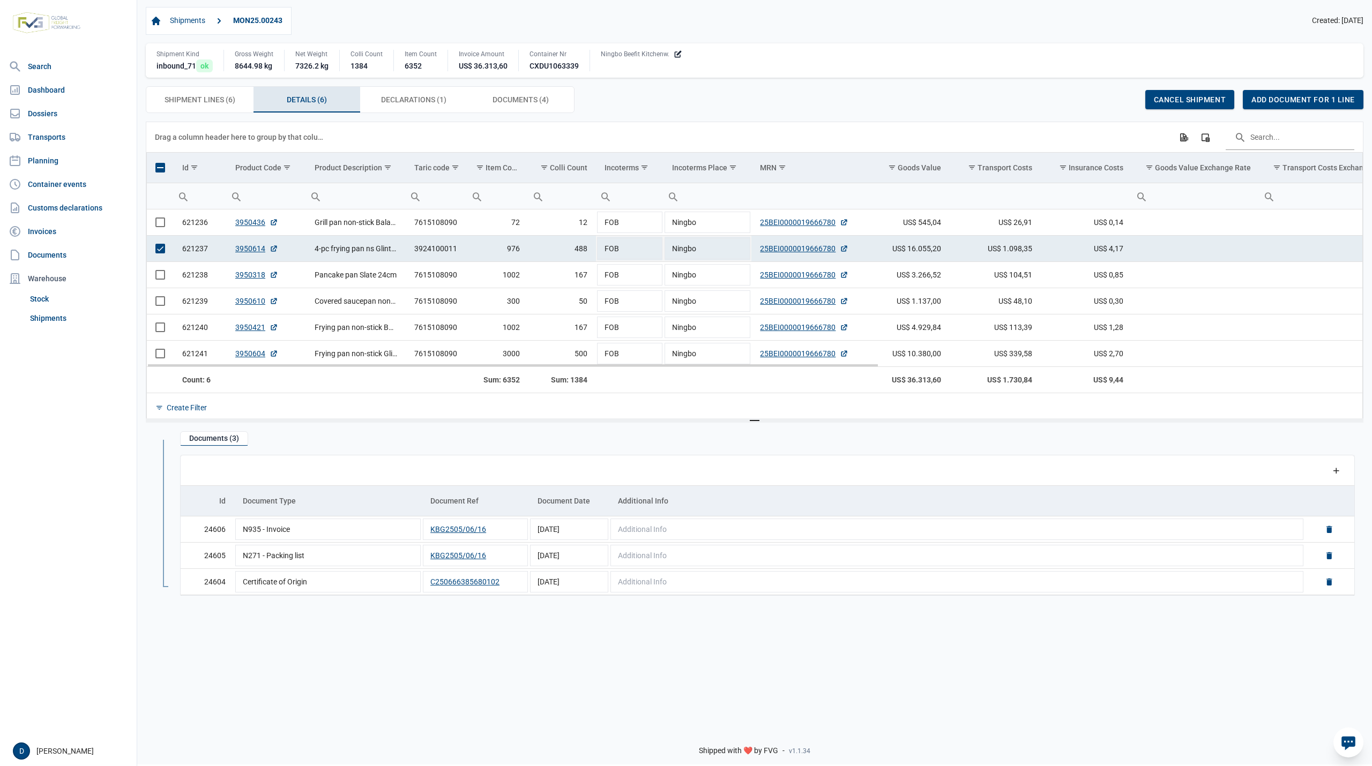
click at [159, 251] on span "Select row" at bounding box center [160, 249] width 10 height 10
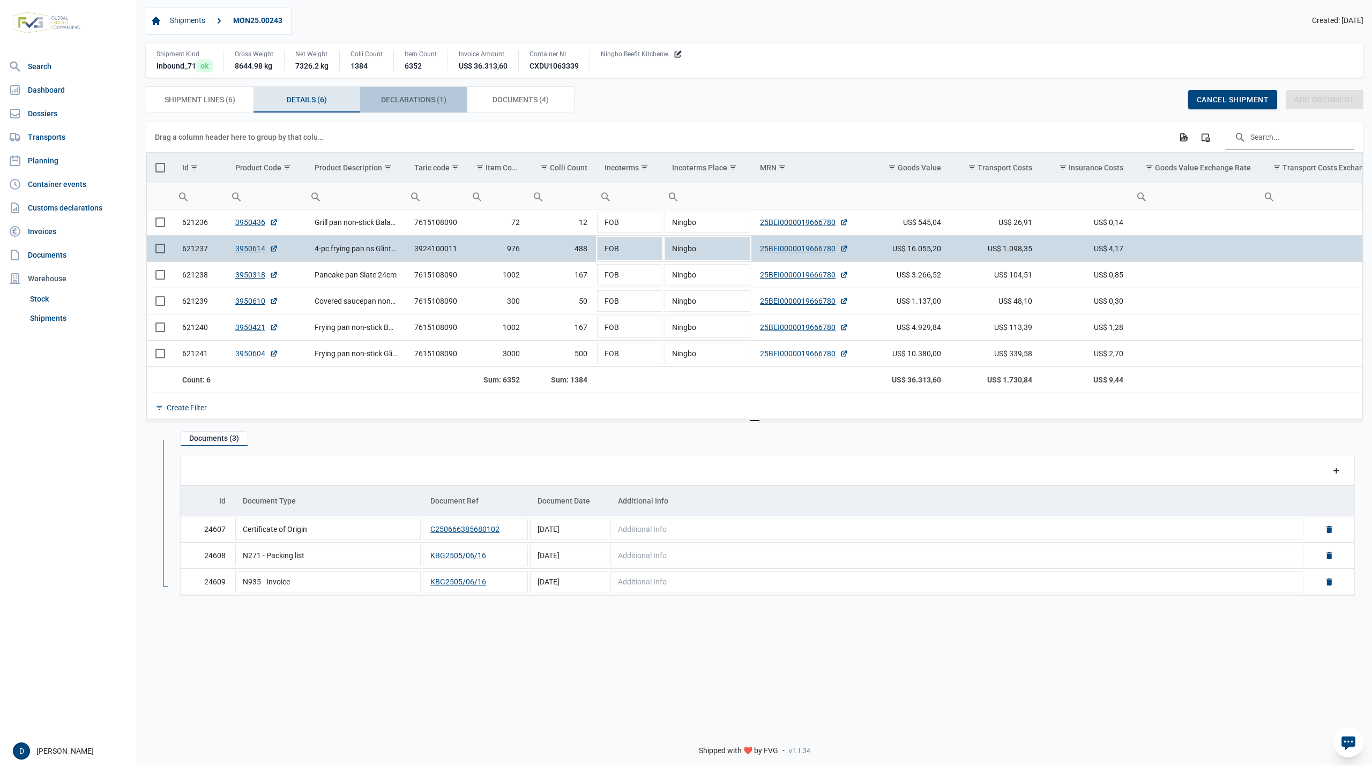
click at [393, 99] on span "Declarations (1) Declarations (1)" at bounding box center [413, 99] width 65 height 13
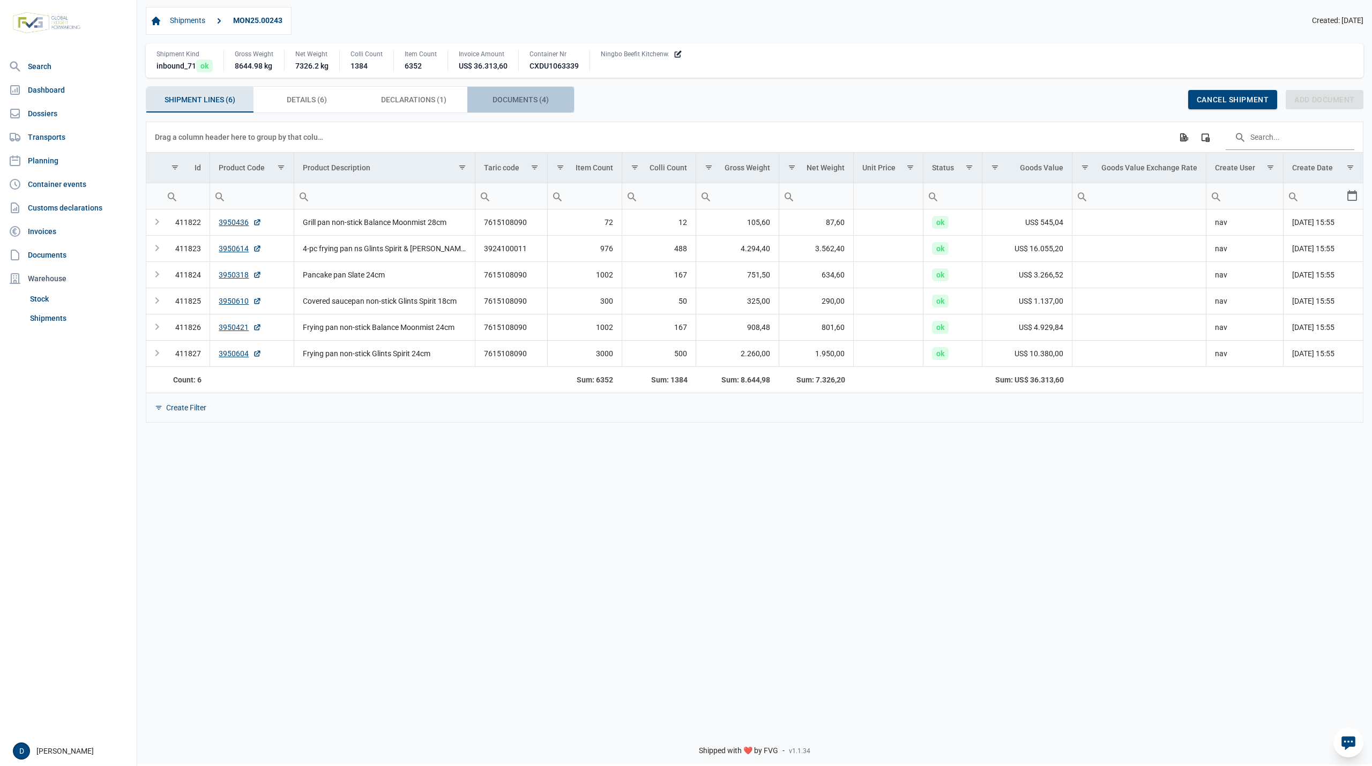
click at [518, 104] on span "Documents (4) Documents (4)" at bounding box center [521, 99] width 56 height 13
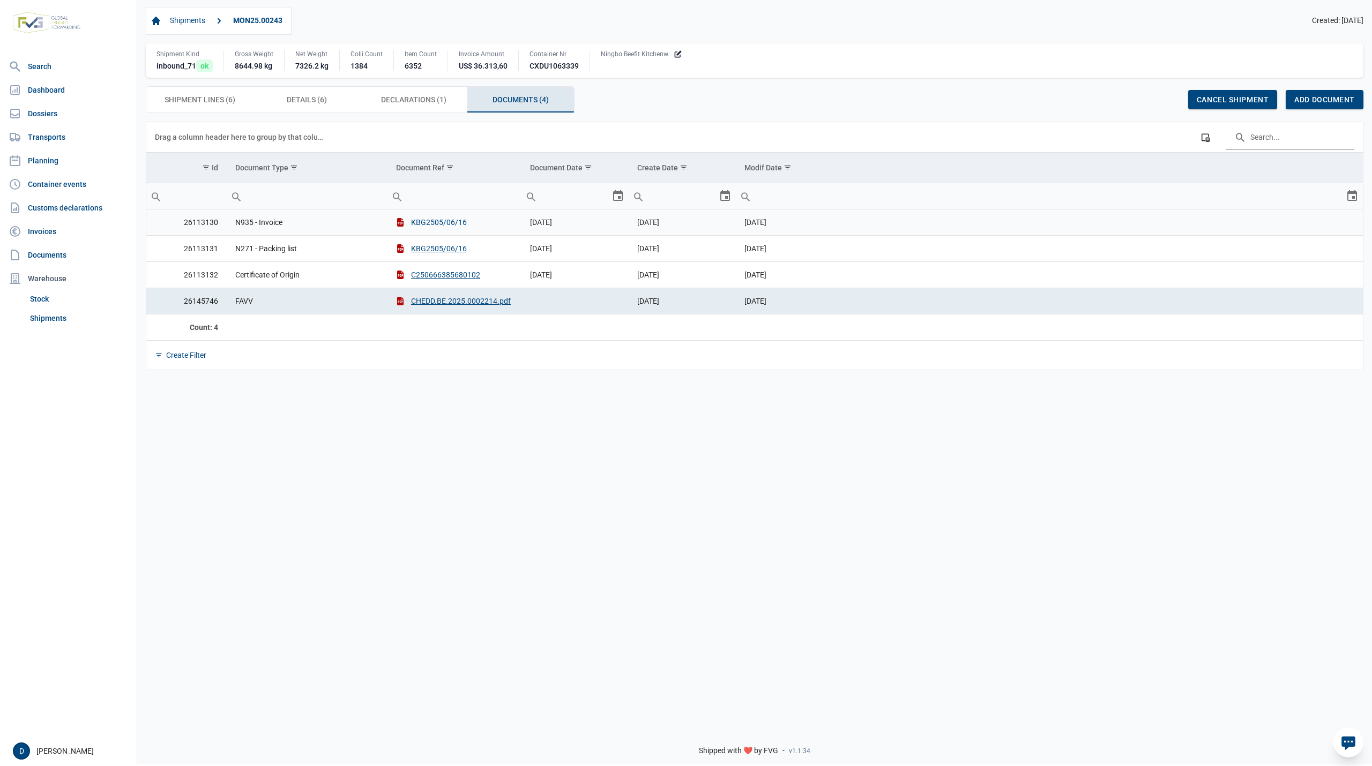
click at [434, 225] on button "KBG2505/06/16" at bounding box center [431, 222] width 71 height 11
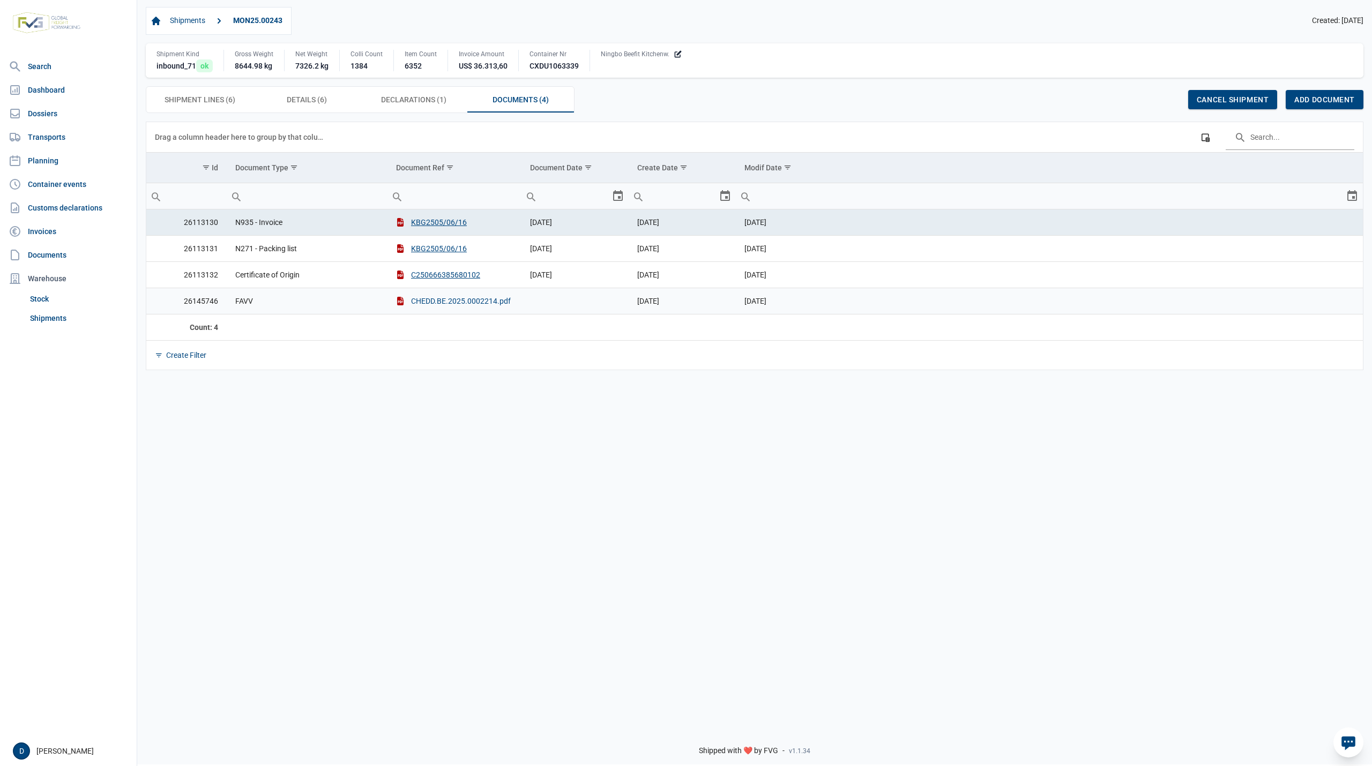
click at [449, 299] on button "CHEDD.BE.2025.0002214.pdf" at bounding box center [453, 301] width 115 height 11
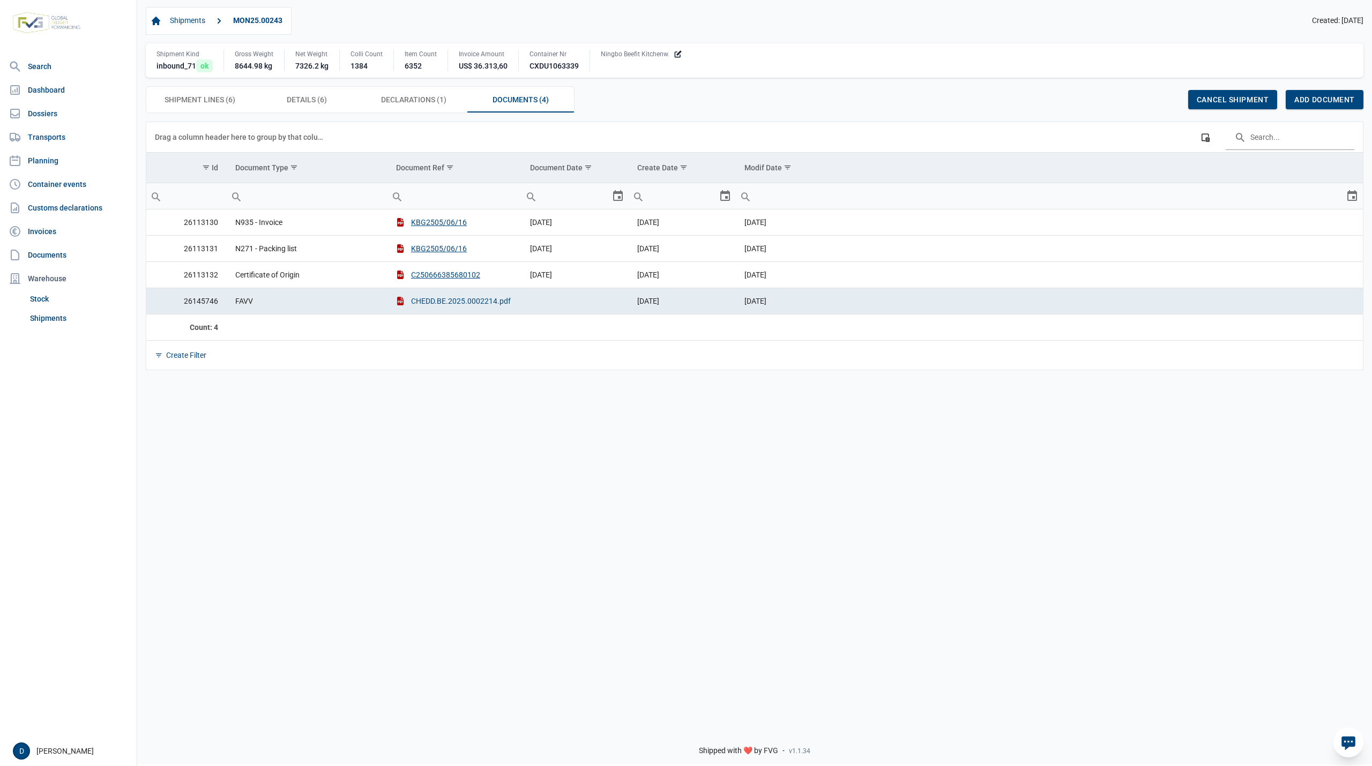
click at [468, 304] on button "CHEDD.BE.2025.0002214.pdf" at bounding box center [453, 301] width 115 height 11
